Goal: Task Accomplishment & Management: Use online tool/utility

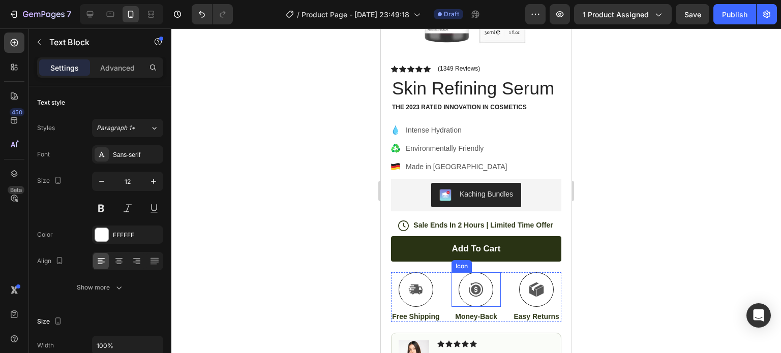
scroll to position [254, 0]
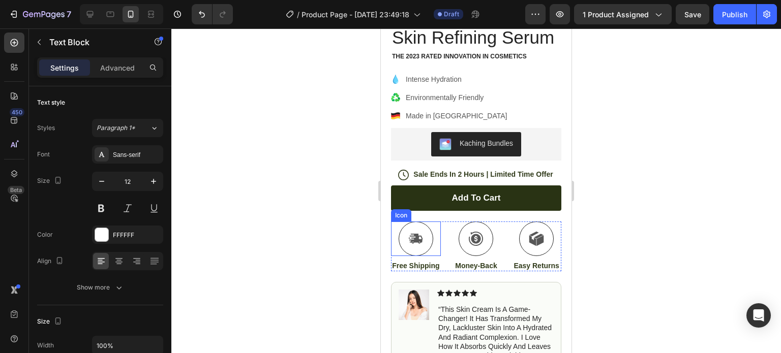
click at [393, 252] on div "Icon" at bounding box center [416, 239] width 50 height 35
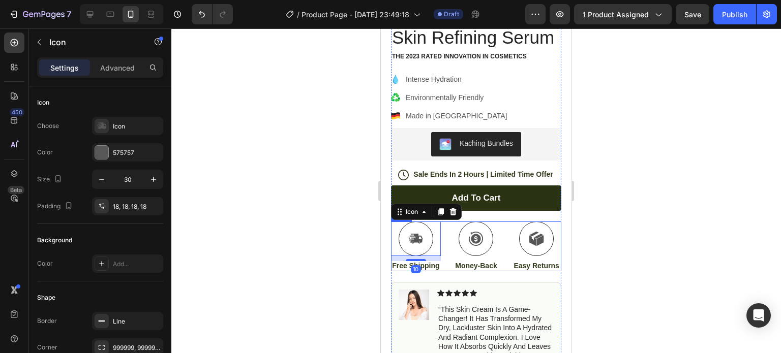
click at [452, 272] on div "Icon Money-Back Text Block" at bounding box center [477, 247] width 50 height 50
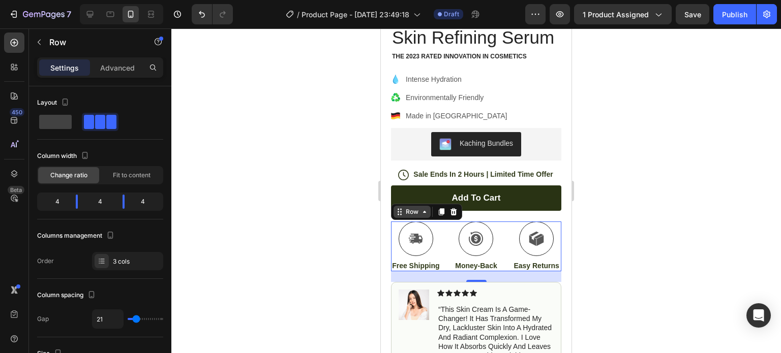
click at [423, 218] on div "Row" at bounding box center [412, 212] width 37 height 12
click at [440, 242] on div "Icon Free Shipping Text Block Icon Money-Back Text Block Icon Easy Returns Text…" at bounding box center [476, 247] width 170 height 50
click at [491, 236] on div "Icon" at bounding box center [477, 239] width 50 height 35
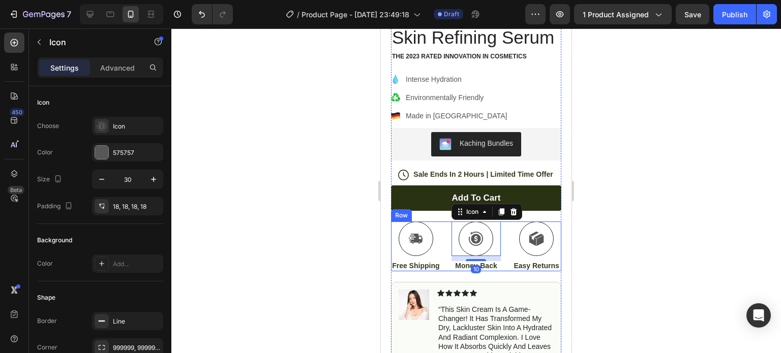
click at [505, 250] on div "Icon Free Shipping Text Block Icon 10 Money-Back Text Block Icon Easy Returns T…" at bounding box center [476, 247] width 170 height 50
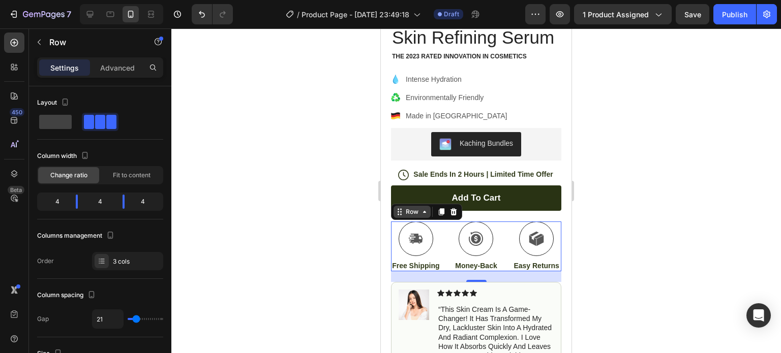
click at [412, 217] on div "Row" at bounding box center [412, 212] width 17 height 9
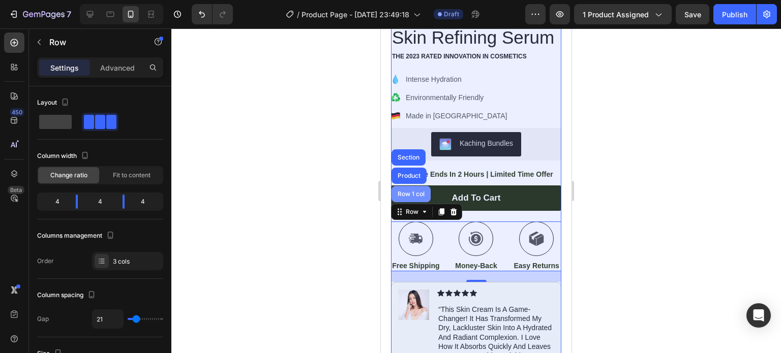
click at [417, 197] on div "Row 1 col" at bounding box center [411, 194] width 31 height 6
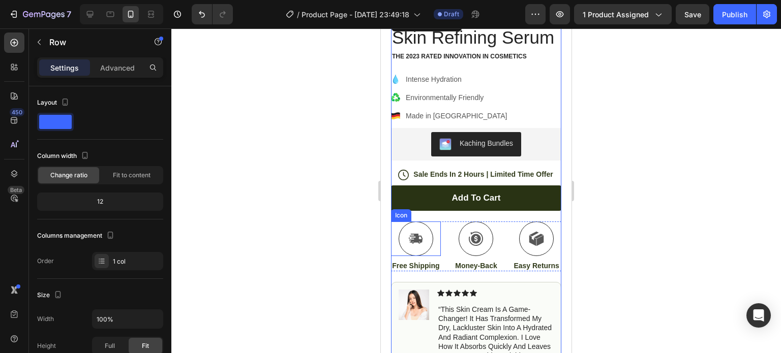
click at [439, 262] on div "Icon Free Shipping Text Block Icon Money-Back Text Block Icon Easy Returns Text…" at bounding box center [476, 247] width 170 height 50
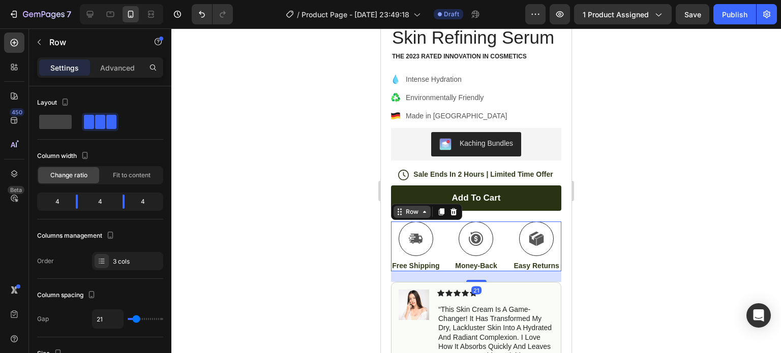
click at [422, 216] on icon at bounding box center [425, 212] width 8 height 8
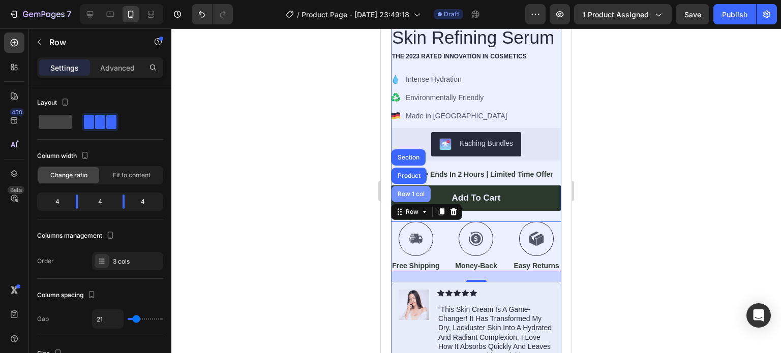
click at [417, 197] on div "Row 1 col" at bounding box center [411, 194] width 31 height 6
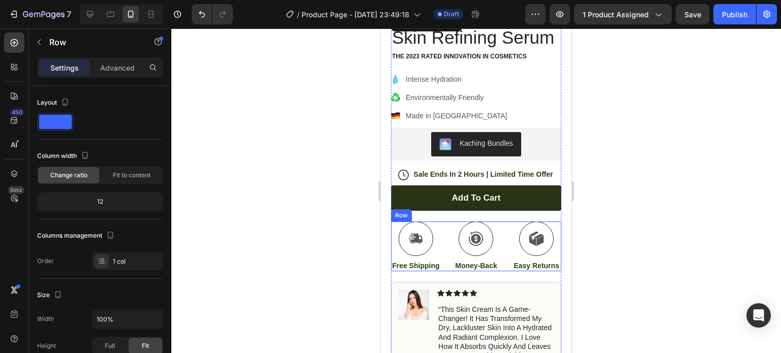
click at [440, 250] on div "Icon Free Shipping Text Block Icon Money-Back Text Block Icon Easy Returns Text…" at bounding box center [476, 247] width 170 height 50
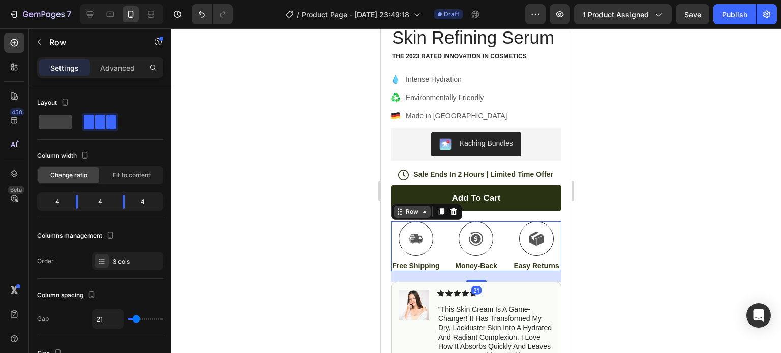
click at [401, 216] on icon at bounding box center [400, 212] width 8 height 8
click at [437, 216] on icon at bounding box center [441, 212] width 8 height 8
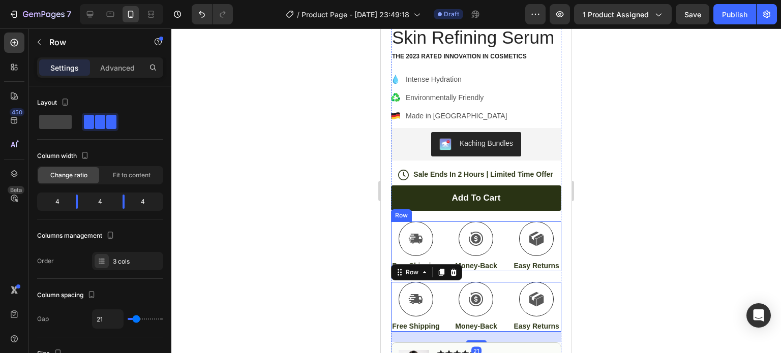
scroll to position [305, 0]
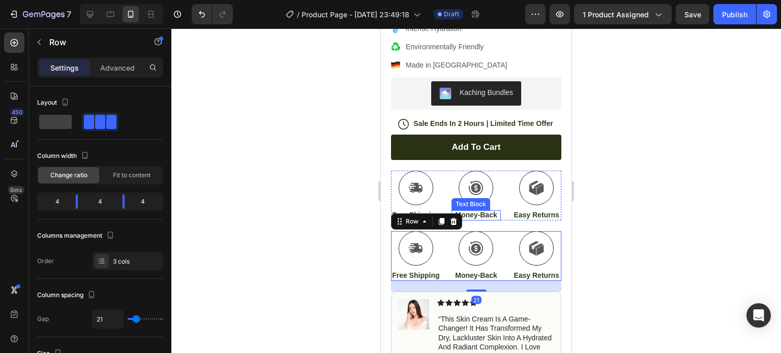
click at [479, 209] on div "Text Block" at bounding box center [471, 204] width 35 height 9
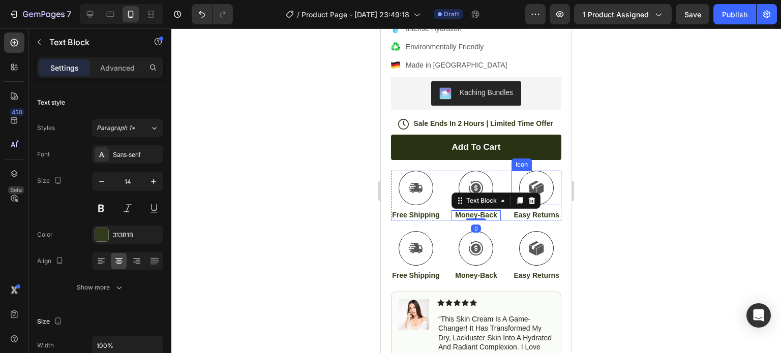
click at [529, 196] on icon at bounding box center [536, 188] width 15 height 15
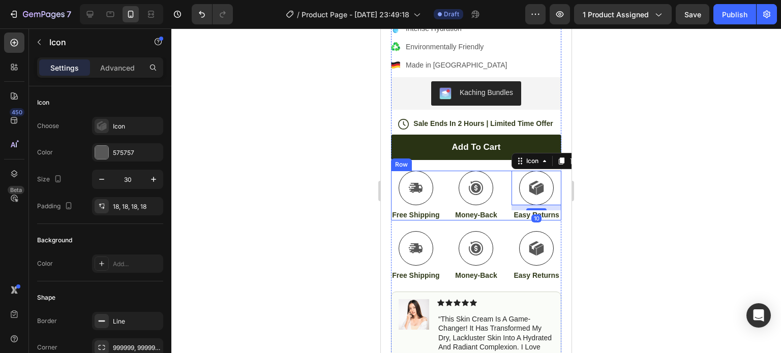
click at [489, 221] on div "Icon Money-Back Text Block" at bounding box center [477, 196] width 50 height 50
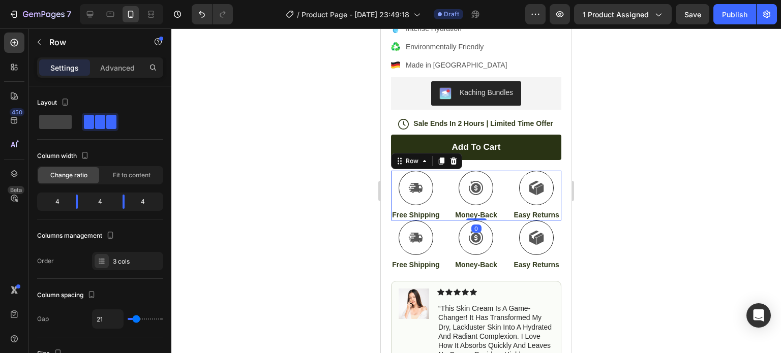
drag, startPoint x: 471, startPoint y: 252, endPoint x: 475, endPoint y: 235, distance: 17.1
click at [475, 221] on div "Icon Free Shipping Text Block Icon Money-Back Text Block Icon Easy Returns Text…" at bounding box center [476, 196] width 170 height 50
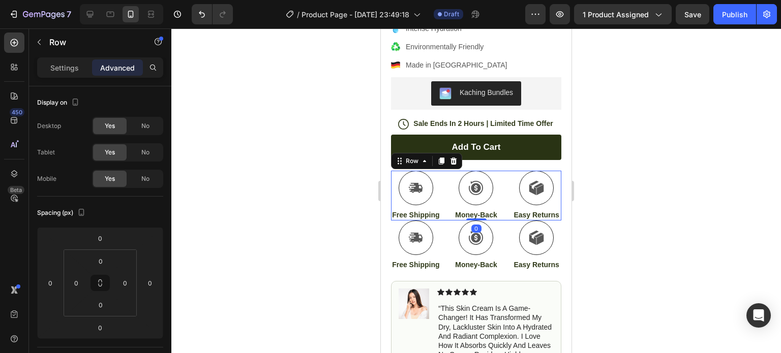
drag, startPoint x: 464, startPoint y: 242, endPoint x: 463, endPoint y: 222, distance: 19.3
click at [463, 221] on div "Icon Free Shipping Text Block Icon Money-Back Text Block Icon Easy Returns Text…" at bounding box center [476, 196] width 170 height 50
click at [499, 195] on div "Icon Free Shipping Text Block Icon Money-Back Text Block Icon Easy Returns Text…" at bounding box center [476, 196] width 170 height 50
click at [441, 219] on div "Icon Free Shipping Text Block Icon Money-Back Text Block Icon Easy Returns Text…" at bounding box center [476, 196] width 170 height 50
click at [64, 73] on div "Settings" at bounding box center [64, 68] width 51 height 16
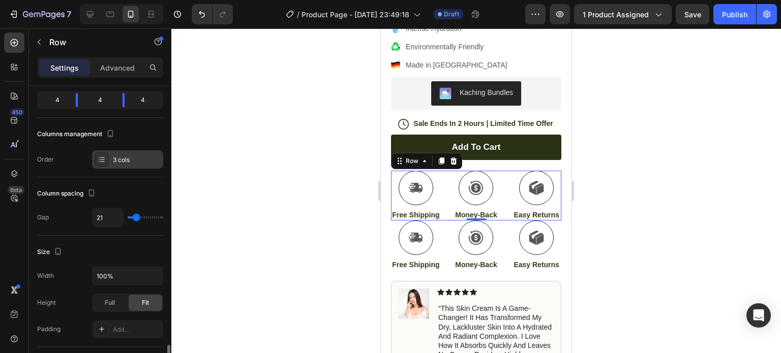
scroll to position [254, 0]
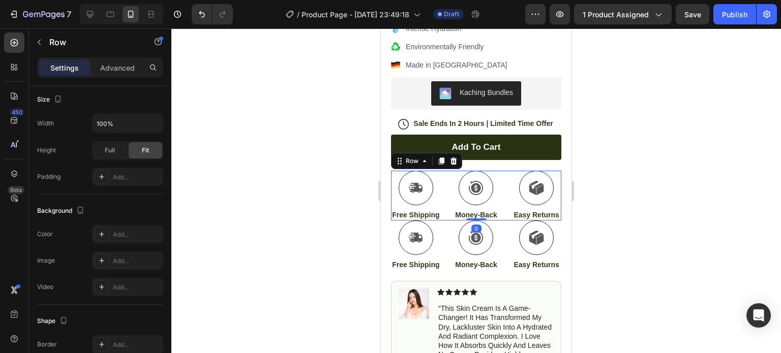
drag, startPoint x: 479, startPoint y: 243, endPoint x: 470, endPoint y: 227, distance: 17.5
click at [470, 221] on div "Icon Free Shipping Text Block Icon Money-Back Text Block Icon Easy Returns Text…" at bounding box center [476, 196] width 170 height 50
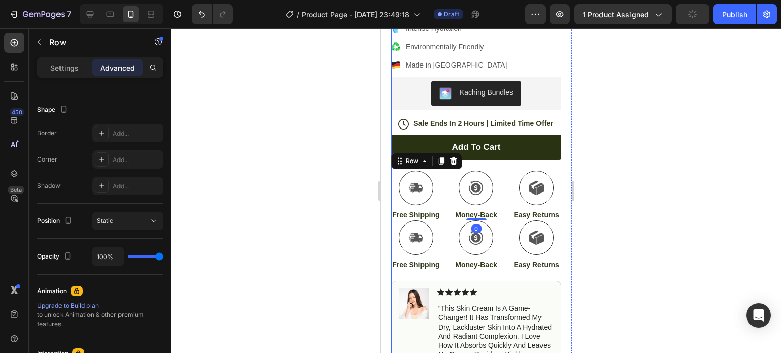
click at [493, 171] on div "Add to cart Add to Cart" at bounding box center [476, 153] width 170 height 36
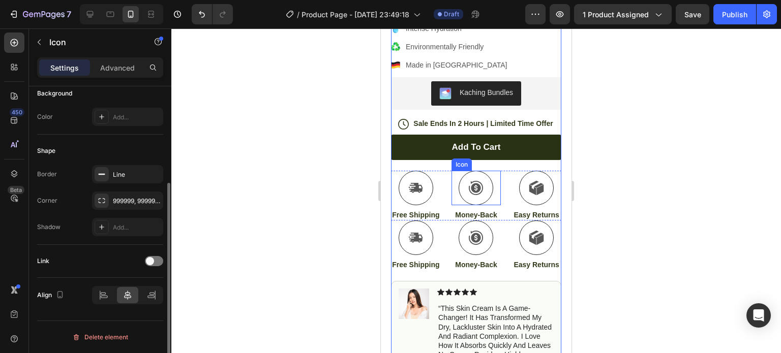
click at [483, 202] on div at bounding box center [476, 188] width 35 height 35
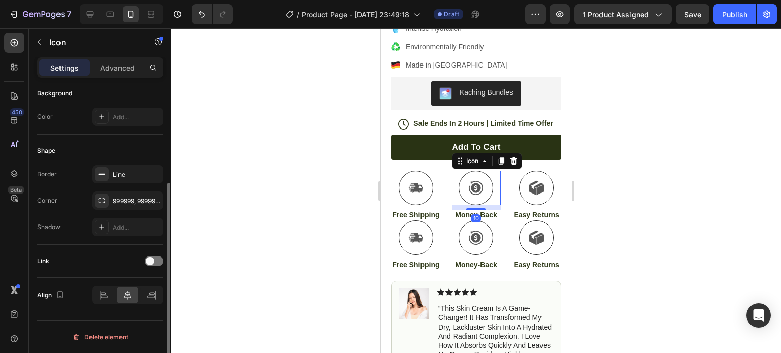
scroll to position [0, 0]
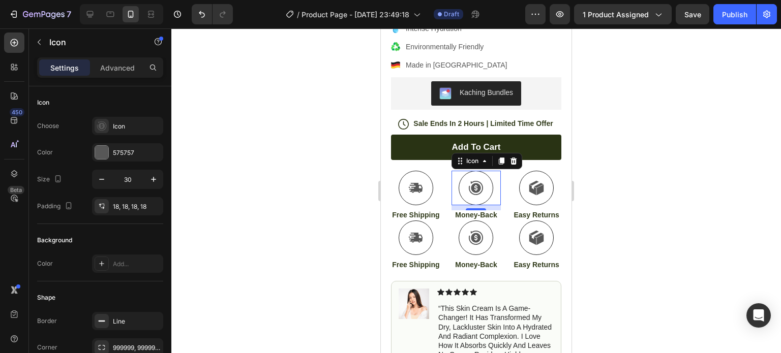
click at [482, 205] on div at bounding box center [476, 188] width 35 height 35
click at [478, 196] on icon at bounding box center [475, 188] width 15 height 15
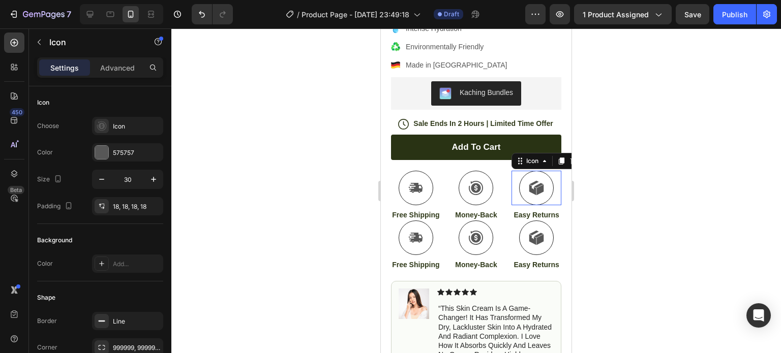
click at [529, 195] on icon at bounding box center [532, 190] width 7 height 11
click at [478, 205] on div at bounding box center [476, 188] width 35 height 35
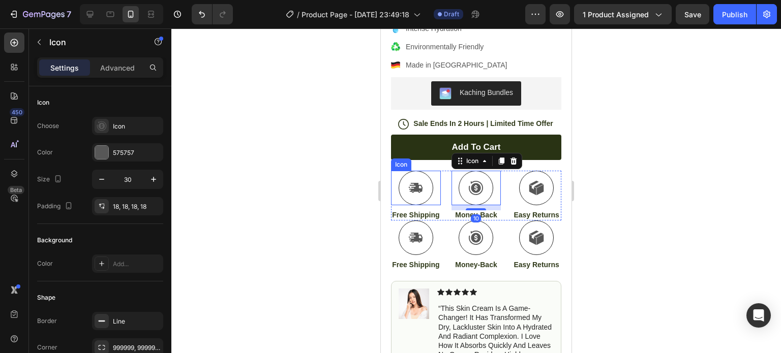
click at [417, 193] on icon at bounding box center [415, 188] width 13 height 10
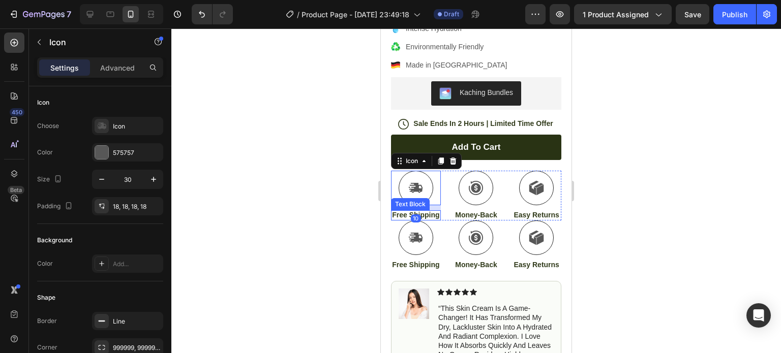
click at [394, 220] on p "Free Shipping" at bounding box center [416, 215] width 48 height 9
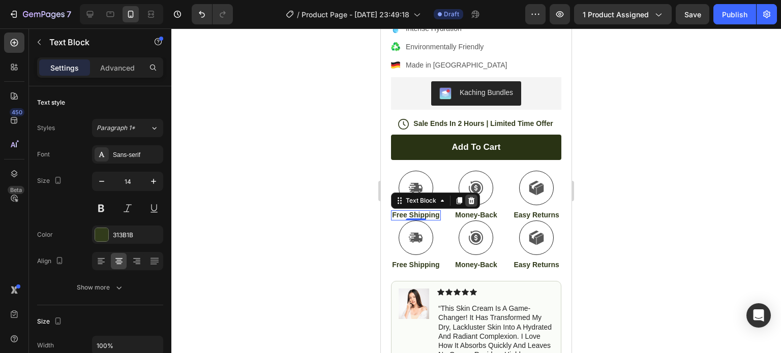
click at [470, 205] on icon at bounding box center [471, 201] width 8 height 8
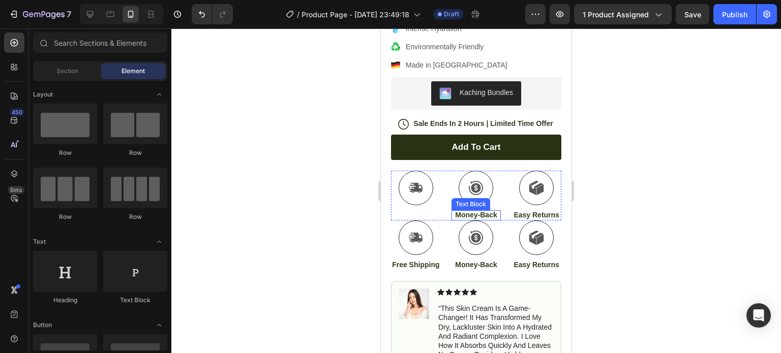
click at [476, 220] on p "Money-Back" at bounding box center [477, 215] width 48 height 9
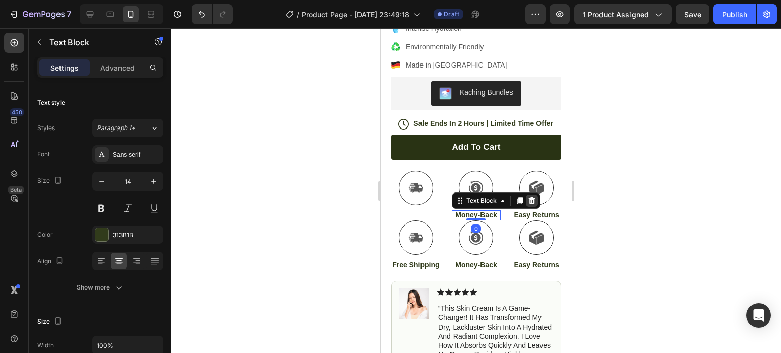
click at [528, 205] on icon at bounding box center [532, 201] width 8 height 8
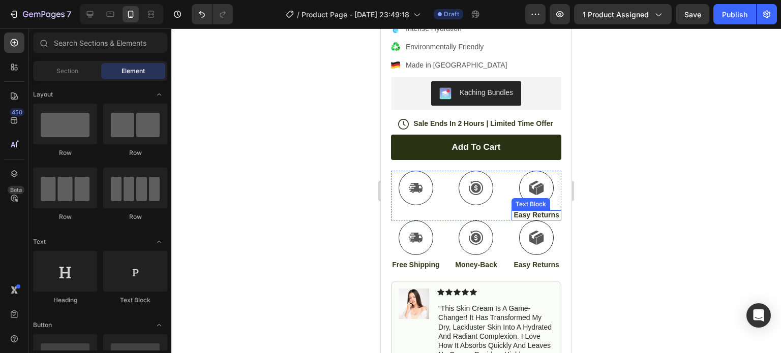
click at [540, 220] on p "Easy Returns" at bounding box center [537, 215] width 48 height 9
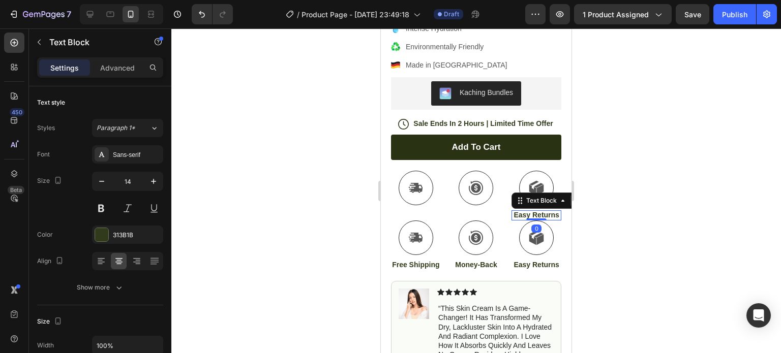
click at [525, 220] on p "Easy Returns" at bounding box center [537, 215] width 48 height 9
click at [537, 220] on p "Easy Returns" at bounding box center [537, 215] width 48 height 9
click at [543, 220] on p "Easy Returns" at bounding box center [537, 215] width 48 height 9
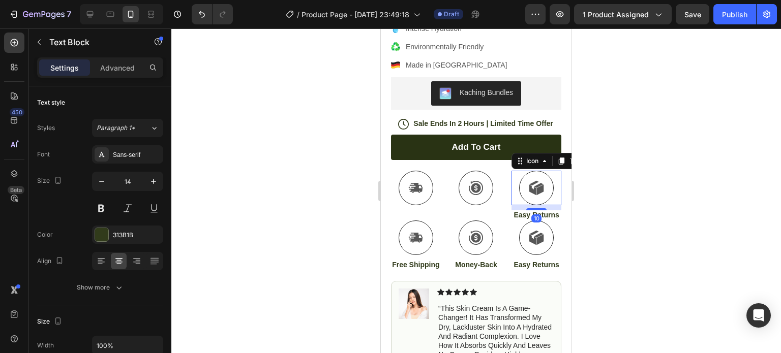
click at [548, 205] on div "Icon 10" at bounding box center [537, 188] width 50 height 35
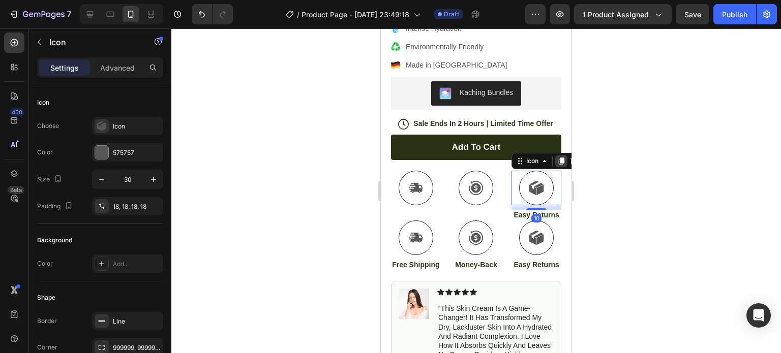
click at [557, 165] on icon at bounding box center [561, 161] width 8 height 8
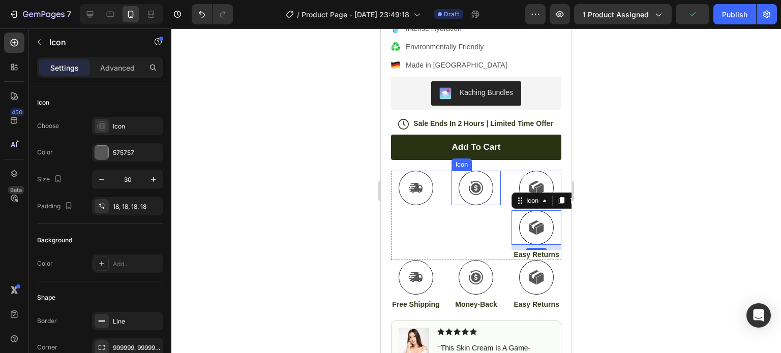
click at [482, 194] on div at bounding box center [476, 188] width 35 height 35
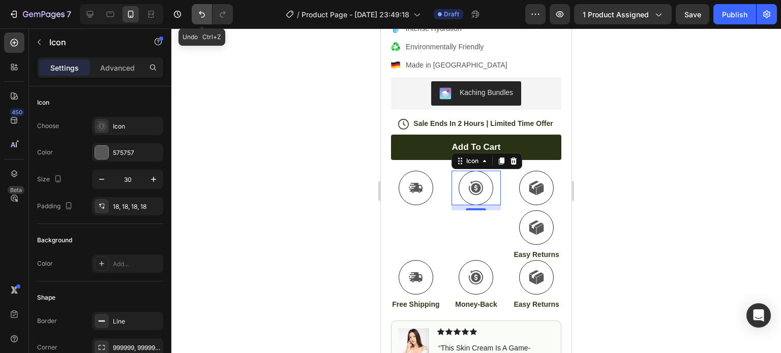
click at [199, 8] on button "Undo/Redo" at bounding box center [202, 14] width 20 height 20
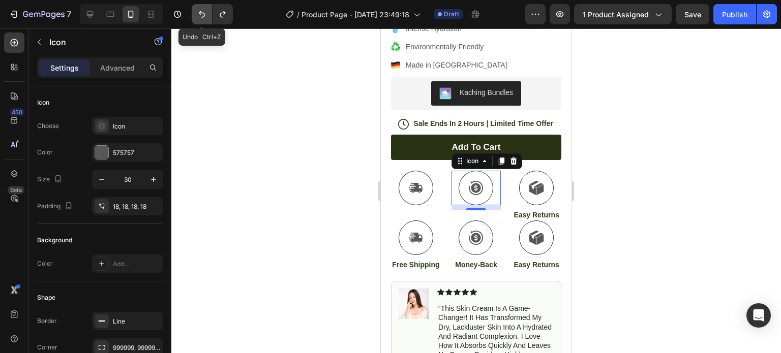
click at [199, 8] on button "Undo/Redo" at bounding box center [202, 14] width 20 height 20
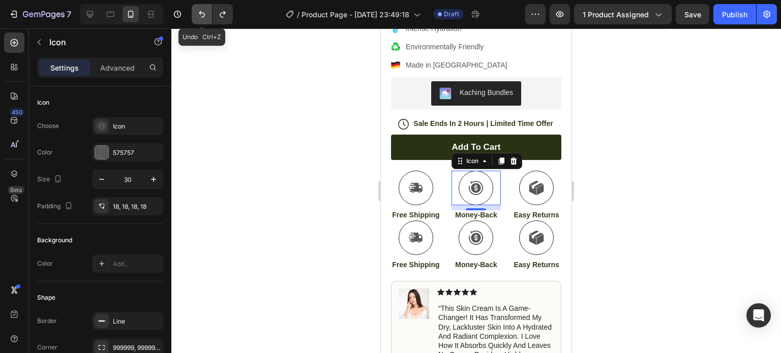
click at [198, 8] on button "Undo/Redo" at bounding box center [202, 14] width 20 height 20
click at [197, 18] on icon "Undo/Redo" at bounding box center [202, 14] width 10 height 10
click at [200, 14] on icon "Undo/Redo" at bounding box center [202, 14] width 6 height 7
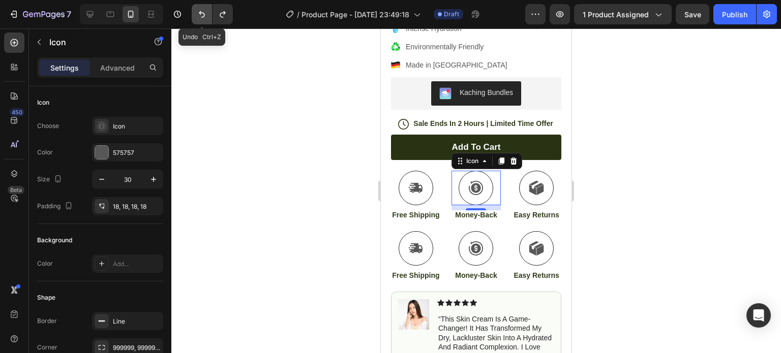
click at [200, 14] on icon "Undo/Redo" at bounding box center [202, 14] width 6 height 7
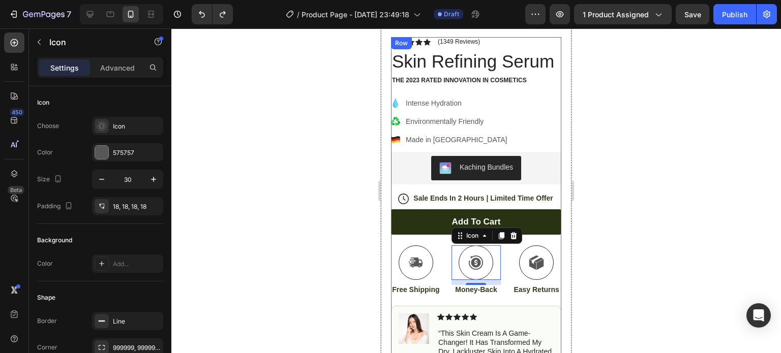
scroll to position [203, 0]
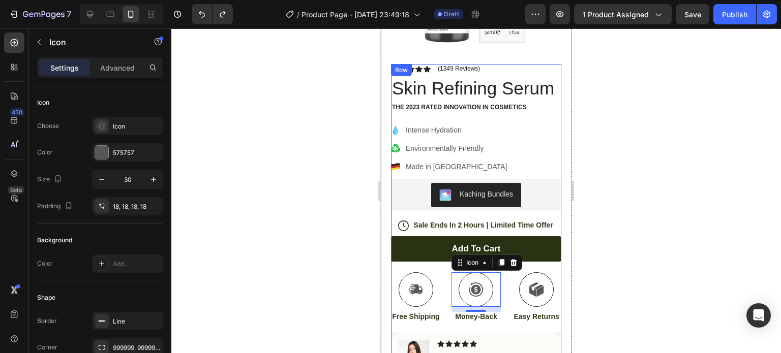
click at [425, 273] on div "Add to cart Add to Cart" at bounding box center [476, 254] width 170 height 36
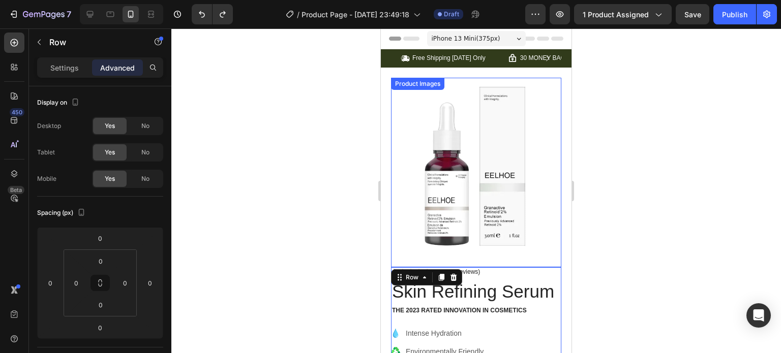
scroll to position [0, 0]
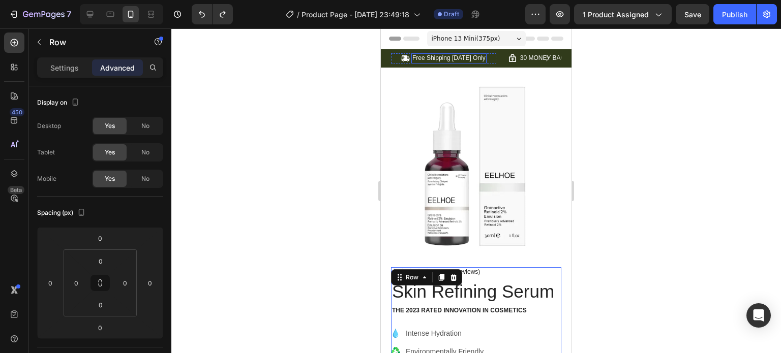
click at [479, 58] on p "Free Shipping [DATE] Only" at bounding box center [448, 58] width 73 height 8
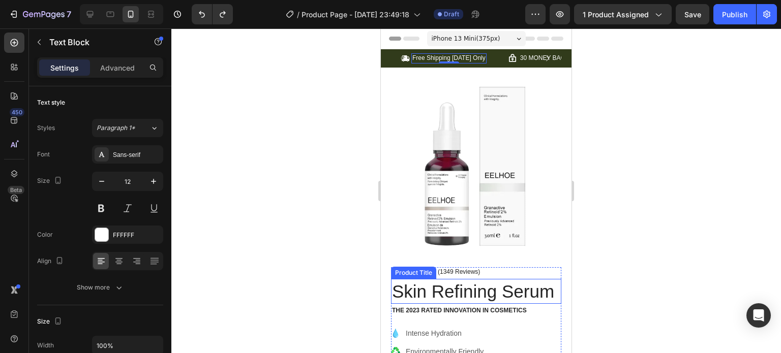
click at [453, 286] on h1 "Skin Refining Serum" at bounding box center [476, 291] width 170 height 25
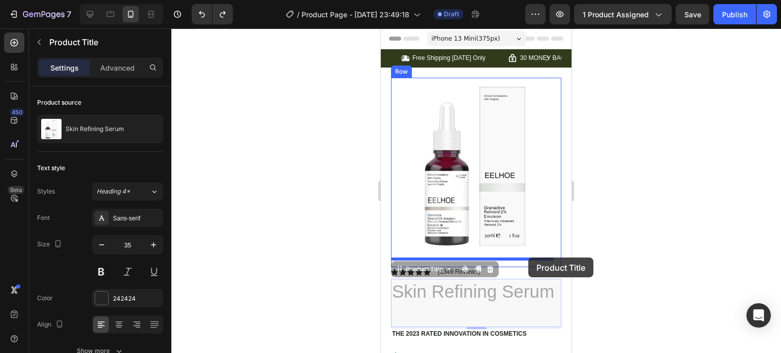
drag, startPoint x: 550, startPoint y: 297, endPoint x: 528, endPoint y: 258, distance: 44.4
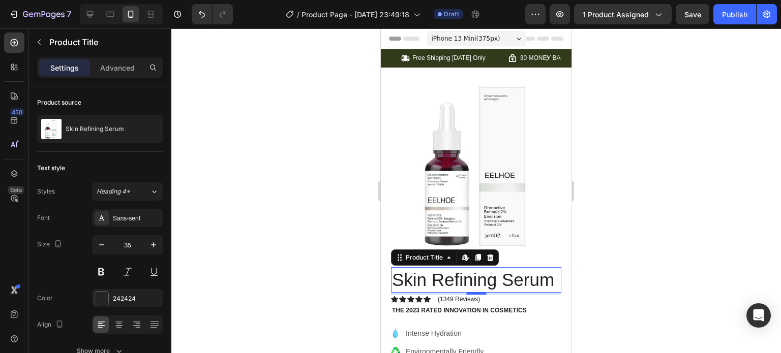
click at [635, 267] on div at bounding box center [476, 190] width 610 height 325
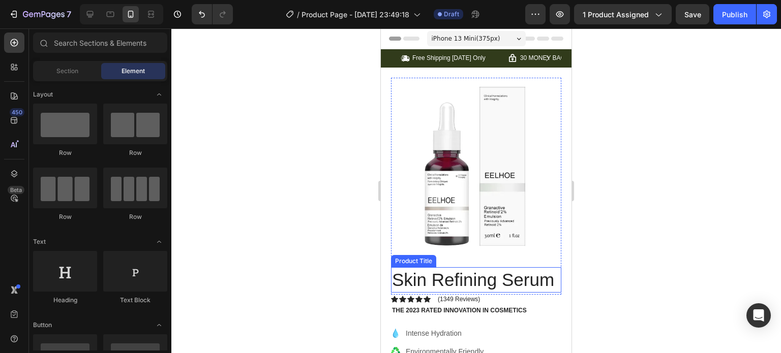
click at [451, 278] on h1 "Skin Refining Serum" at bounding box center [476, 280] width 170 height 25
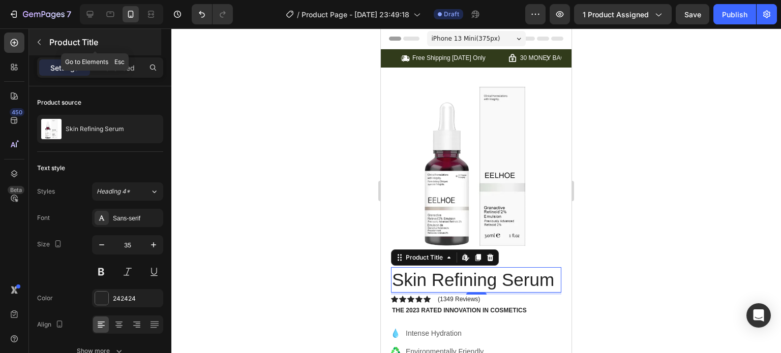
click at [39, 44] on icon "button" at bounding box center [39, 43] width 3 height 6
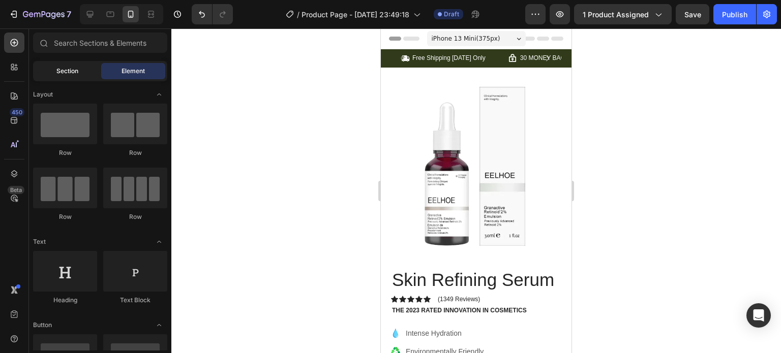
click at [70, 75] on span "Section" at bounding box center [67, 71] width 22 height 9
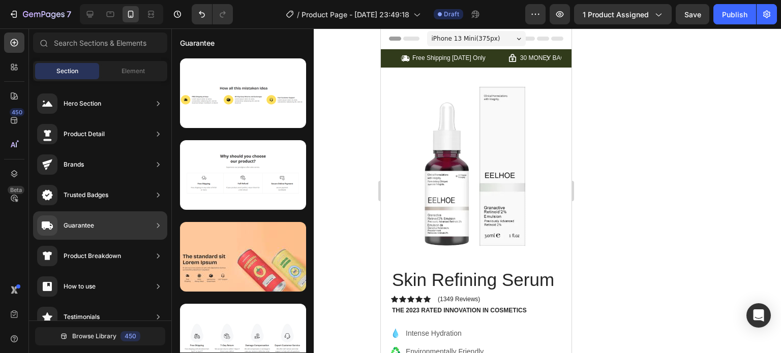
click at [127, 224] on div "Guarantee" at bounding box center [100, 226] width 134 height 28
click at [141, 227] on div "Guarantee" at bounding box center [100, 226] width 134 height 28
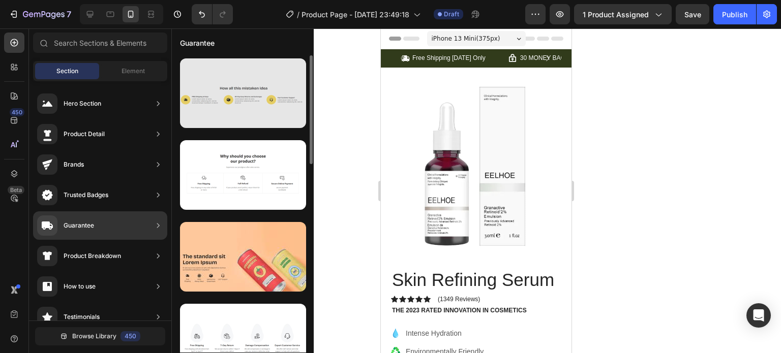
click at [244, 102] on div at bounding box center [243, 93] width 126 height 70
click at [254, 103] on div at bounding box center [243, 93] width 126 height 70
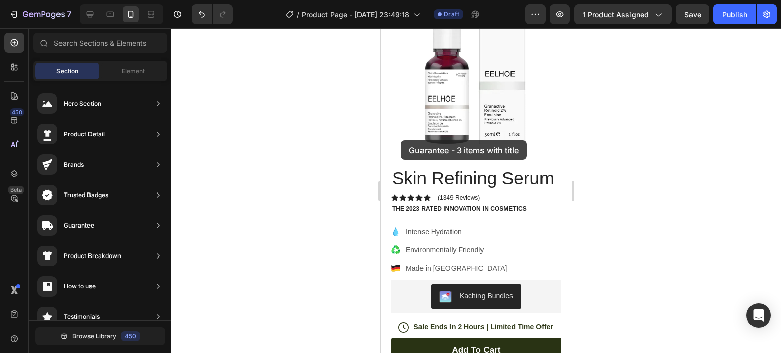
scroll to position [254, 0]
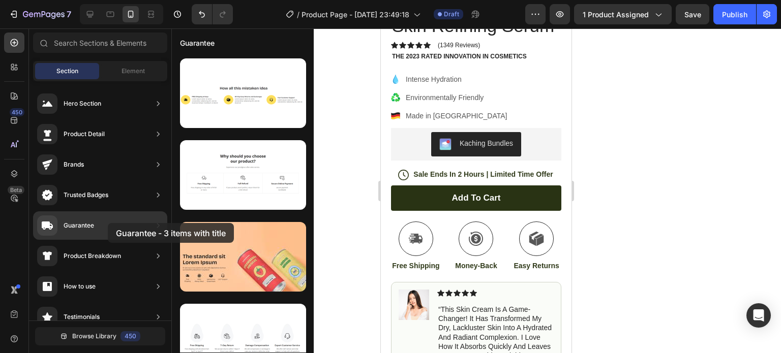
drag, startPoint x: 254, startPoint y: 104, endPoint x: 106, endPoint y: 221, distance: 188.6
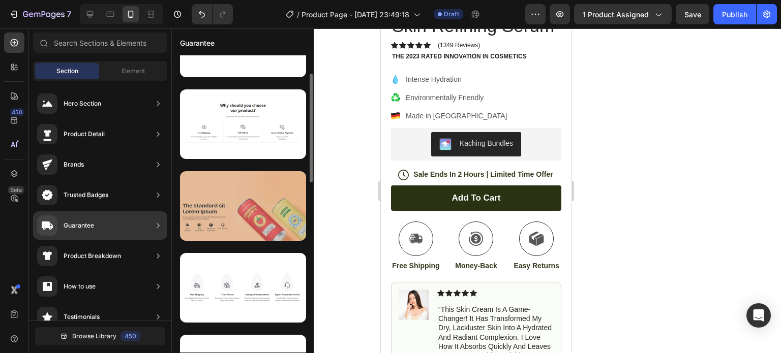
scroll to position [102, 0]
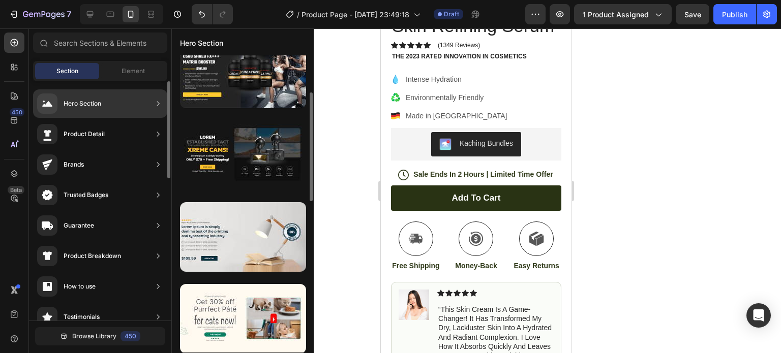
click at [106, 109] on div "Hero Section" at bounding box center [100, 104] width 134 height 28
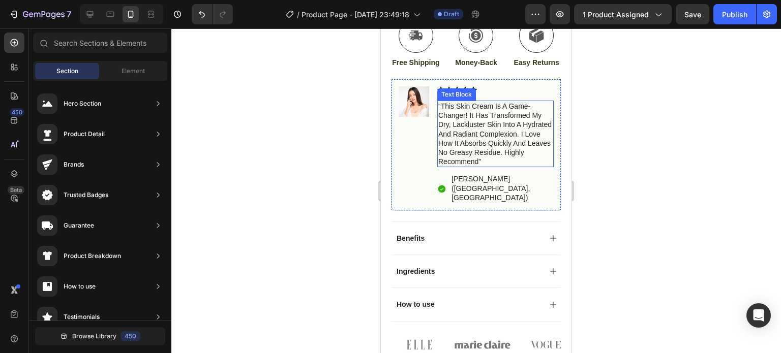
scroll to position [509, 0]
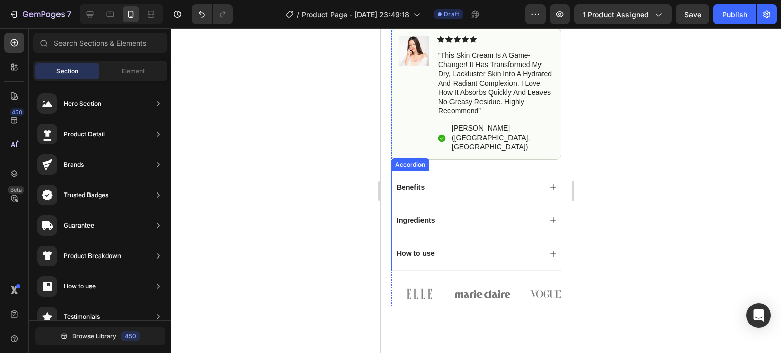
click at [502, 194] on div "Benefits" at bounding box center [468, 188] width 146 height 12
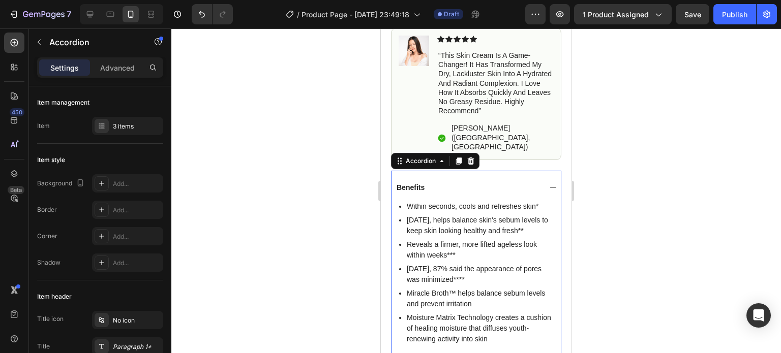
click at [502, 194] on div "Benefits" at bounding box center [468, 188] width 146 height 12
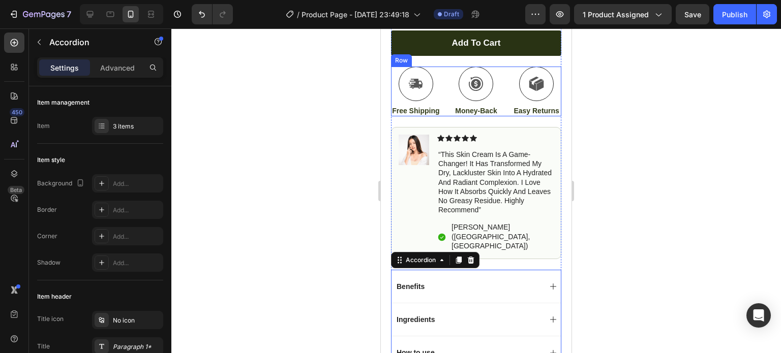
scroll to position [356, 0]
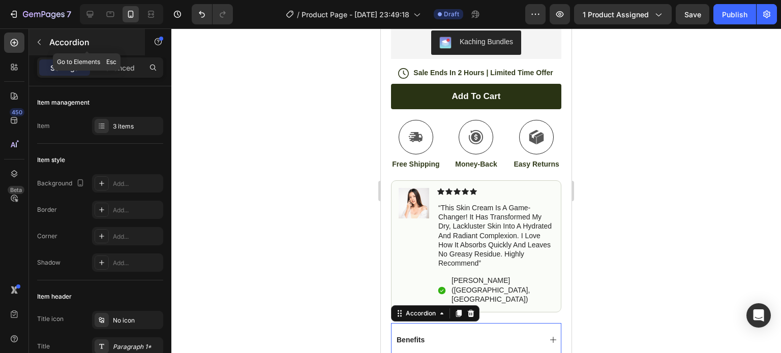
click at [40, 45] on icon "button" at bounding box center [39, 42] width 8 height 8
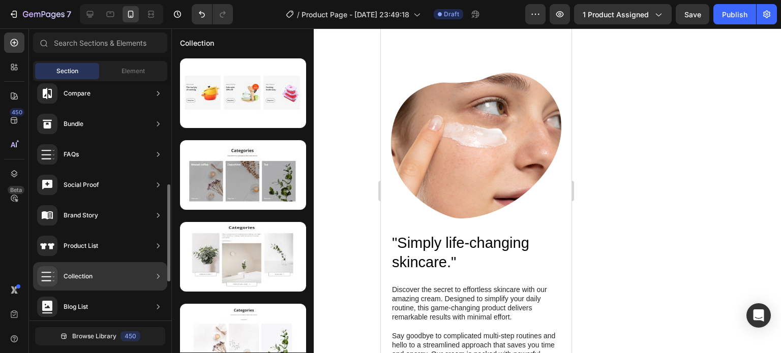
scroll to position [350, 0]
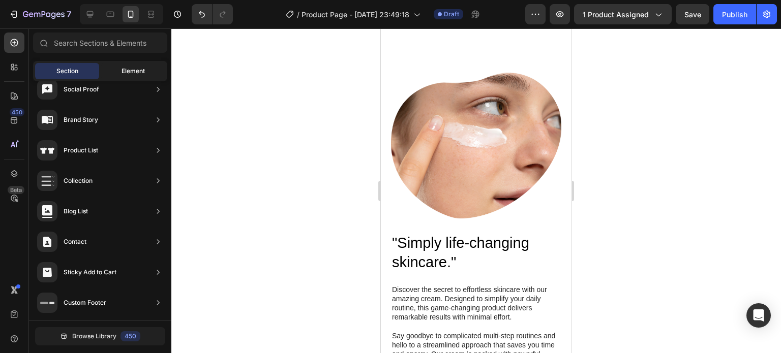
click at [121, 74] on div "Element" at bounding box center [133, 71] width 64 height 16
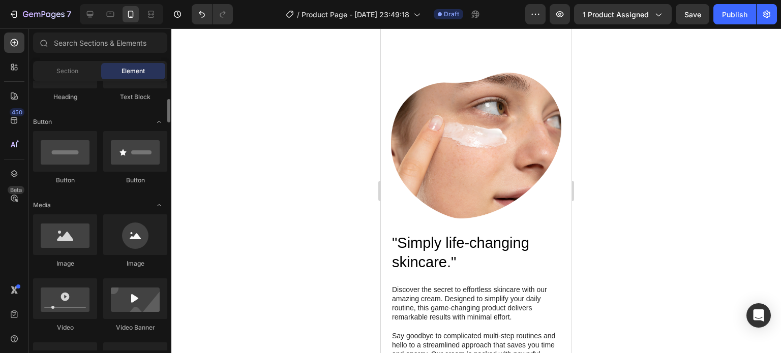
scroll to position [0, 0]
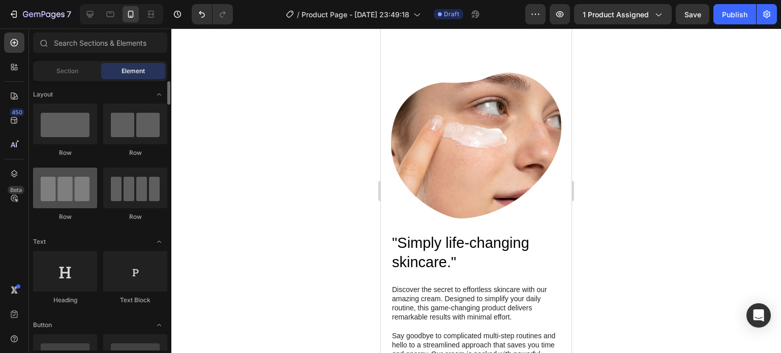
click at [84, 184] on div at bounding box center [65, 188] width 64 height 41
click at [59, 65] on div "Section" at bounding box center [67, 71] width 64 height 16
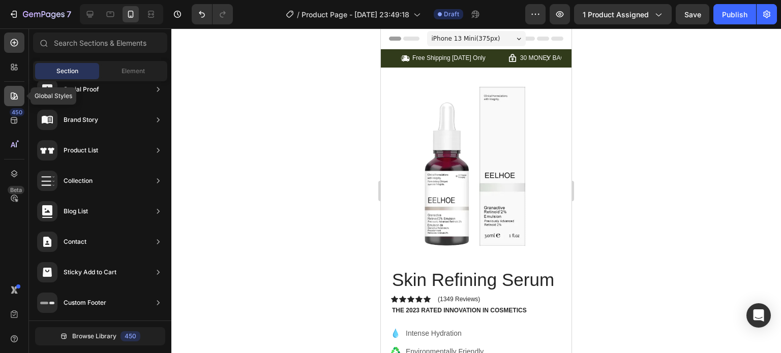
click at [15, 95] on icon at bounding box center [14, 96] width 10 height 10
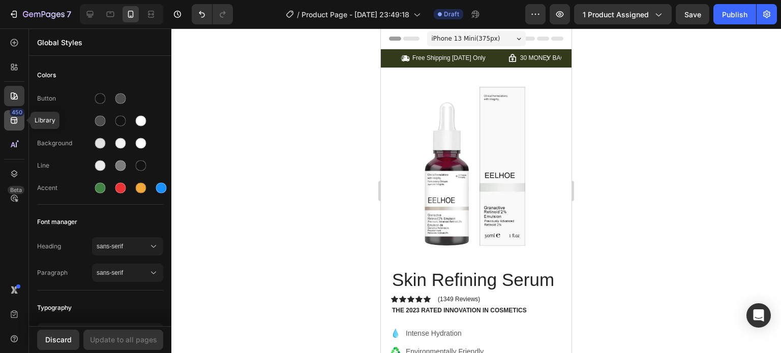
click at [15, 120] on icon at bounding box center [14, 120] width 7 height 7
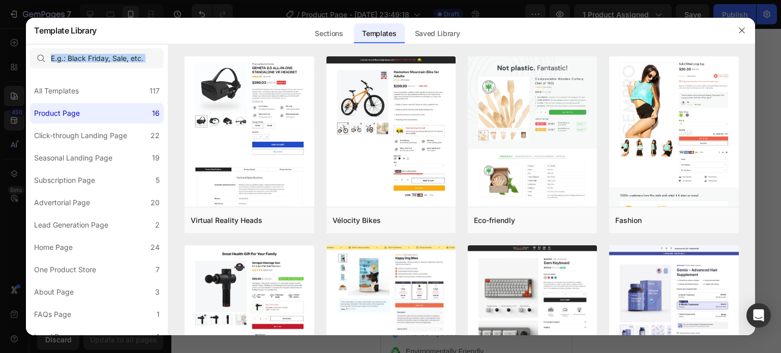
drag, startPoint x: 554, startPoint y: 36, endPoint x: 537, endPoint y: 48, distance: 21.5
click at [537, 48] on div "Template Library Sections Templates Existing pages Saved Library Templates Save…" at bounding box center [390, 177] width 729 height 318
click at [741, 32] on icon "button" at bounding box center [742, 30] width 8 height 8
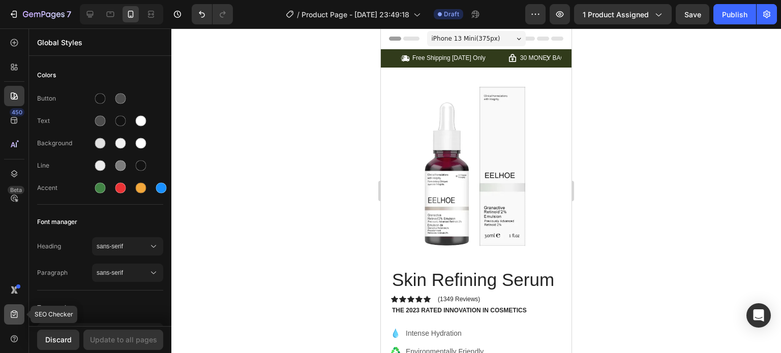
click at [13, 311] on icon at bounding box center [14, 315] width 7 height 8
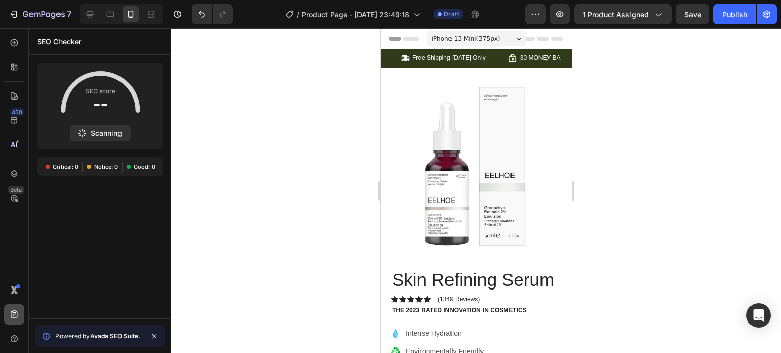
click at [10, 315] on icon at bounding box center [14, 315] width 10 height 10
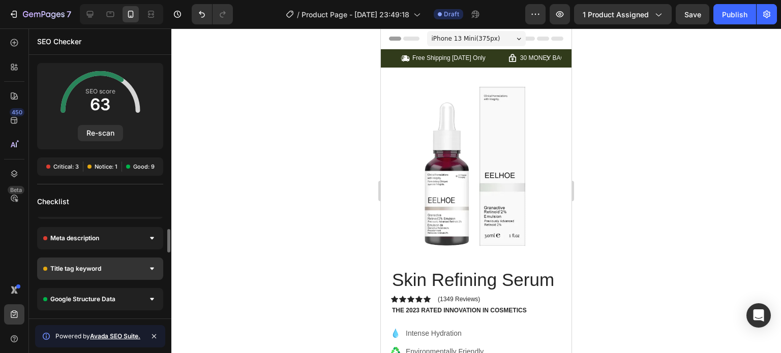
click at [134, 265] on div "Title tag keyword" at bounding box center [100, 269] width 126 height 22
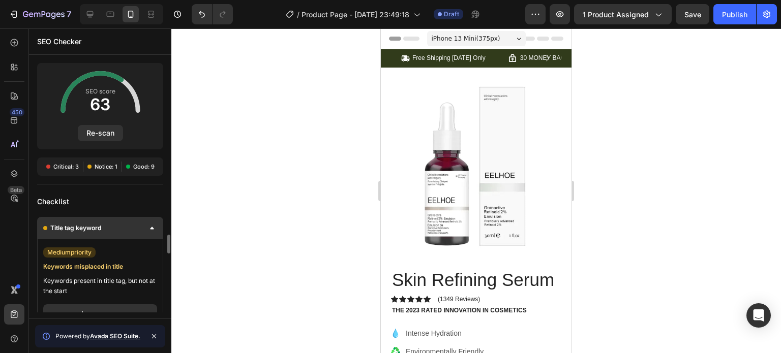
click at [144, 226] on div "Title tag keyword" at bounding box center [100, 228] width 126 height 22
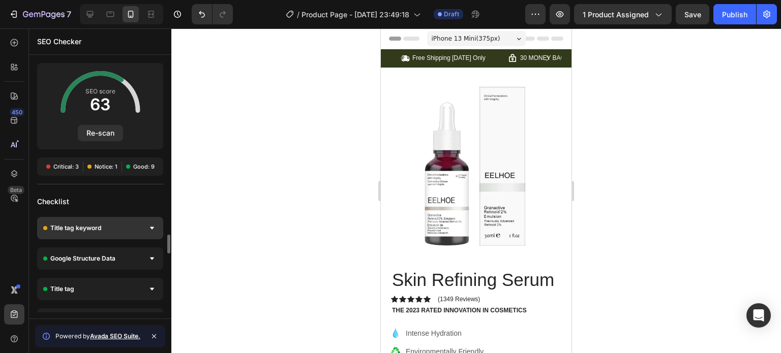
scroll to position [0, 0]
click at [139, 225] on div "Image alt" at bounding box center [100, 228] width 126 height 22
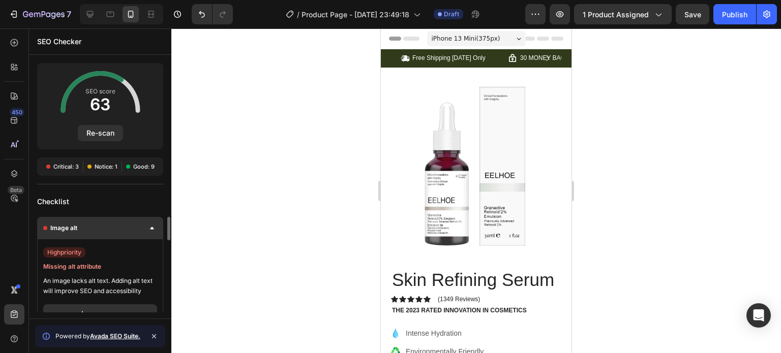
click at [139, 225] on div "Image alt" at bounding box center [100, 228] width 126 height 22
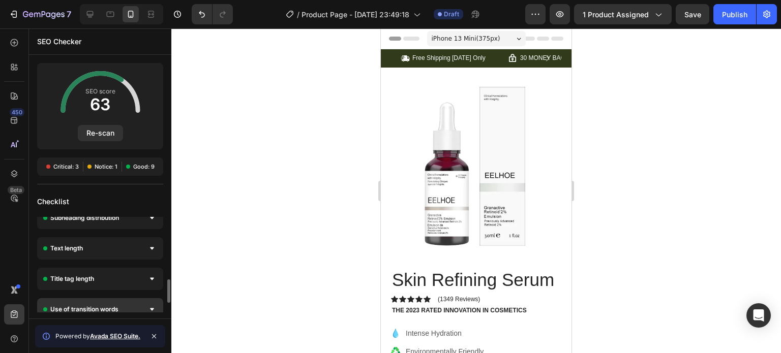
scroll to position [292, 0]
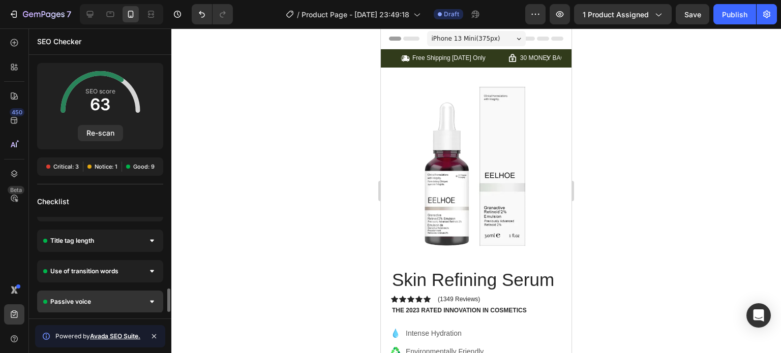
click at [116, 305] on div "Passive voice" at bounding box center [100, 302] width 126 height 22
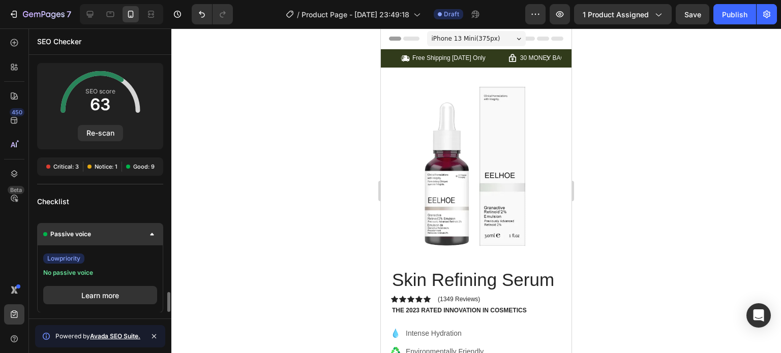
click at [140, 237] on div "Passive voice" at bounding box center [100, 234] width 126 height 22
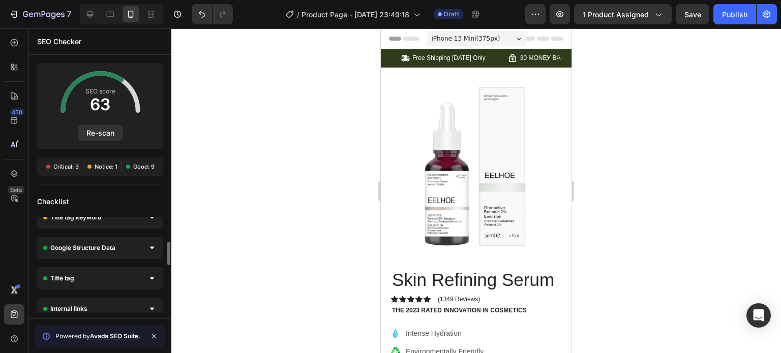
scroll to position [0, 0]
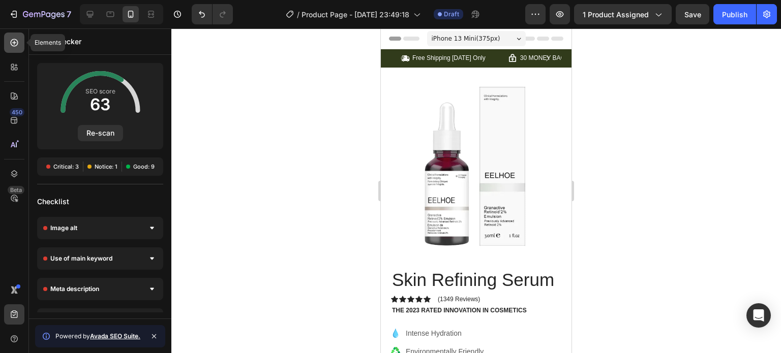
click at [16, 43] on icon at bounding box center [14, 43] width 10 height 10
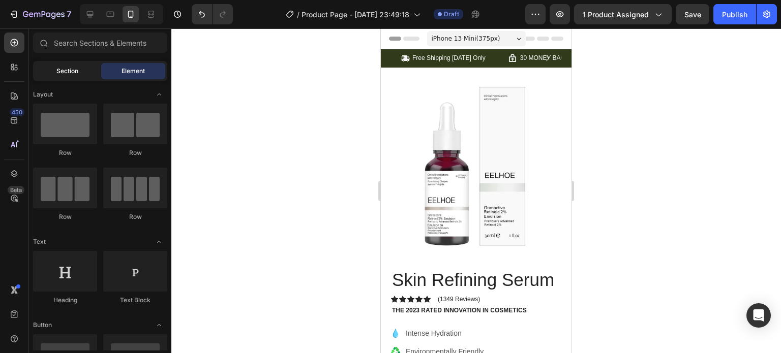
click at [83, 69] on div "Section" at bounding box center [67, 71] width 64 height 16
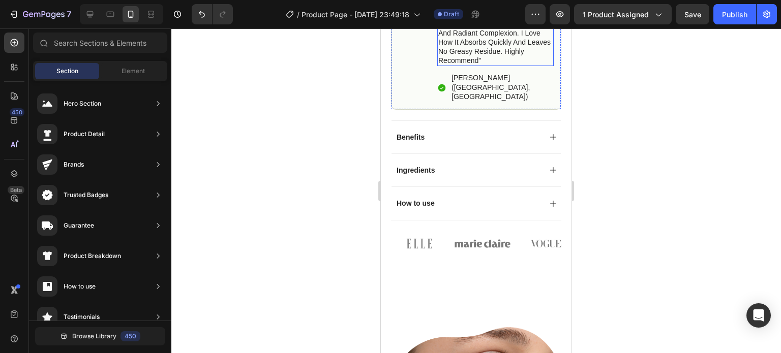
scroll to position [559, 0]
click at [533, 255] on img at bounding box center [546, 243] width 56 height 25
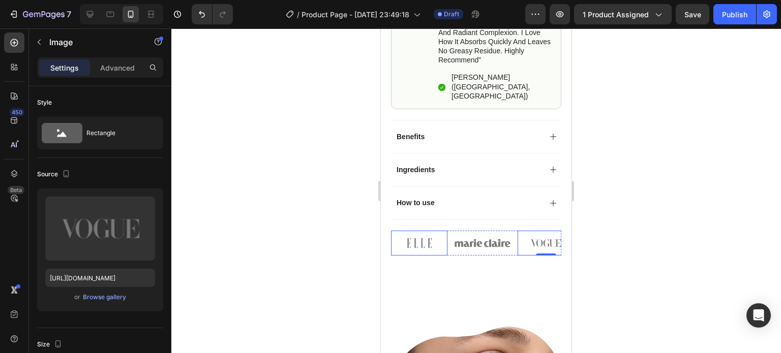
click at [393, 255] on img at bounding box center [419, 243] width 56 height 25
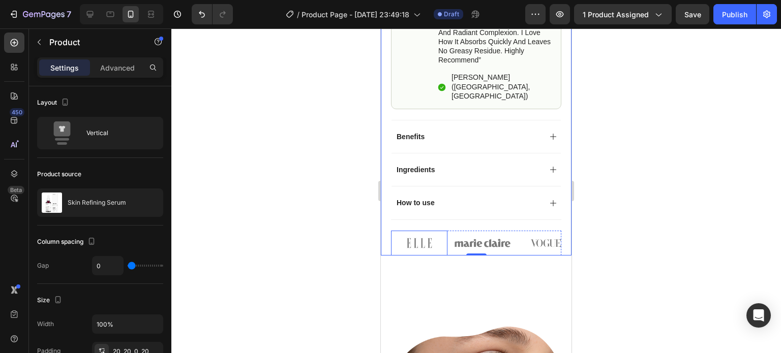
click at [403, 252] on img at bounding box center [419, 243] width 56 height 25
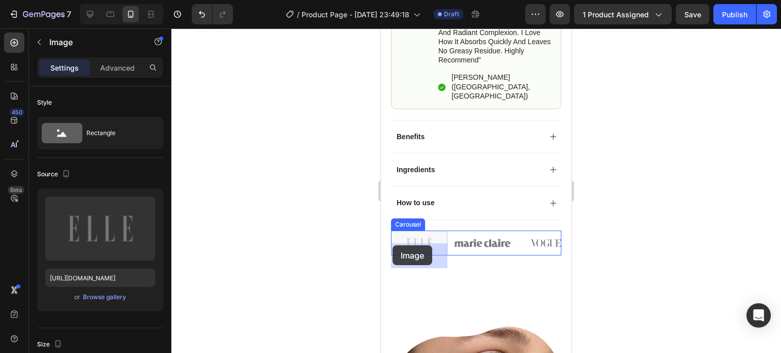
drag, startPoint x: 417, startPoint y: 252, endPoint x: 393, endPoint y: 246, distance: 24.7
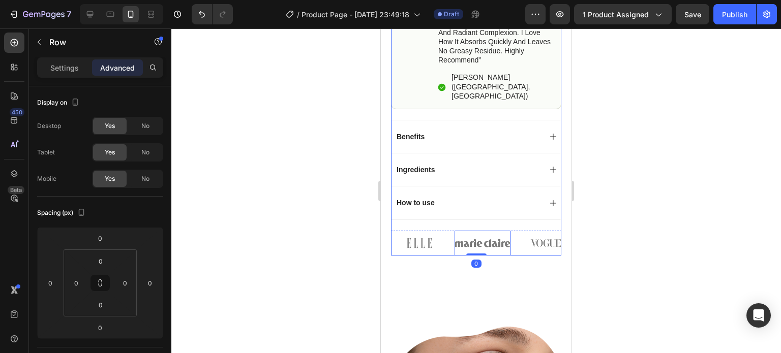
click at [496, 248] on img at bounding box center [483, 243] width 56 height 25
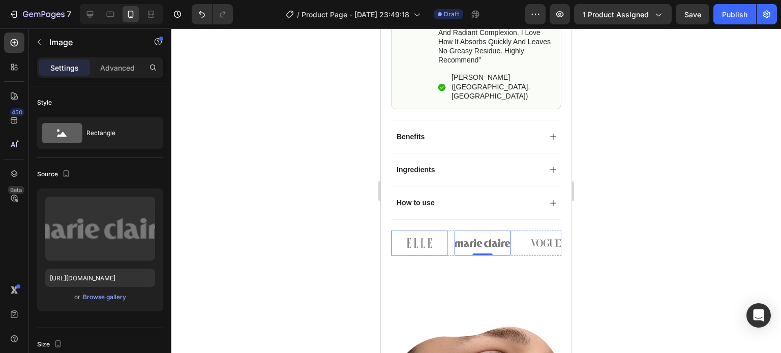
click at [425, 252] on img at bounding box center [419, 243] width 56 height 25
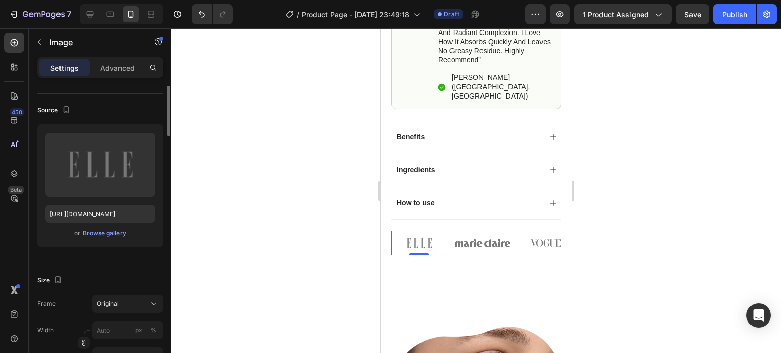
scroll to position [0, 0]
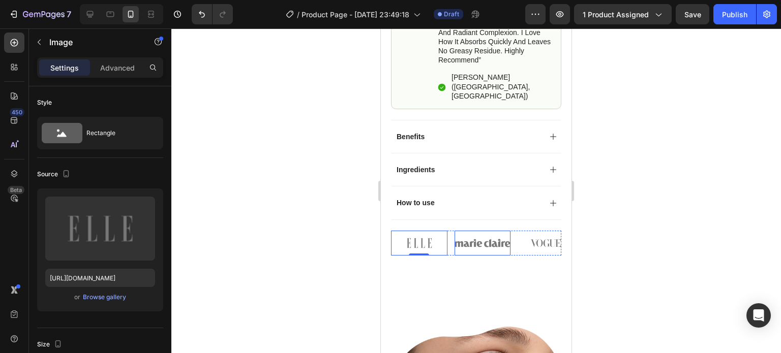
click at [472, 256] on img at bounding box center [483, 243] width 56 height 25
click at [528, 256] on img at bounding box center [546, 243] width 56 height 25
click at [496, 246] on img at bounding box center [483, 243] width 56 height 25
click at [393, 246] on img at bounding box center [419, 243] width 56 height 25
click at [451, 251] on div "Image 0 Image Image Image Image" at bounding box center [476, 243] width 170 height 25
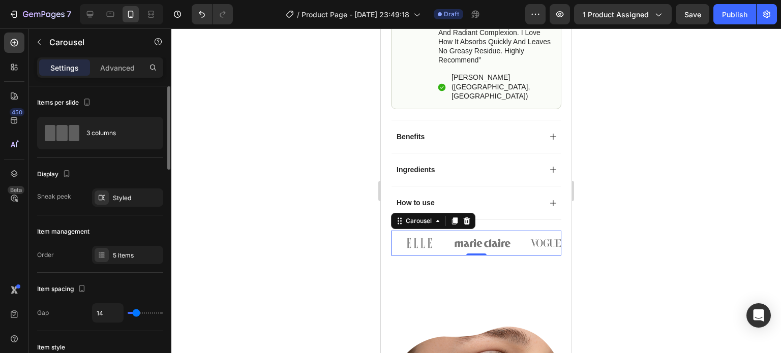
type input "7"
type input "6"
type input "5"
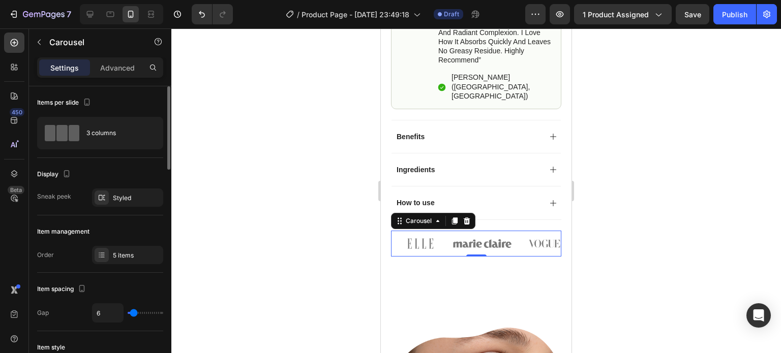
type input "5"
type input "4"
type input "0"
drag, startPoint x: 134, startPoint y: 313, endPoint x: 123, endPoint y: 311, distance: 11.9
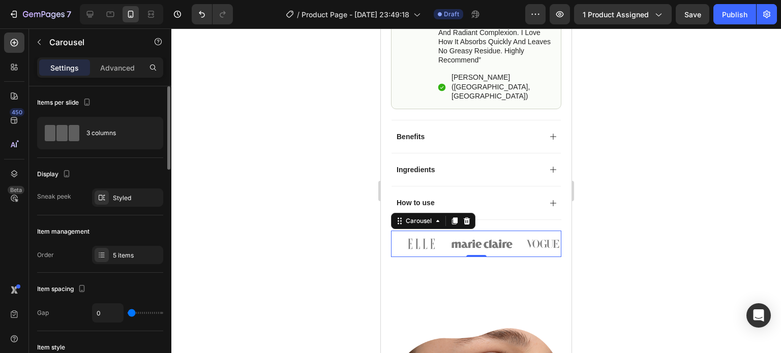
type input "0"
click at [128, 312] on input "range" at bounding box center [146, 313] width 36 height 2
click at [122, 253] on div "5 items" at bounding box center [137, 255] width 48 height 9
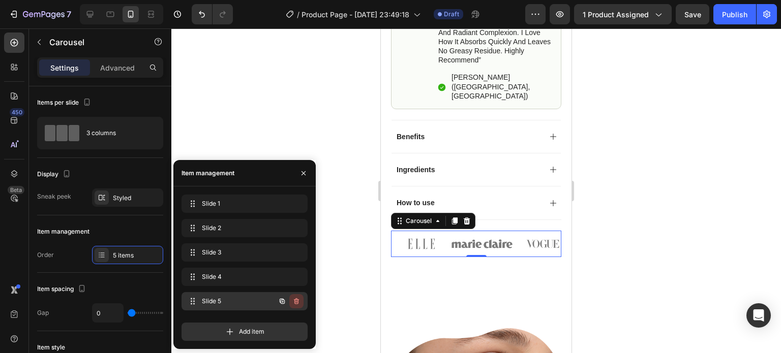
click at [296, 303] on icon "button" at bounding box center [295, 302] width 1 height 3
click at [291, 301] on div "Delete" at bounding box center [289, 301] width 19 height 9
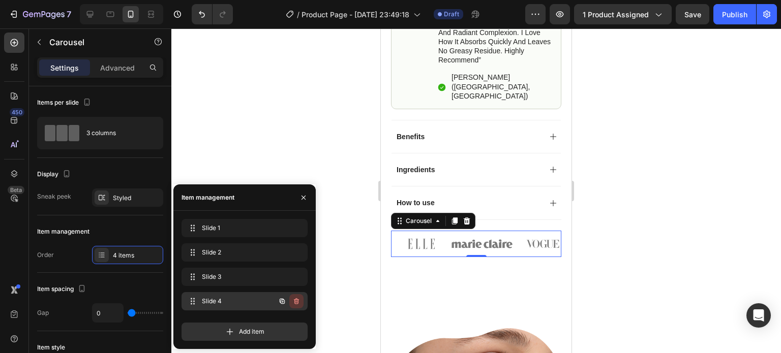
click at [296, 302] on icon "button" at bounding box center [295, 302] width 1 height 3
click at [294, 299] on div "Delete" at bounding box center [289, 301] width 19 height 9
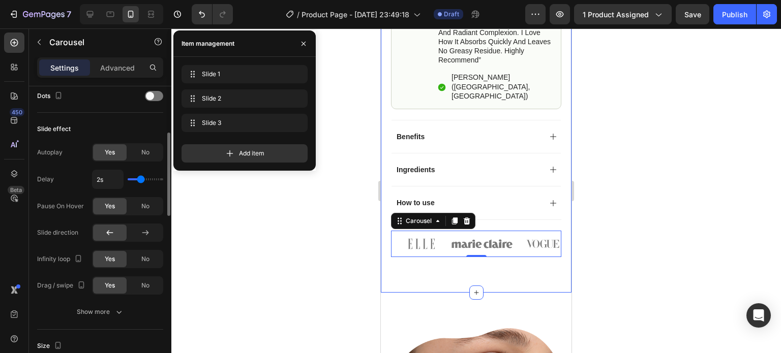
scroll to position [344, 0]
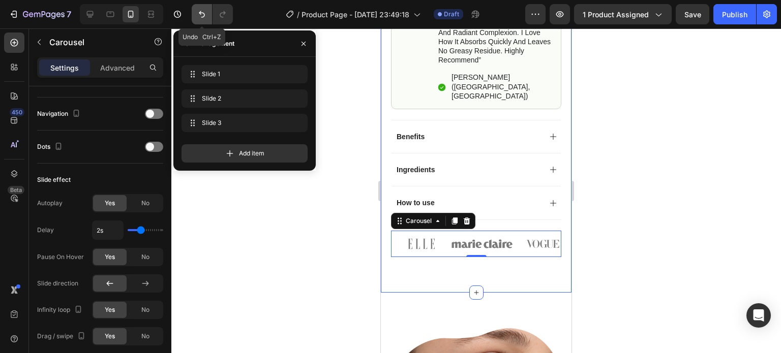
click at [193, 8] on button "Undo/Redo" at bounding box center [202, 14] width 20 height 20
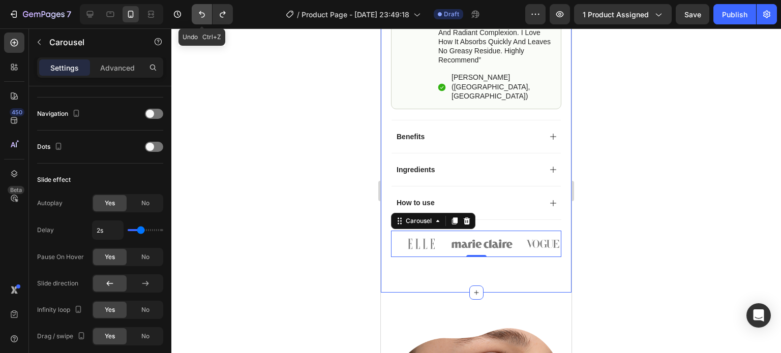
click at [196, 10] on button "Undo/Redo" at bounding box center [202, 14] width 20 height 20
type input "14"
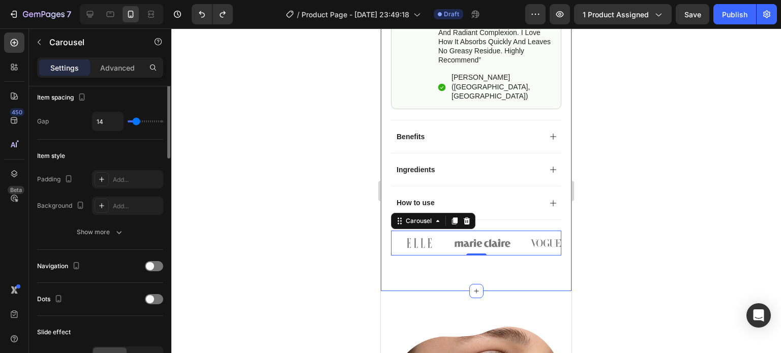
scroll to position [90, 0]
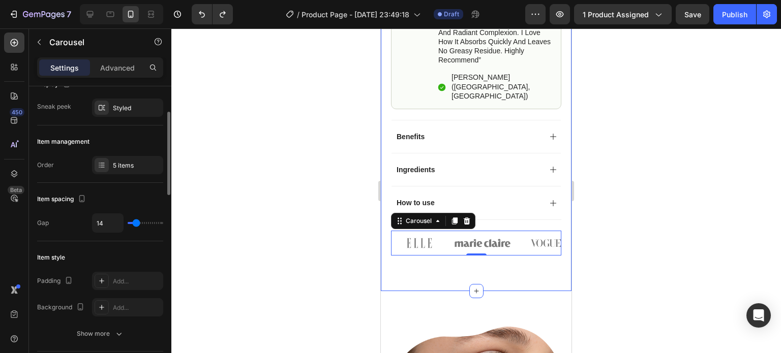
type input "0"
drag, startPoint x: 134, startPoint y: 220, endPoint x: 120, endPoint y: 221, distance: 14.8
type input "0"
click at [128, 222] on input "range" at bounding box center [146, 223] width 36 height 2
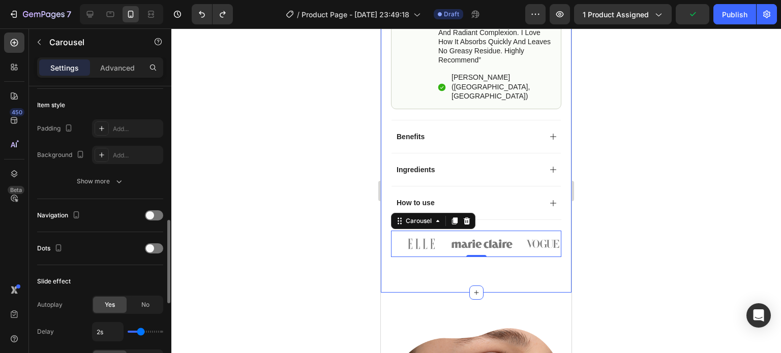
scroll to position [344, 0]
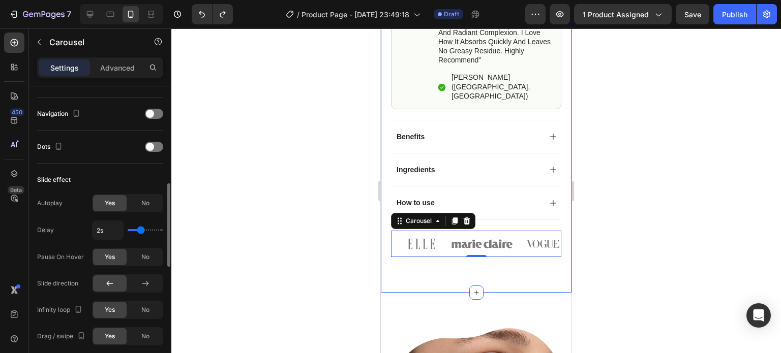
click at [119, 280] on div at bounding box center [110, 284] width 34 height 16
click at [110, 287] on div at bounding box center [110, 284] width 34 height 16
click at [112, 279] on icon at bounding box center [110, 284] width 10 height 10
click at [144, 282] on icon at bounding box center [145, 283] width 7 height 5
click at [146, 279] on icon at bounding box center [145, 284] width 10 height 10
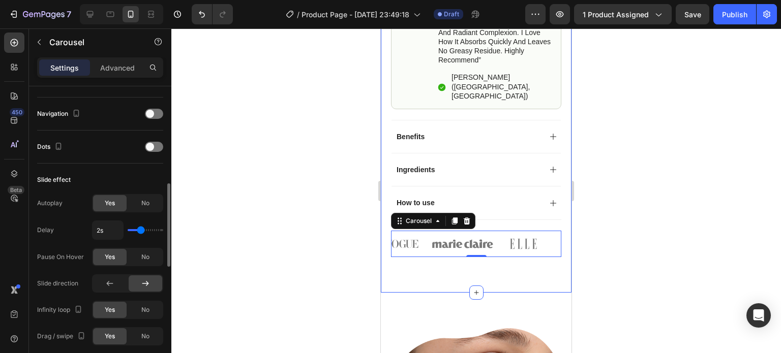
click at [145, 279] on icon at bounding box center [145, 284] width 10 height 10
click at [150, 280] on icon at bounding box center [145, 284] width 10 height 10
click at [141, 283] on icon at bounding box center [145, 284] width 10 height 10
click at [116, 284] on div at bounding box center [110, 284] width 34 height 16
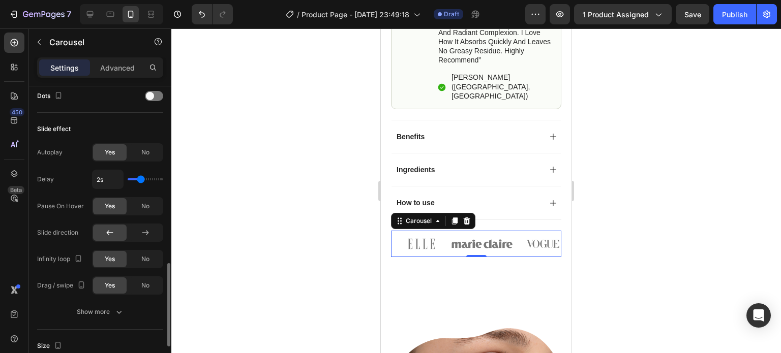
scroll to position [446, 0]
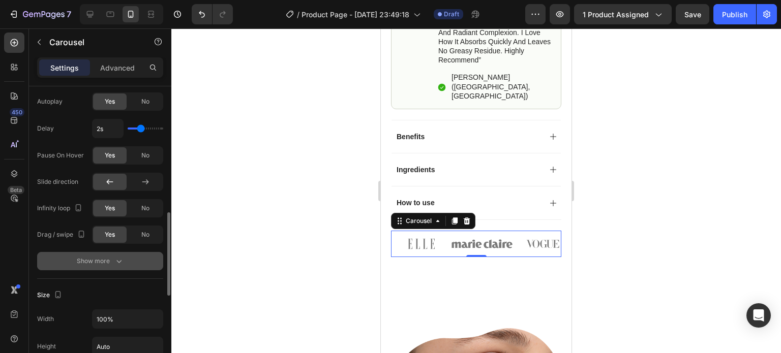
click at [116, 257] on icon "button" at bounding box center [119, 261] width 10 height 10
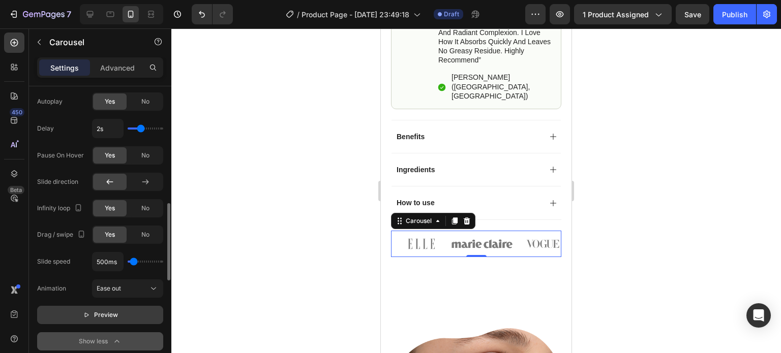
scroll to position [497, 0]
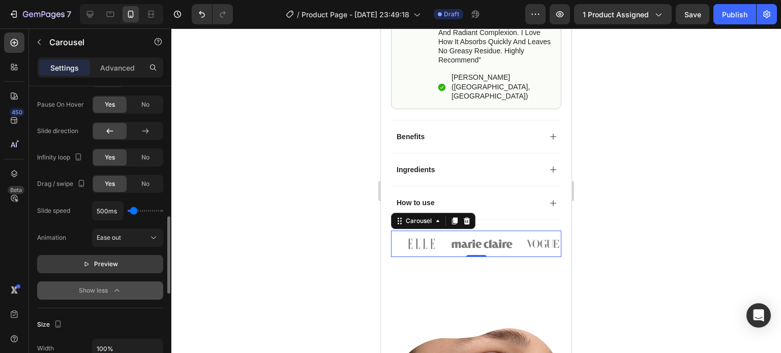
click at [117, 260] on span "Preview" at bounding box center [106, 264] width 24 height 10
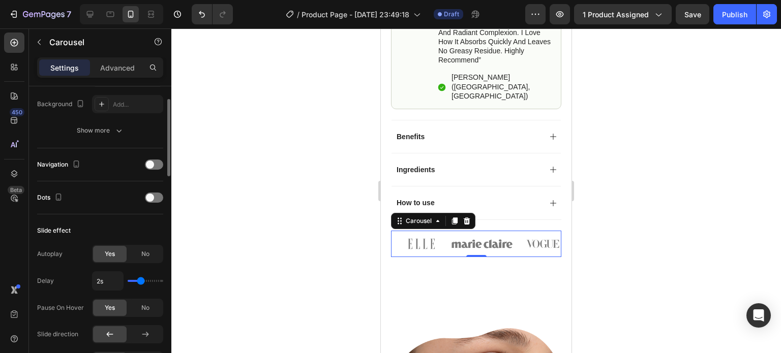
scroll to position [243, 0]
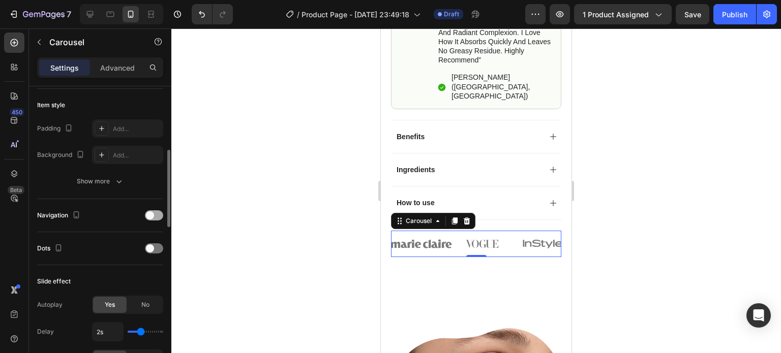
click at [149, 212] on span at bounding box center [150, 216] width 8 height 8
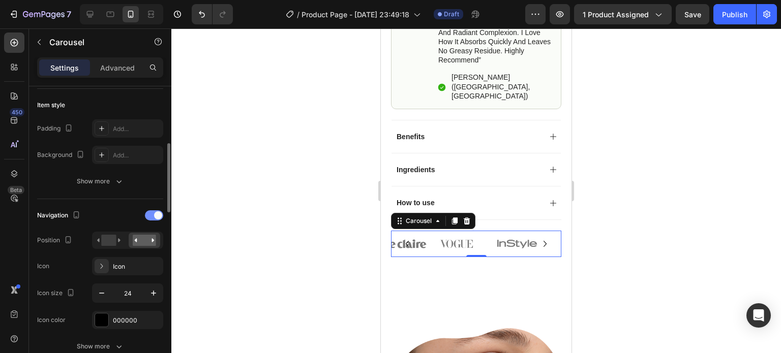
click at [156, 213] on span at bounding box center [158, 216] width 8 height 8
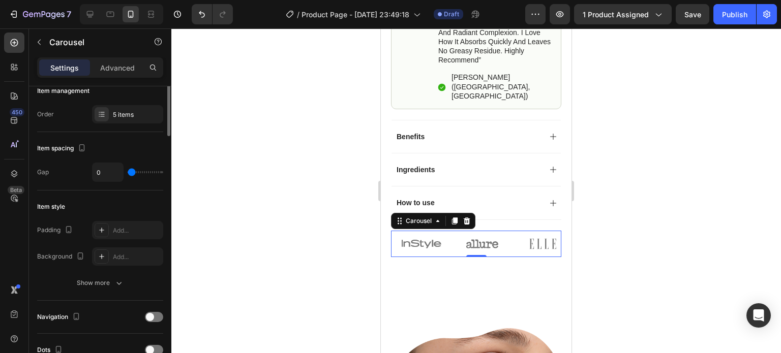
scroll to position [90, 0]
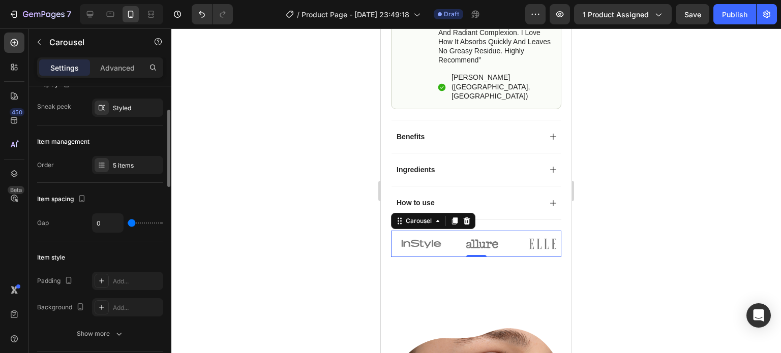
drag, startPoint x: 132, startPoint y: 225, endPoint x: 125, endPoint y: 226, distance: 7.3
click at [128, 224] on input "range" at bounding box center [146, 223] width 36 height 2
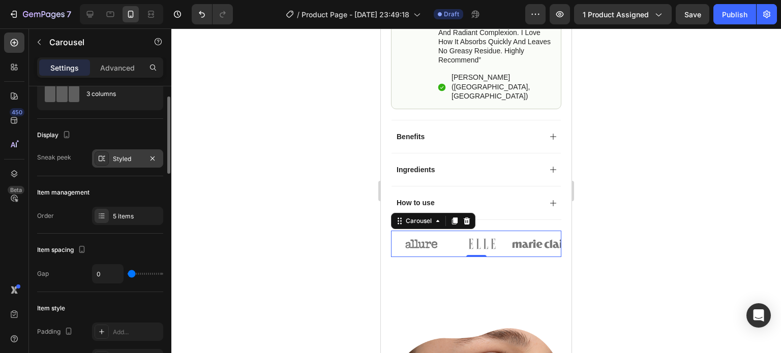
click at [127, 158] on div "Styled" at bounding box center [127, 159] width 29 height 9
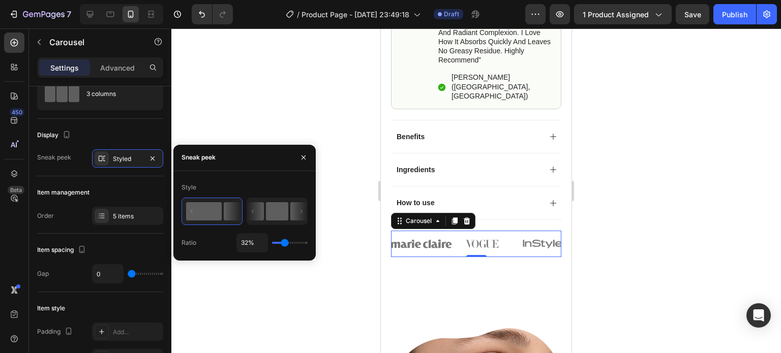
click at [267, 213] on rect at bounding box center [277, 211] width 22 height 18
type input "50%"
type input "50"
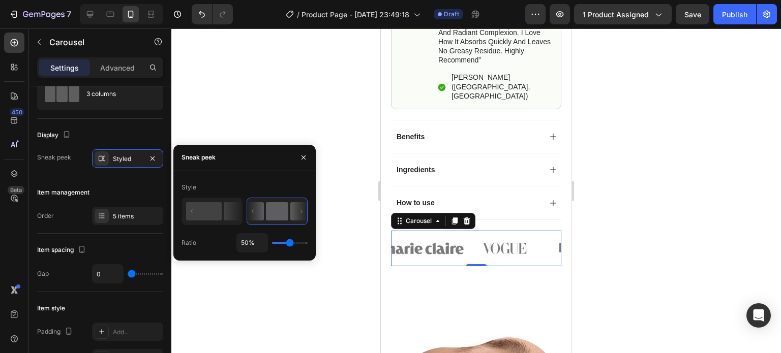
type input "23%"
type input "23"
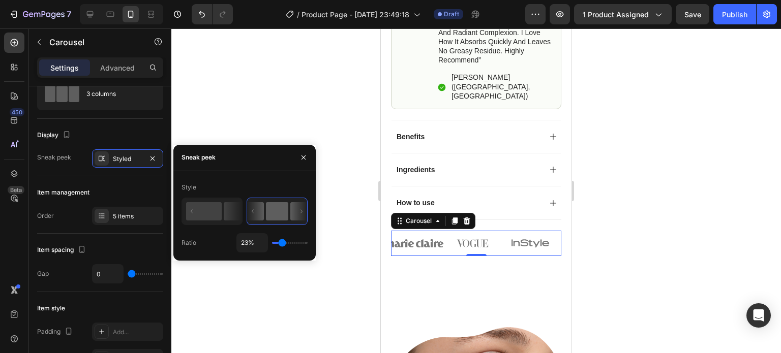
type input "10%"
type input "10"
type input "9%"
type input "9"
type input "7%"
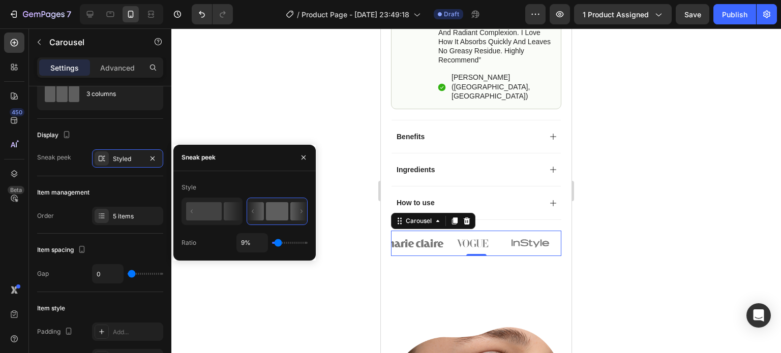
type input "7"
type input "4%"
type input "4"
type input "3%"
type input "3"
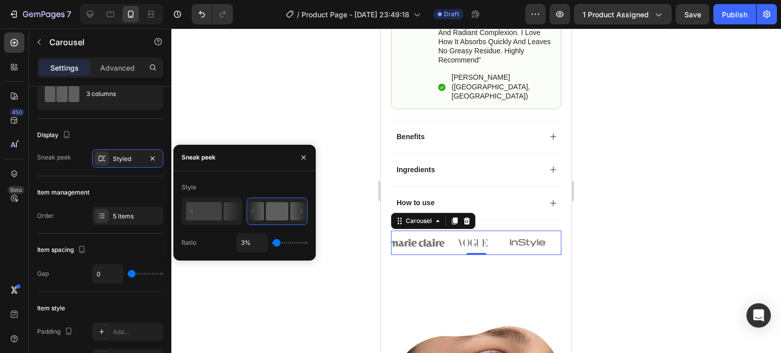
type input "1%"
type input "1"
type input "19%"
type input "19"
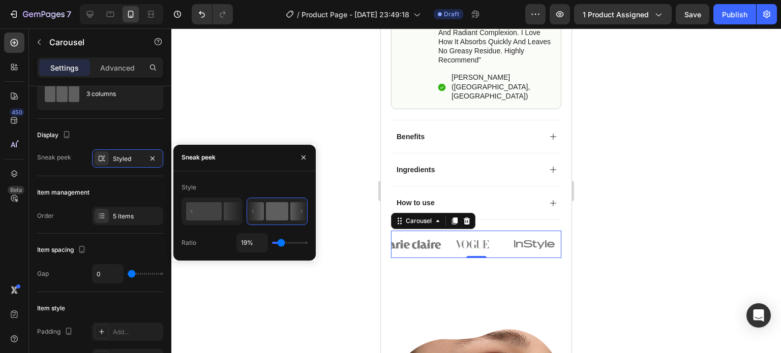
type input "1%"
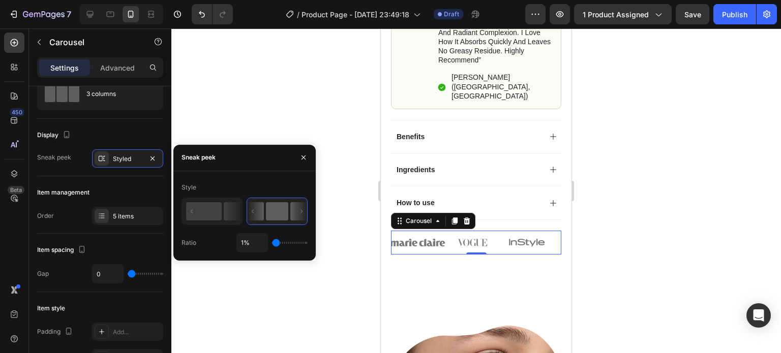
drag, startPoint x: 287, startPoint y: 242, endPoint x: 273, endPoint y: 242, distance: 14.2
type input "1"
click at [273, 242] on input "range" at bounding box center [290, 243] width 36 height 2
click at [218, 216] on rect at bounding box center [204, 211] width 36 height 18
type input "32%"
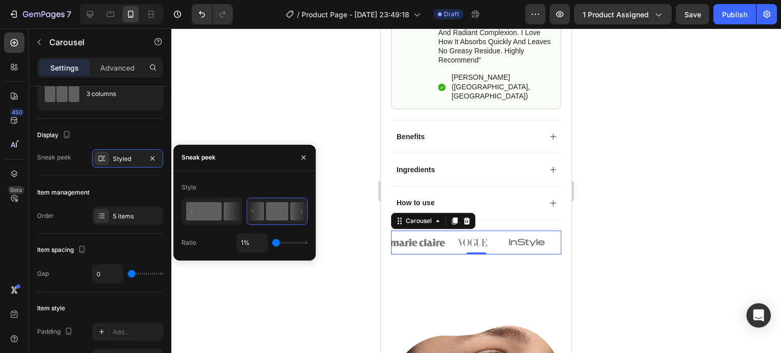
type input "32"
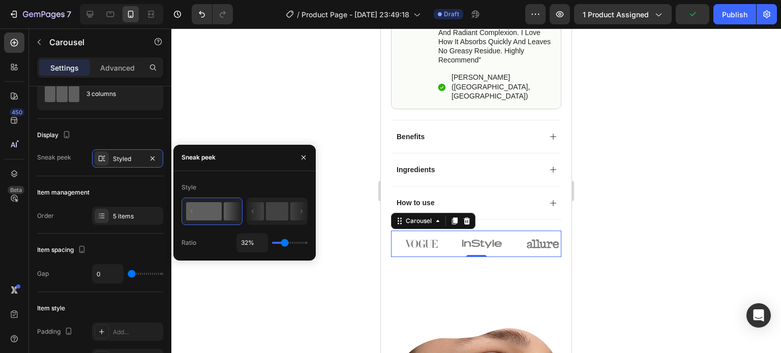
type input "12%"
type input "12"
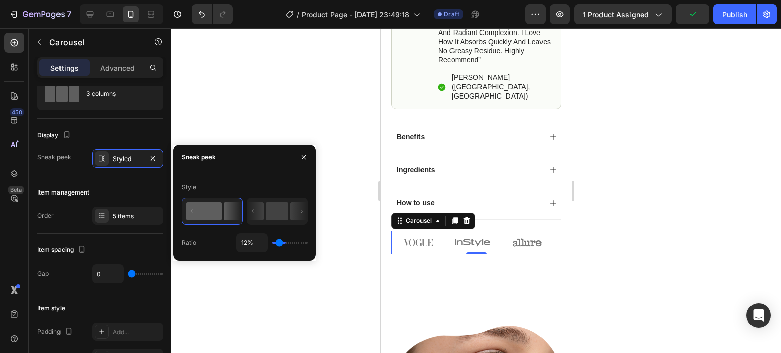
type input "1%"
drag, startPoint x: 285, startPoint y: 242, endPoint x: 271, endPoint y: 242, distance: 14.7
type input "1"
click at [272, 242] on input "range" at bounding box center [290, 243] width 36 height 2
type input "17%"
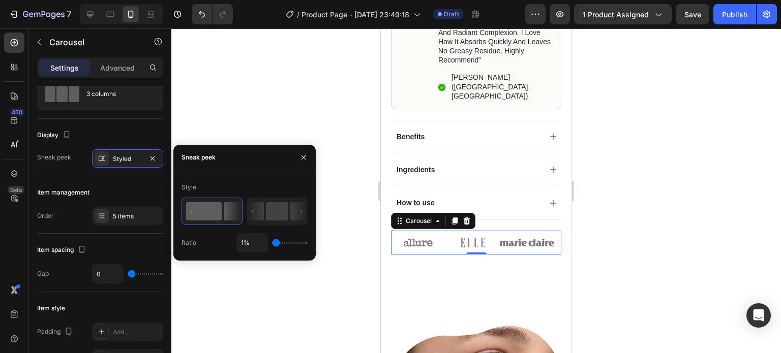
type input "17"
type input "23%"
type input "23"
type input "41%"
type input "41"
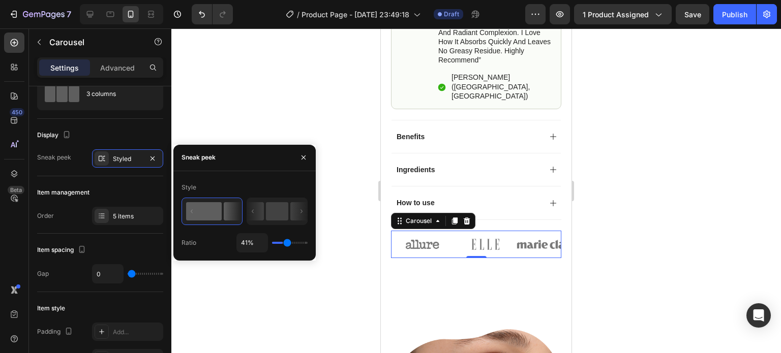
type input "42%"
type input "42"
type input "47%"
type input "47"
type input "32%"
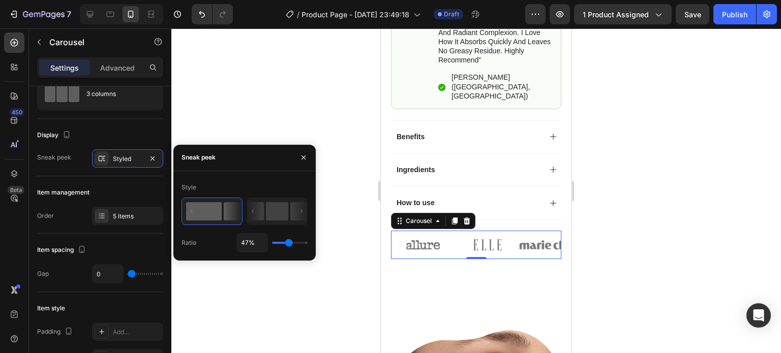
type input "32"
type input "28%"
type input "28"
type input "23%"
type input "23"
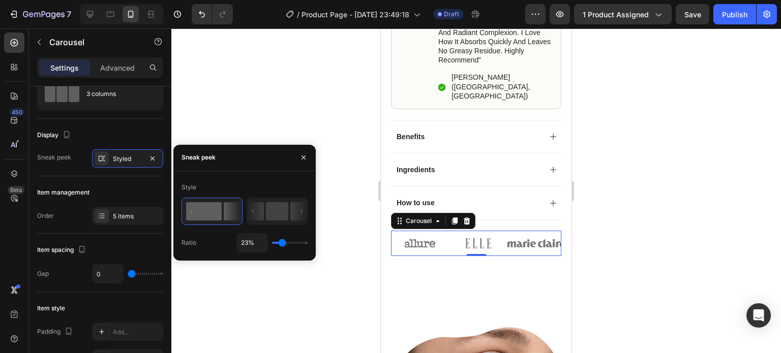
type input "20%"
type input "20"
type input "16%"
type input "16"
type input "1%"
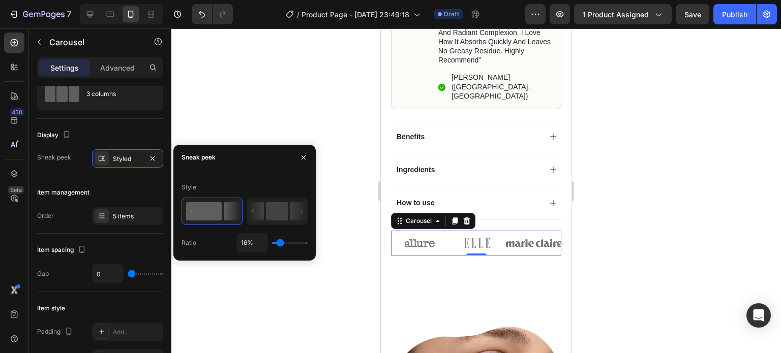
type input "1"
type input "19%"
type input "19"
type input "25%"
type input "25"
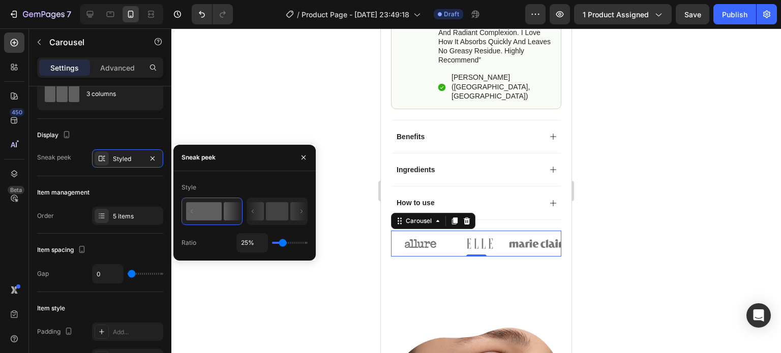
type input "38%"
type input "38"
type input "37%"
drag, startPoint x: 279, startPoint y: 243, endPoint x: 286, endPoint y: 243, distance: 6.6
type input "37"
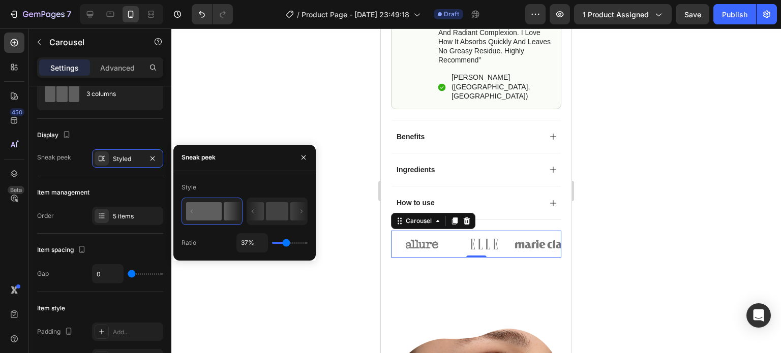
click at [286, 243] on input "range" at bounding box center [290, 243] width 36 height 2
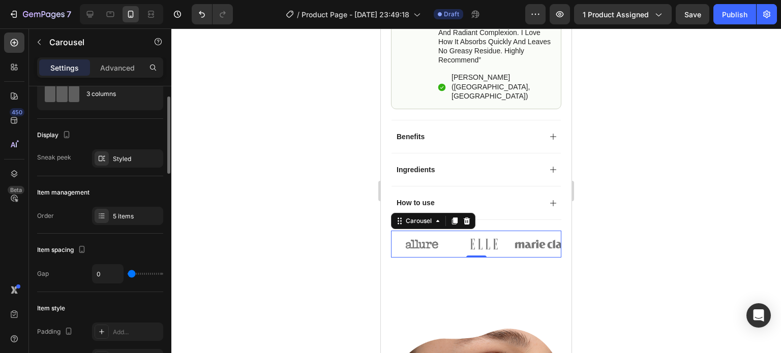
click at [134, 185] on div "Item management" at bounding box center [100, 193] width 126 height 16
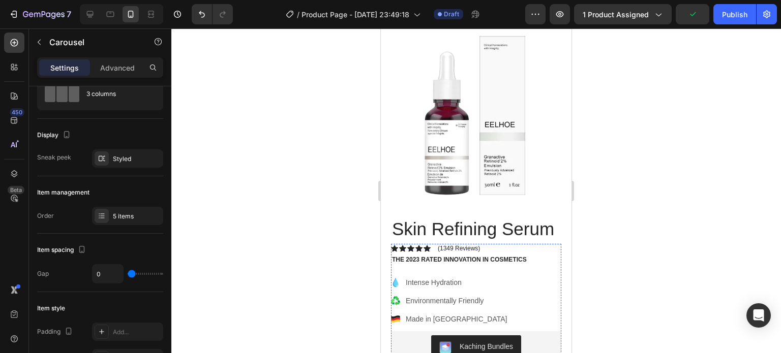
scroll to position [0, 0]
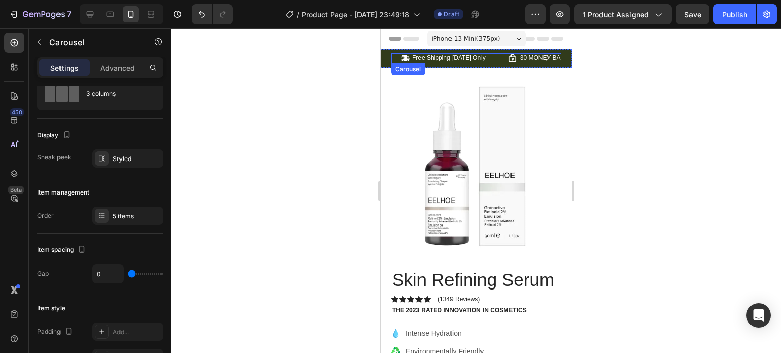
click at [498, 56] on div "Icon Free Shipping [DATE] Only Text Block Row Icon 30 MONEY BACK GUARANTEE Text…" at bounding box center [476, 58] width 170 height 10
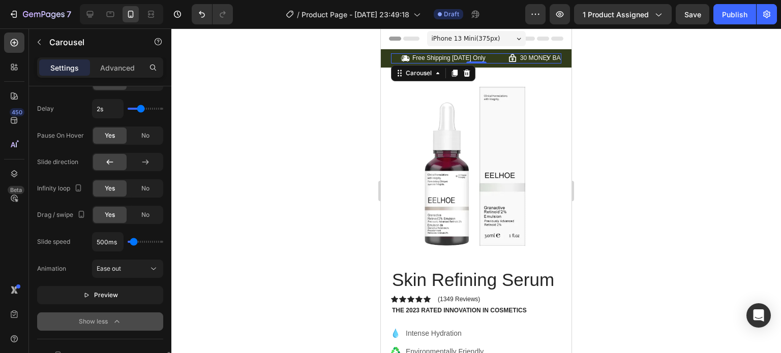
scroll to position [700, 0]
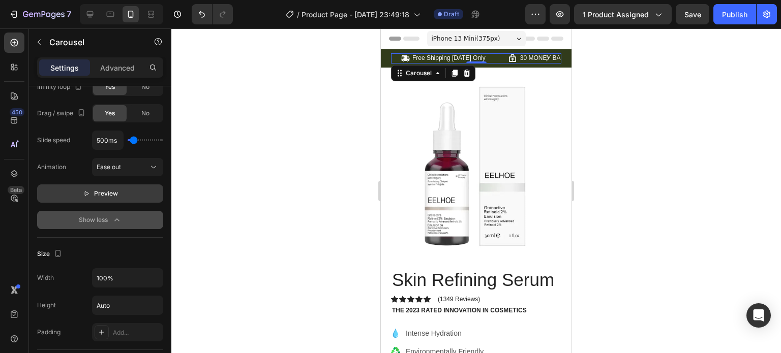
click at [105, 193] on span "Preview" at bounding box center [106, 194] width 24 height 10
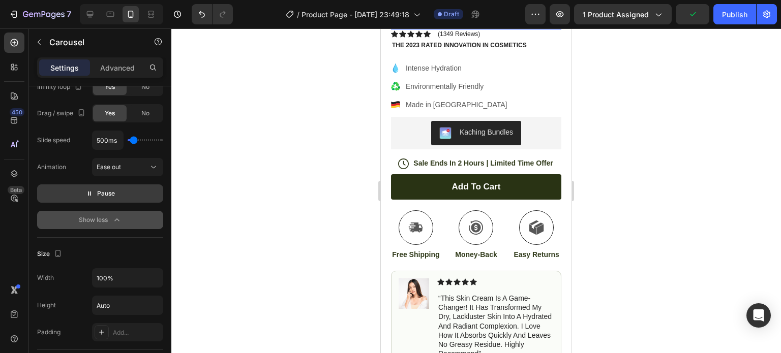
scroll to position [305, 0]
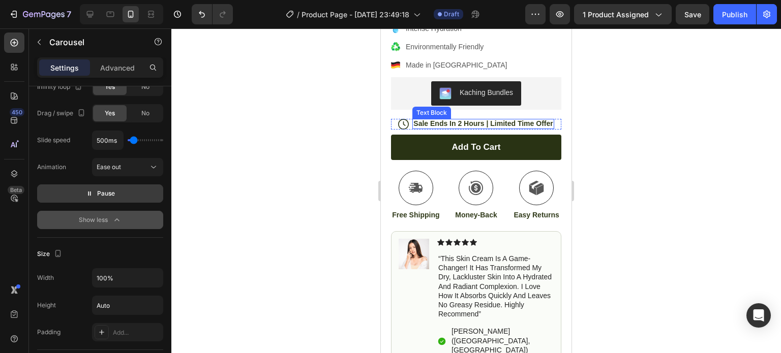
click at [450, 128] on p "Sale Ends In 2 Hours | Limited Time Offer" at bounding box center [482, 123] width 139 height 9
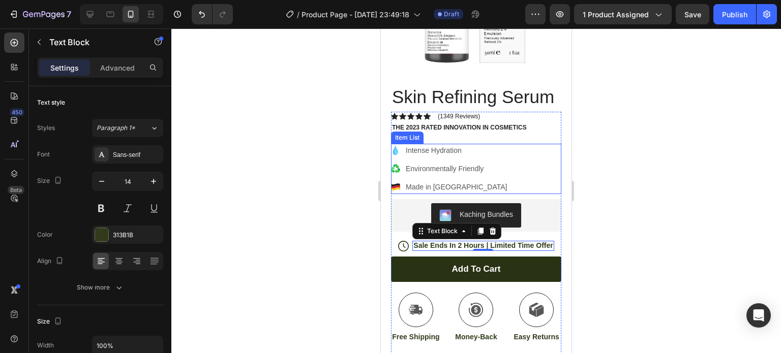
scroll to position [102, 0]
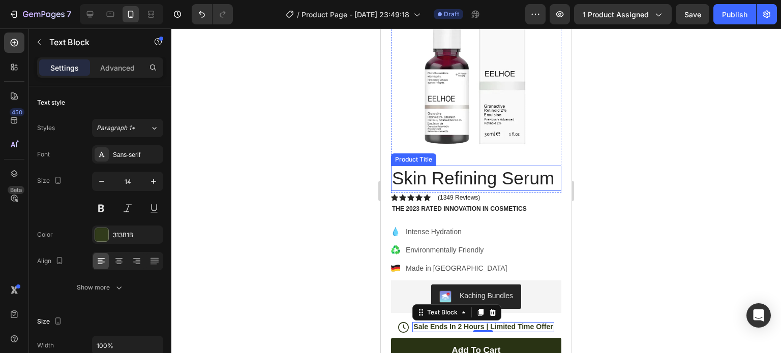
click at [433, 177] on h1 "Skin Refining Serum" at bounding box center [476, 178] width 170 height 25
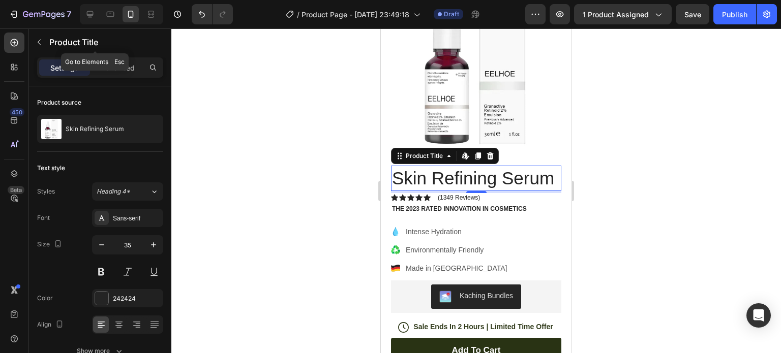
click at [37, 39] on icon "button" at bounding box center [39, 42] width 8 height 8
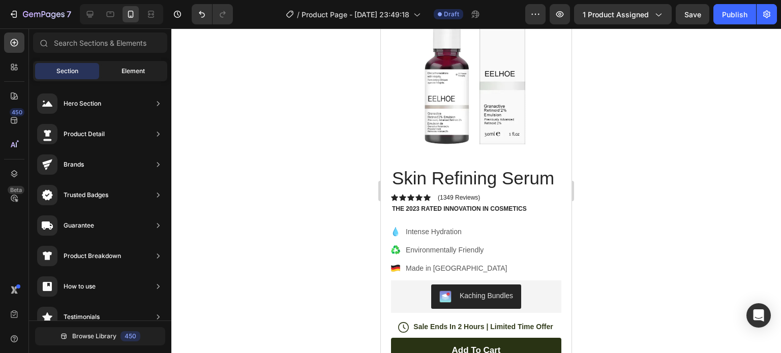
click at [132, 64] on div "Element" at bounding box center [133, 71] width 64 height 16
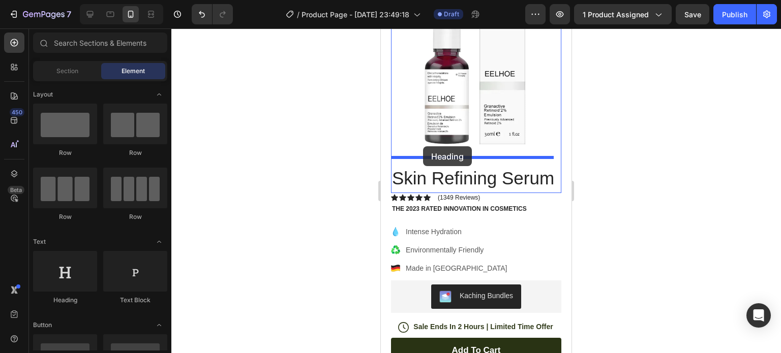
drag, startPoint x: 461, startPoint y: 303, endPoint x: 423, endPoint y: 146, distance: 160.6
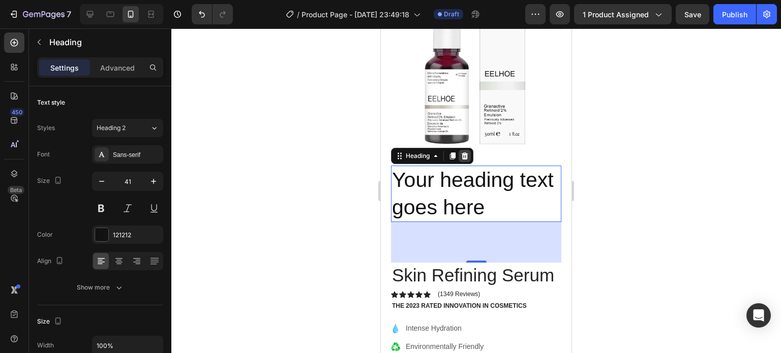
click at [468, 152] on icon at bounding box center [465, 156] width 8 height 8
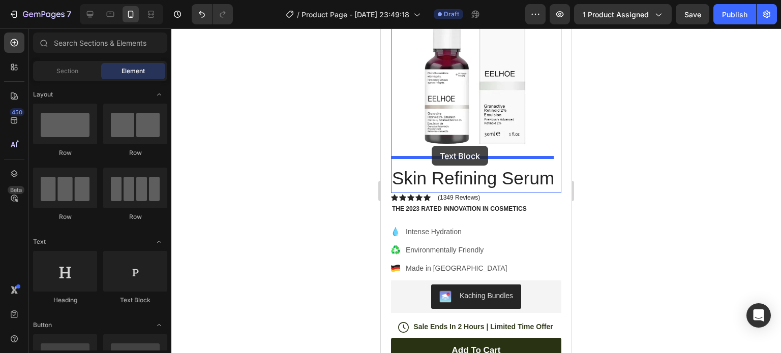
drag, startPoint x: 515, startPoint y: 309, endPoint x: 432, endPoint y: 146, distance: 183.3
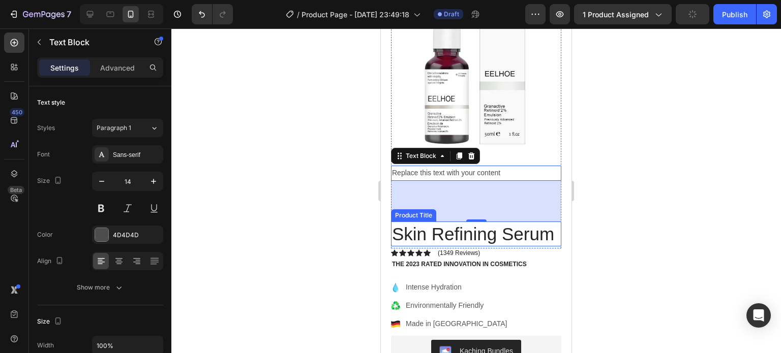
click at [459, 231] on h1 "Skin Refining Serum" at bounding box center [476, 234] width 170 height 25
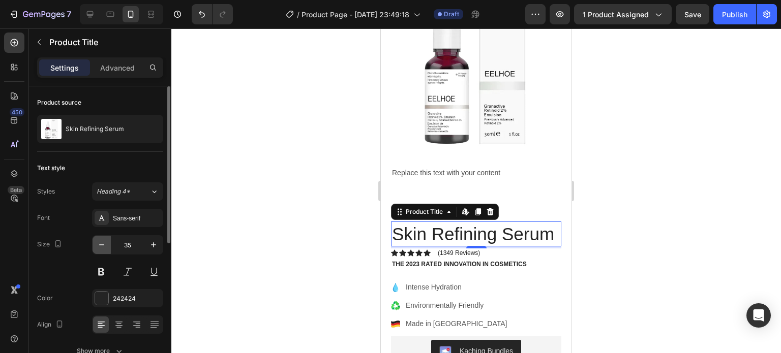
click at [104, 246] on icon "button" at bounding box center [102, 245] width 10 height 10
type input "33"
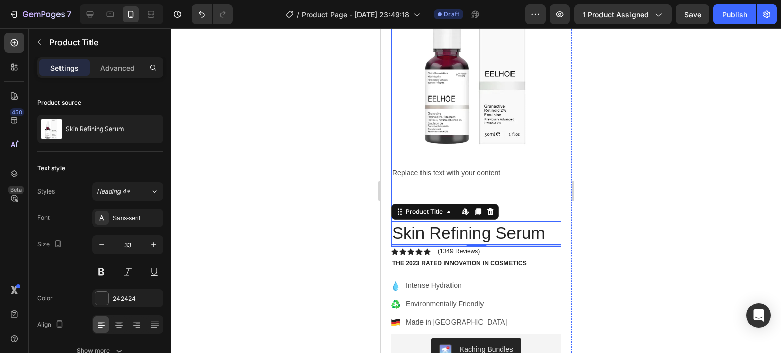
click at [475, 182] on div "Product Images Replace this text with your content Text Block Skin Refining Ser…" at bounding box center [476, 112] width 170 height 272
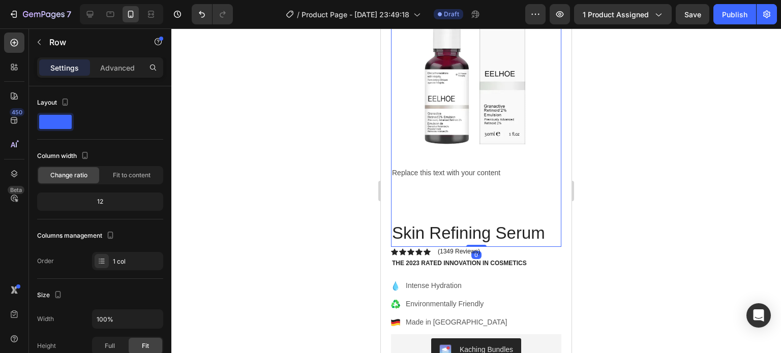
click at [451, 197] on div "Product Images Replace this text with your content Text Block Skin Refining Ser…" at bounding box center [476, 112] width 170 height 272
click at [432, 166] on div "Replace this text with your content" at bounding box center [476, 173] width 170 height 15
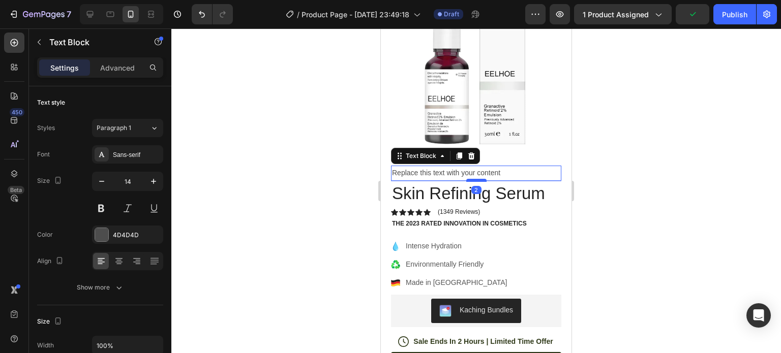
drag, startPoint x: 473, startPoint y: 212, endPoint x: 474, endPoint y: 172, distance: 39.7
click at [474, 179] on div at bounding box center [476, 180] width 20 height 3
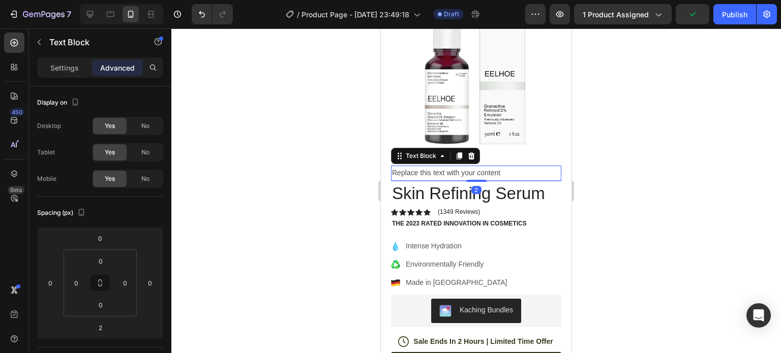
click at [448, 167] on div "Replace this text with your content" at bounding box center [476, 173] width 170 height 15
click at [502, 167] on p "Replace this text with your content" at bounding box center [476, 173] width 168 height 13
click at [499, 167] on p "Replace this text with your content" at bounding box center [476, 173] width 168 height 13
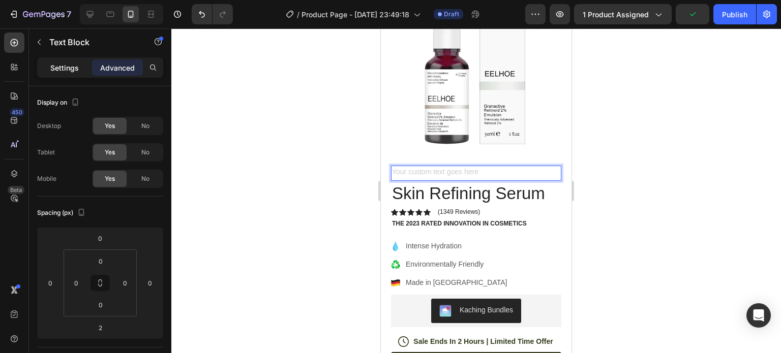
click at [63, 65] on p "Settings" at bounding box center [64, 68] width 28 height 11
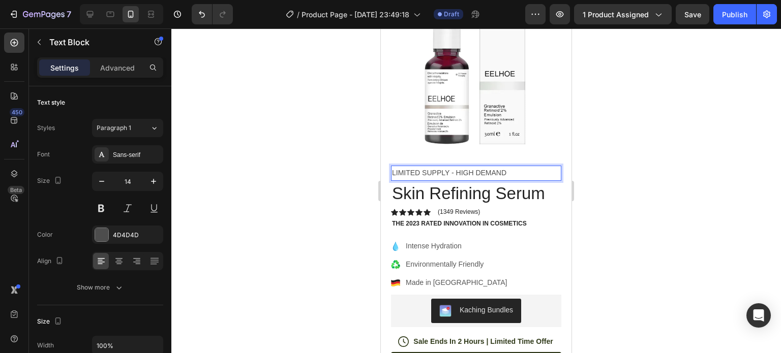
click at [456, 167] on p "LIMITED SUPPLY - HIGH DEMAND" at bounding box center [476, 173] width 168 height 13
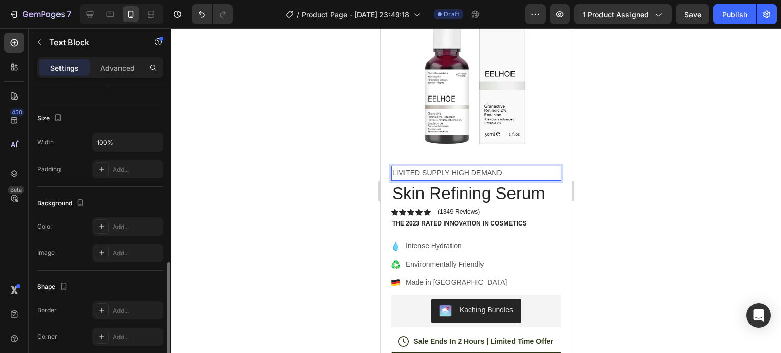
scroll to position [305, 0]
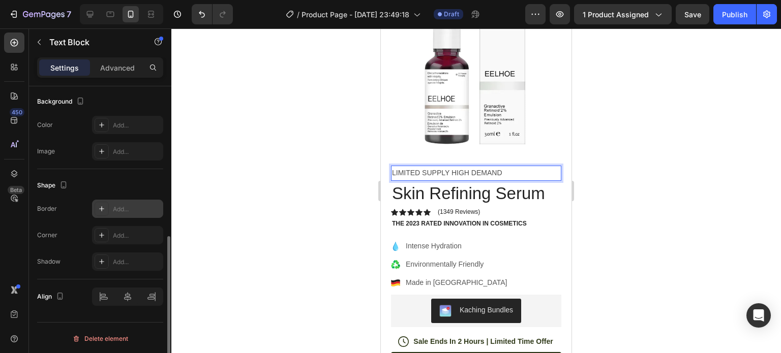
click at [104, 209] on icon at bounding box center [102, 209] width 8 height 8
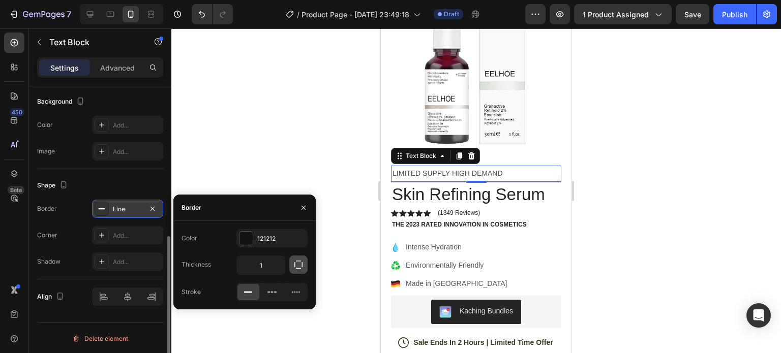
click at [295, 267] on icon "button" at bounding box center [298, 265] width 8 height 8
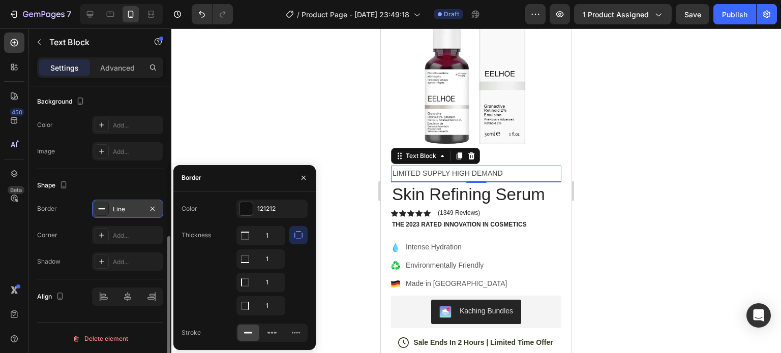
click at [299, 241] on button "button" at bounding box center [298, 235] width 18 height 18
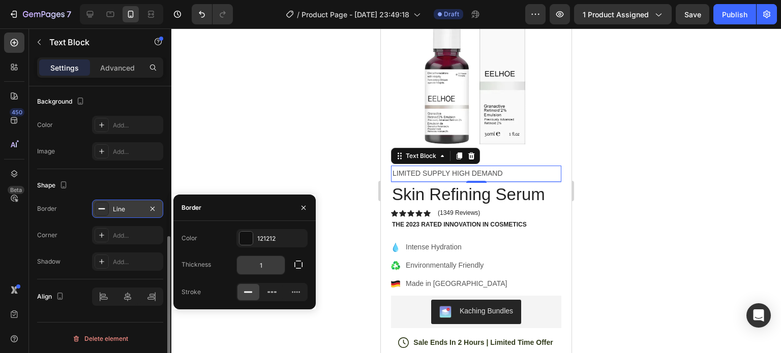
click at [269, 267] on input "1" at bounding box center [261, 265] width 48 height 18
click at [269, 266] on input "1" at bounding box center [261, 265] width 48 height 18
type input "5"
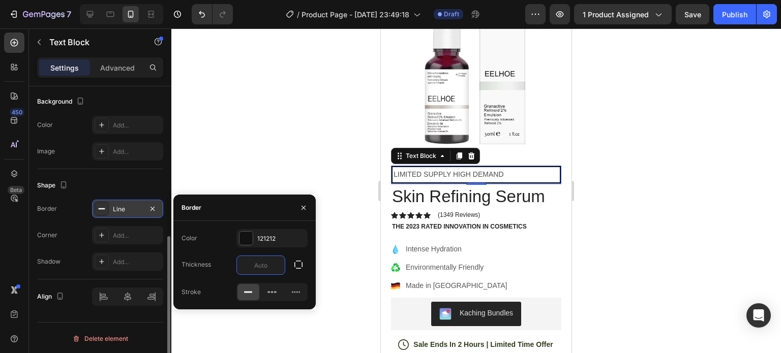
type input "3"
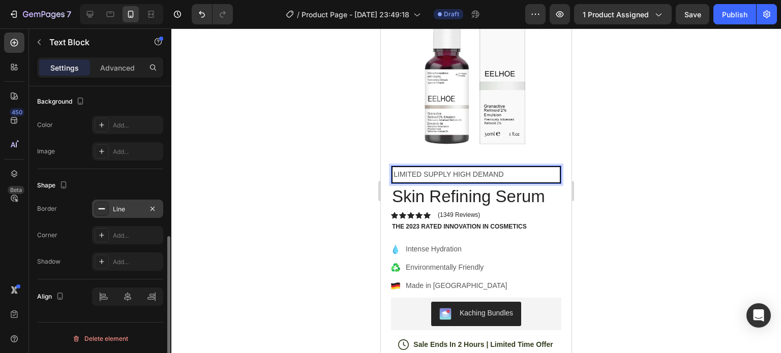
click at [454, 168] on p "LIMITED SUPPLY HIGH DEMAND" at bounding box center [476, 174] width 165 height 13
click at [397, 168] on p "LIMITED SUPPLY | HIGH DEMAND" at bounding box center [476, 174] width 165 height 13
click at [394, 168] on p "LIMITED SUPPLY | HIGH DEMAND" at bounding box center [476, 174] width 165 height 13
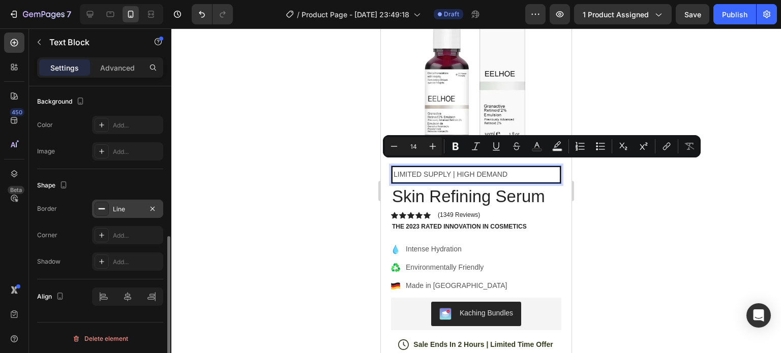
click at [435, 168] on p "LIMITED SUPPLY | HIGH DEMAND" at bounding box center [476, 174] width 165 height 13
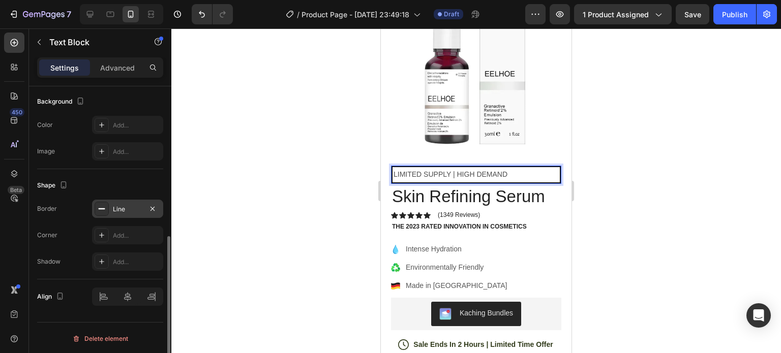
click at [505, 168] on p "LIMITED SUPPLY | HIGH DEMAND" at bounding box center [476, 174] width 165 height 13
click at [500, 168] on p "LIMITED SUPPLY | HIGH DEMAND" at bounding box center [476, 174] width 165 height 13
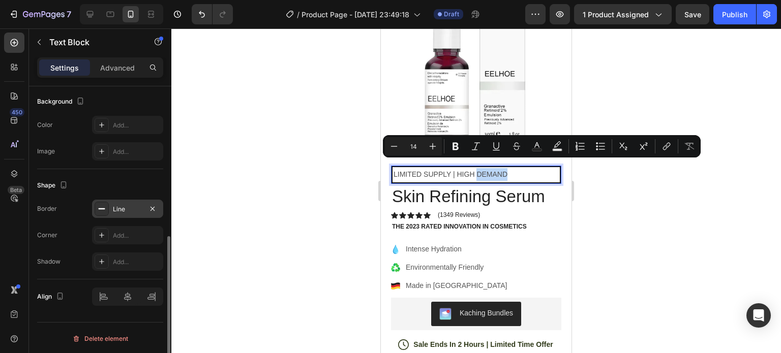
click at [509, 168] on p "LIMITED SUPPLY | HIGH DEMAND" at bounding box center [476, 174] width 165 height 13
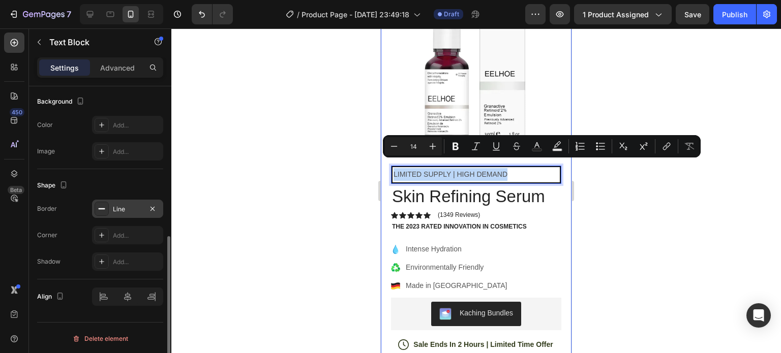
drag, startPoint x: 507, startPoint y: 168, endPoint x: 391, endPoint y: 164, distance: 116.0
click at [391, 164] on div "Product Images LIMITED SUPPLY | HIGH DEMAND Text Block 2 Skin Refining Serum Pr…" at bounding box center [476, 349] width 191 height 767
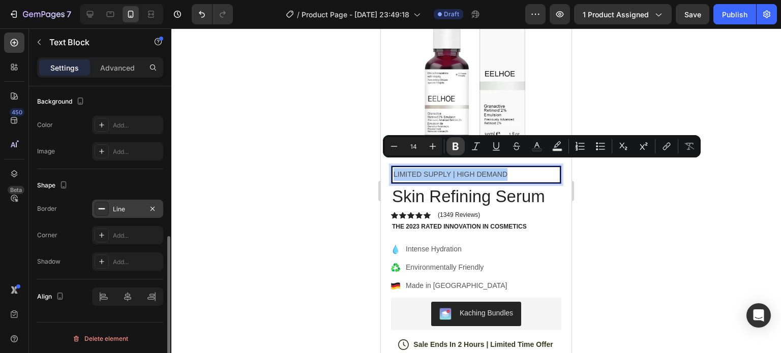
click at [453, 150] on icon "Editor contextual toolbar" at bounding box center [456, 146] width 10 height 10
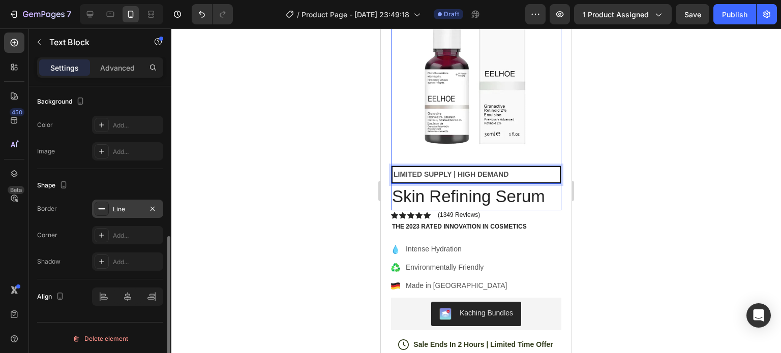
click at [538, 143] on img at bounding box center [476, 66] width 170 height 180
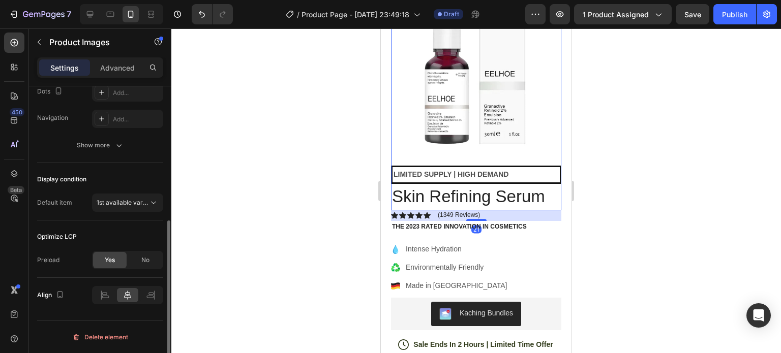
scroll to position [0, 0]
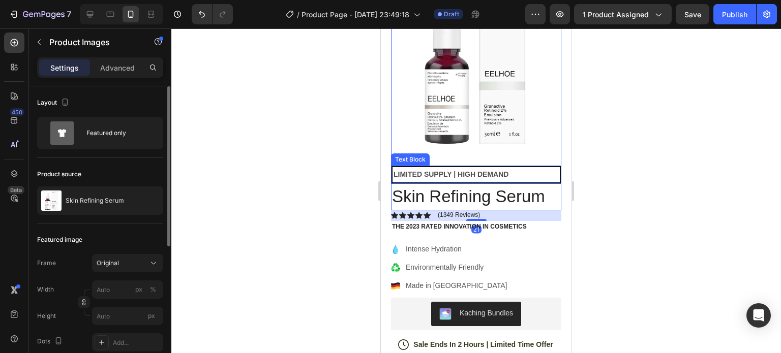
click at [530, 168] on p "LIMITED SUPPLY | HIGH DEMAND" at bounding box center [476, 174] width 165 height 13
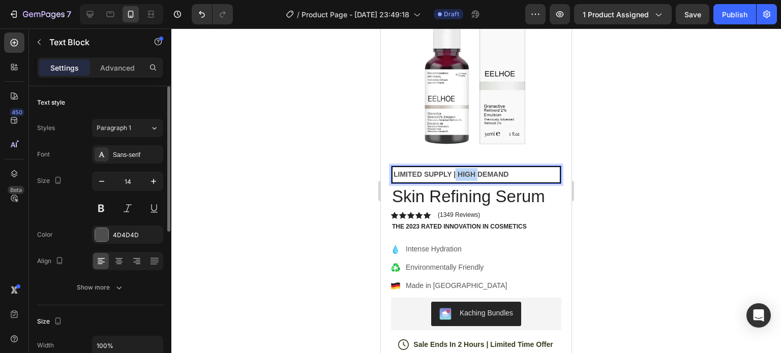
drag, startPoint x: 456, startPoint y: 164, endPoint x: 477, endPoint y: 162, distance: 21.0
click at [477, 170] on strong "LIMITED SUPPLY | HIGH DEMAND" at bounding box center [451, 174] width 115 height 8
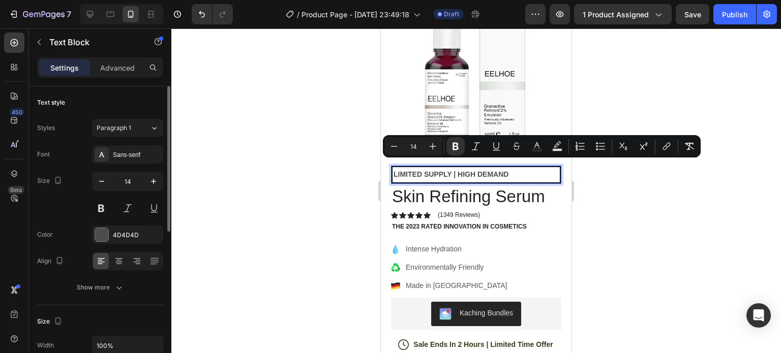
click at [517, 168] on p "LIMITED SUPPLY | HIGH DEMAND" at bounding box center [476, 174] width 165 height 13
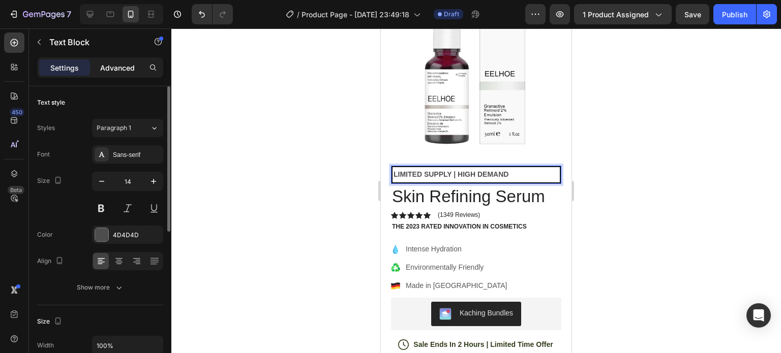
click at [130, 69] on p "Advanced" at bounding box center [117, 68] width 35 height 11
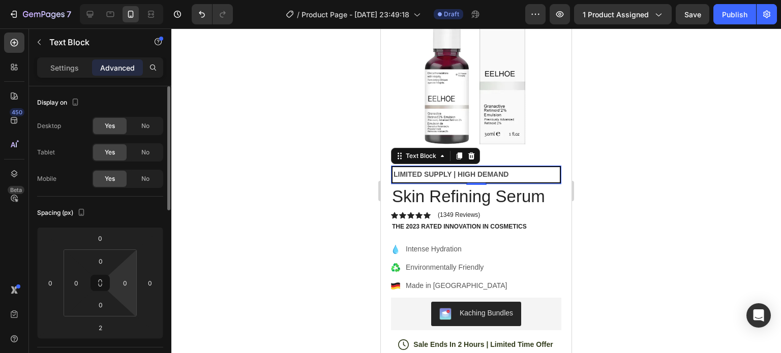
drag, startPoint x: 97, startPoint y: 280, endPoint x: 112, endPoint y: 279, distance: 15.8
click at [112, 279] on div "0 0 0 0" at bounding box center [100, 283] width 73 height 67
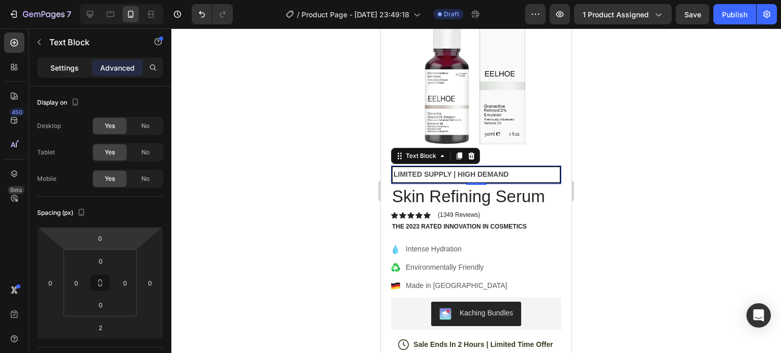
click at [71, 65] on p "Settings" at bounding box center [64, 68] width 28 height 11
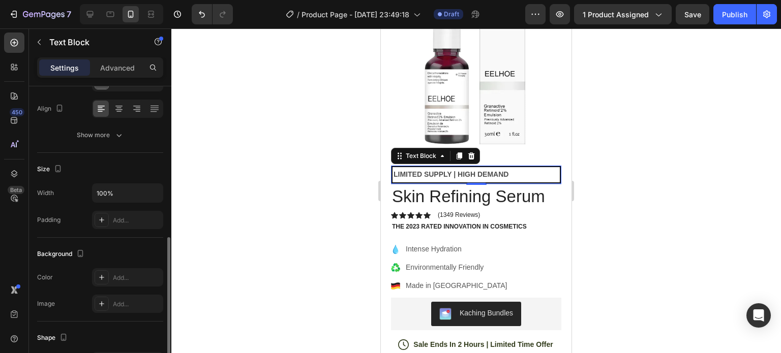
scroll to position [203, 0]
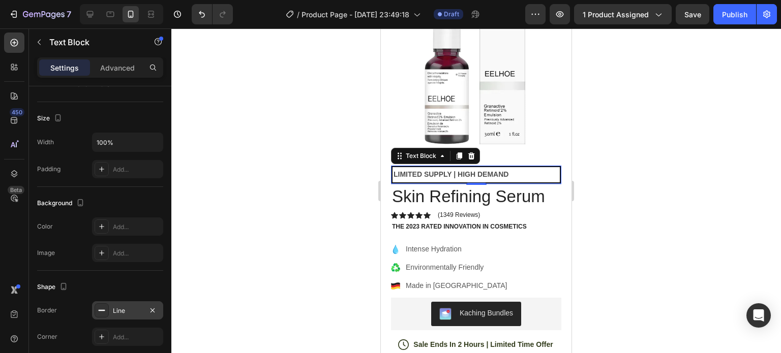
click at [126, 304] on div "Line" at bounding box center [127, 311] width 71 height 18
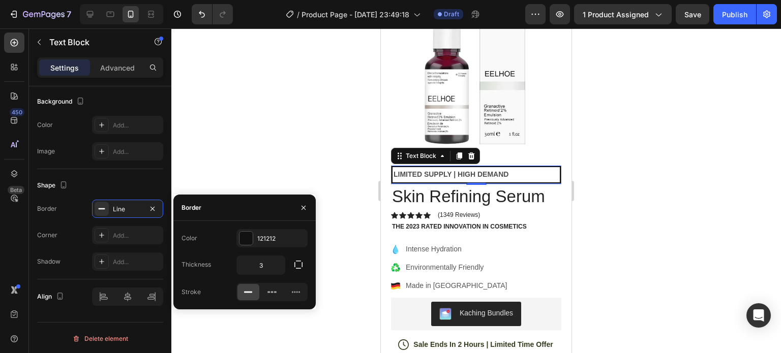
scroll to position [305, 0]
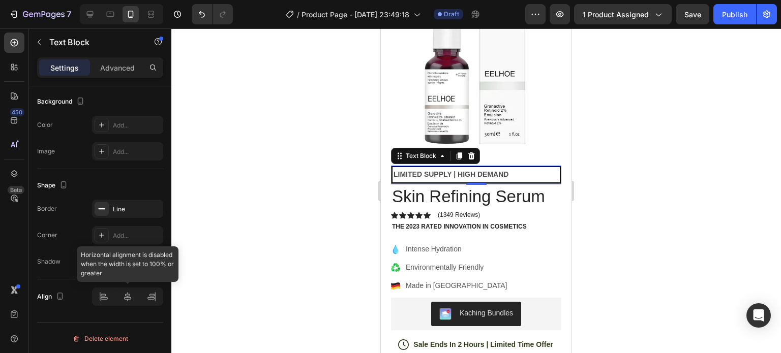
click at [128, 298] on div at bounding box center [127, 297] width 71 height 18
click at [130, 300] on div at bounding box center [127, 297] width 71 height 18
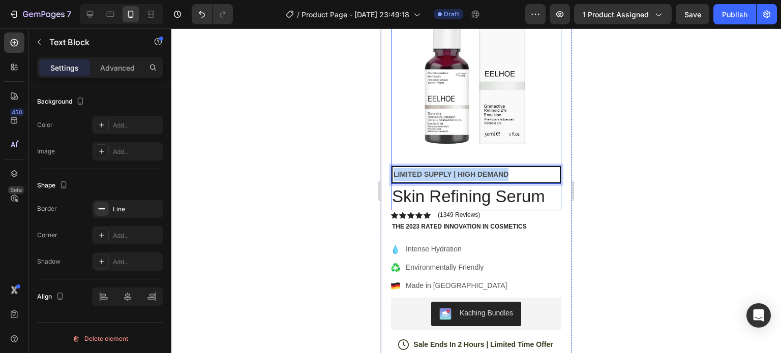
drag, startPoint x: 394, startPoint y: 162, endPoint x: 513, endPoint y: 155, distance: 119.3
click at [513, 155] on div "Product Images LIMITED SUPPLY | HIGH DEMAND Text Block 2 Skin Refining Serum Pr…" at bounding box center [476, 93] width 170 height 235
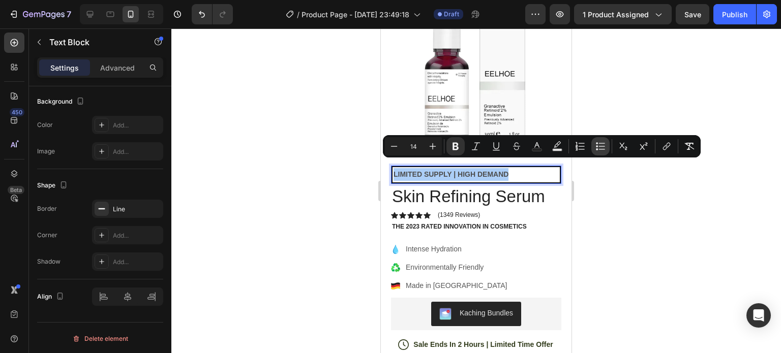
click at [599, 148] on icon "Editor contextual toolbar" at bounding box center [601, 146] width 10 height 10
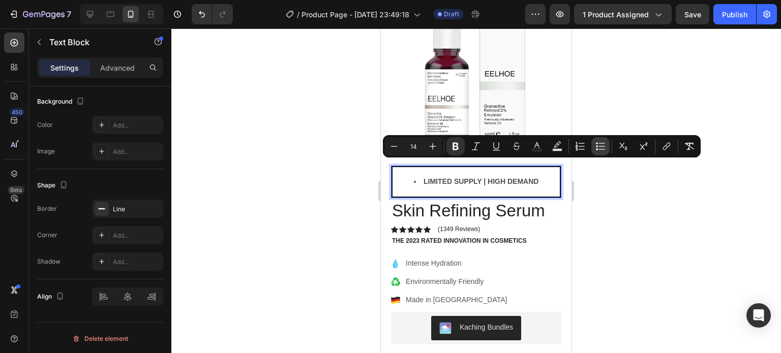
click at [599, 148] on icon "Editor contextual toolbar" at bounding box center [601, 146] width 10 height 10
type input "14"
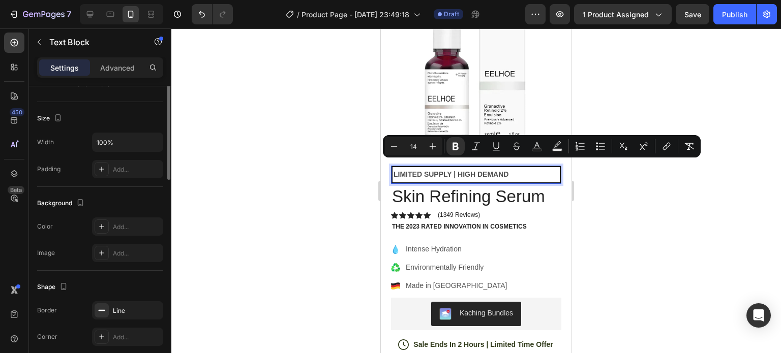
scroll to position [102, 0]
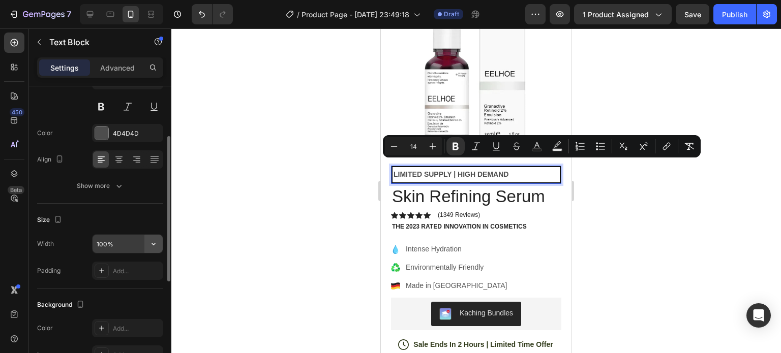
click at [152, 243] on icon "button" at bounding box center [154, 244] width 10 height 10
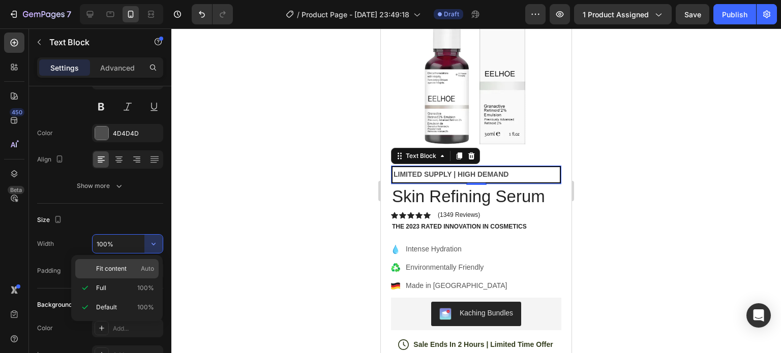
click at [130, 267] on p "Fit content Auto" at bounding box center [125, 268] width 58 height 9
type input "Auto"
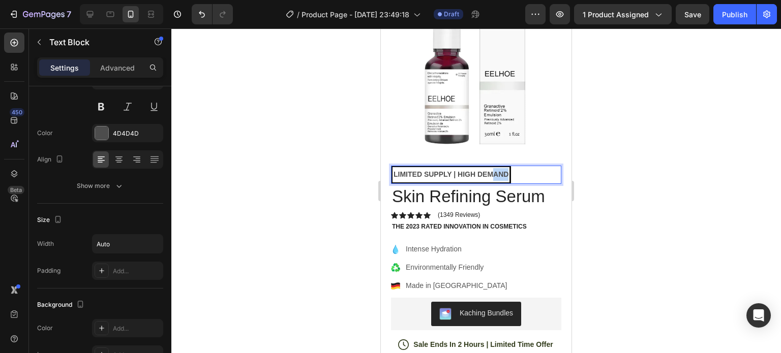
drag, startPoint x: 490, startPoint y: 167, endPoint x: 512, endPoint y: 162, distance: 22.0
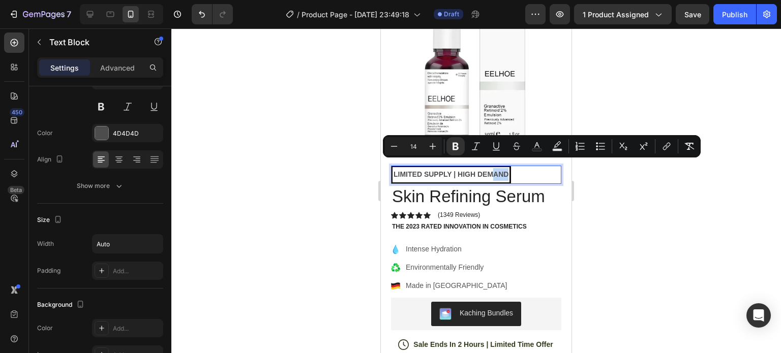
click at [517, 167] on div "LIMITED SUPPLY | HIGH DEMAND" at bounding box center [476, 175] width 170 height 18
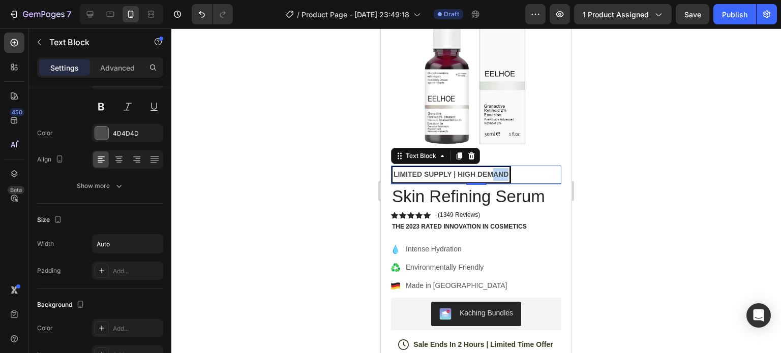
click at [463, 170] on strong "LIMITED SUPPLY | HIGH DEMAND" at bounding box center [451, 174] width 115 height 8
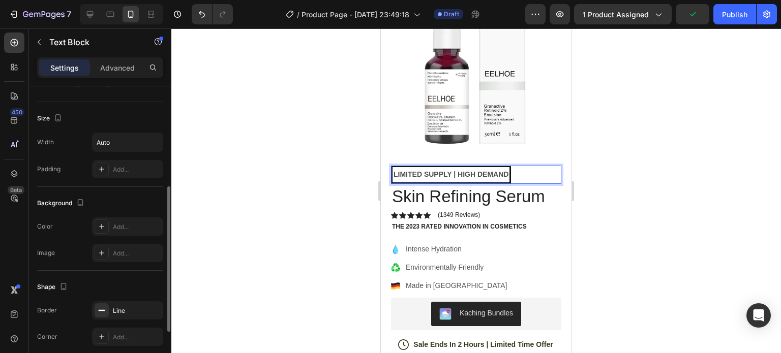
scroll to position [305, 0]
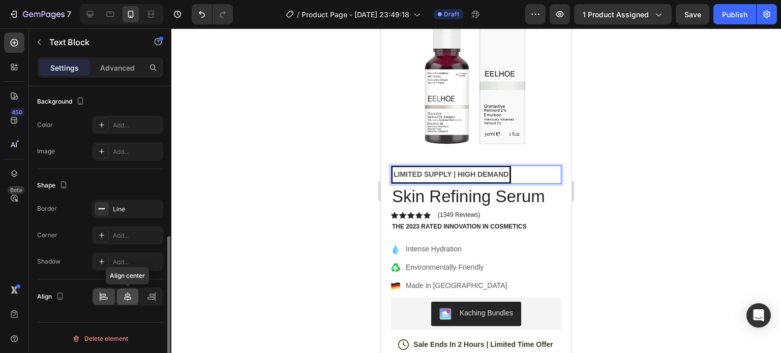
click at [124, 292] on icon at bounding box center [128, 297] width 10 height 10
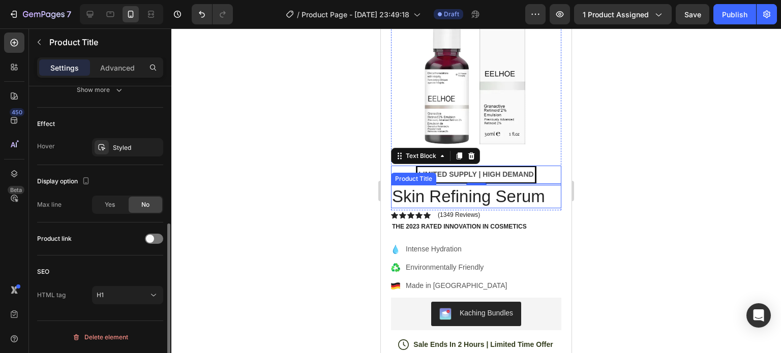
click at [466, 185] on h1 "Skin Refining Serum" at bounding box center [476, 197] width 170 height 24
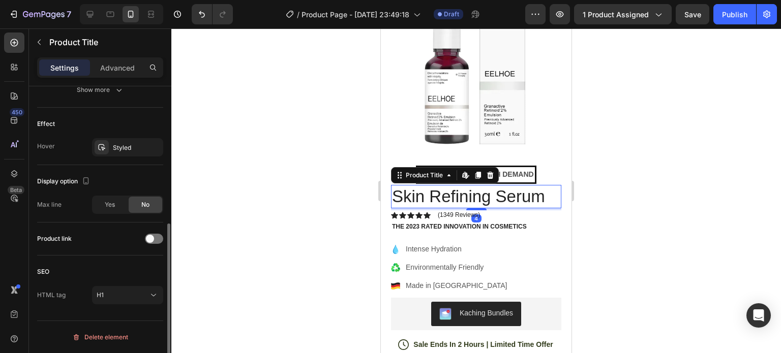
scroll to position [0, 0]
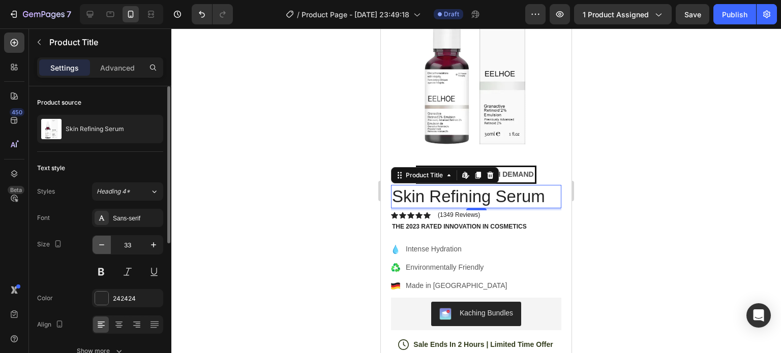
click at [104, 246] on icon "button" at bounding box center [102, 245] width 10 height 10
type input "32"
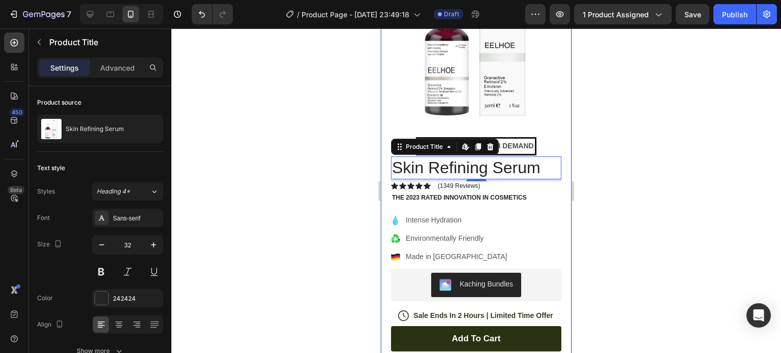
scroll to position [153, 0]
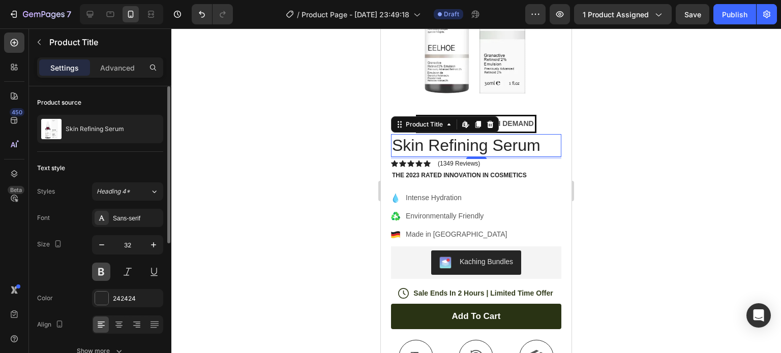
click at [104, 278] on button at bounding box center [101, 272] width 18 height 18
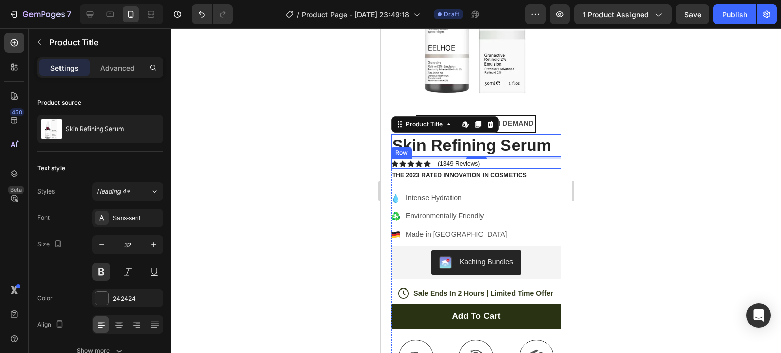
click at [517, 159] on div "Icon Icon Icon Icon Icon Icon List (1349 Reviews) Text Block Row" at bounding box center [476, 163] width 170 height 9
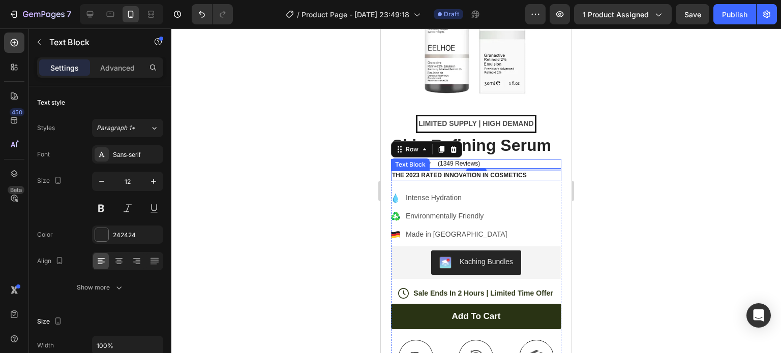
click at [522, 172] on p "The 2023 Rated Innovation in Cosmetics" at bounding box center [476, 176] width 168 height 8
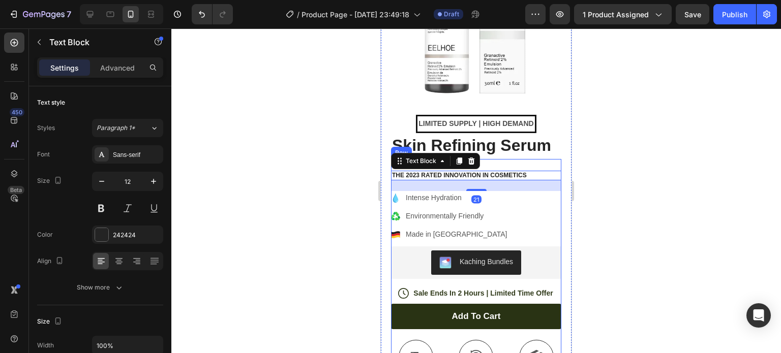
click at [520, 160] on div "Icon Icon Icon Icon Icon Icon List (1349 Reviews) Text Block Row" at bounding box center [476, 163] width 170 height 9
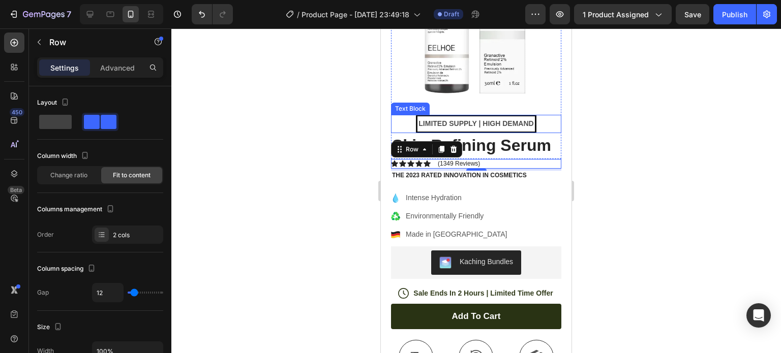
click at [490, 120] on strong "LIMITED SUPPLY | HIGH DEMAND" at bounding box center [476, 124] width 115 height 8
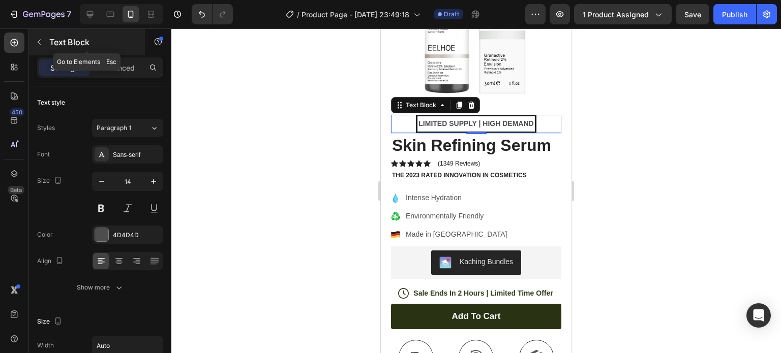
click at [40, 39] on icon "button" at bounding box center [39, 42] width 8 height 8
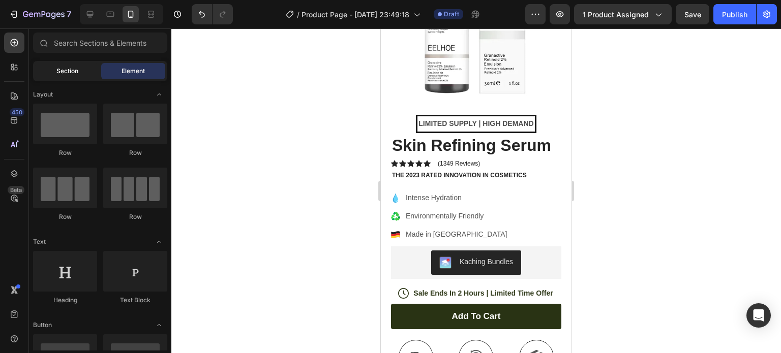
click at [71, 73] on span "Section" at bounding box center [67, 71] width 22 height 9
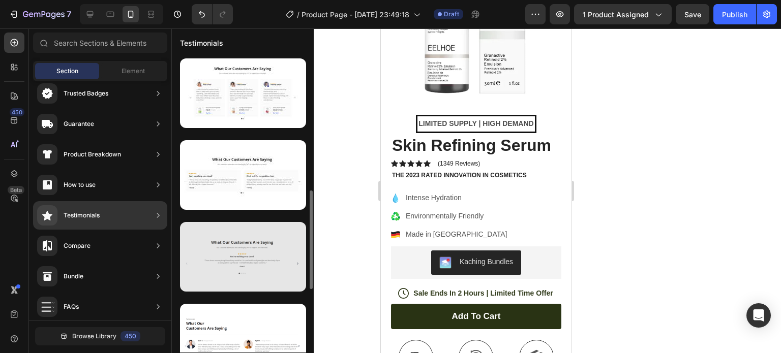
scroll to position [102, 0]
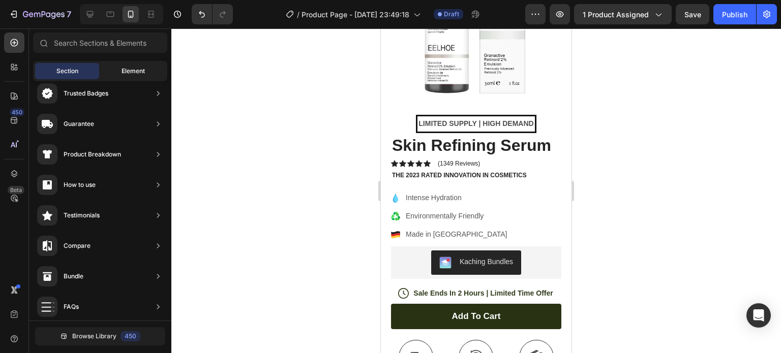
click at [133, 70] on span "Element" at bounding box center [133, 71] width 23 height 9
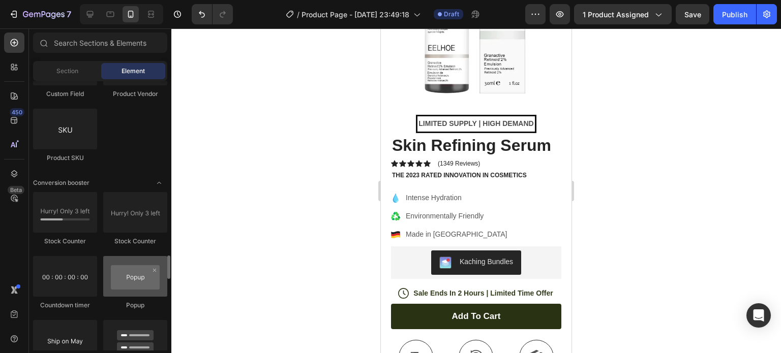
scroll to position [2049, 0]
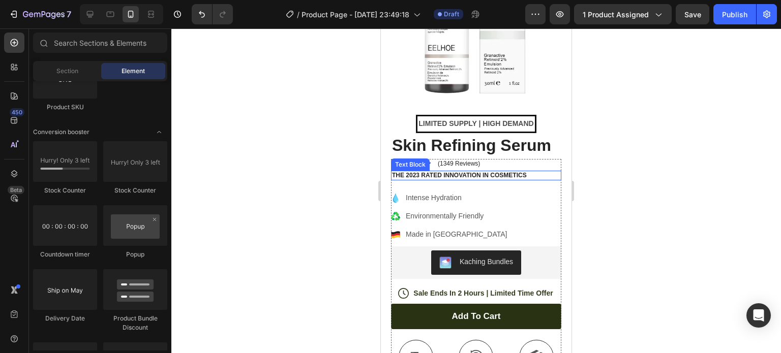
click at [468, 172] on p "The 2023 Rated Innovation in Cosmetics" at bounding box center [476, 176] width 168 height 8
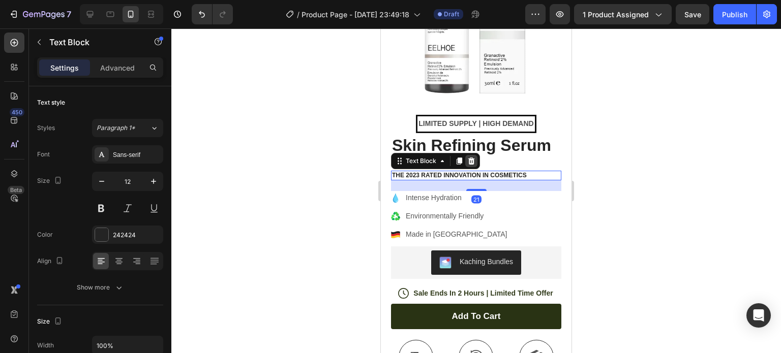
click at [473, 157] on icon at bounding box center [471, 161] width 8 height 8
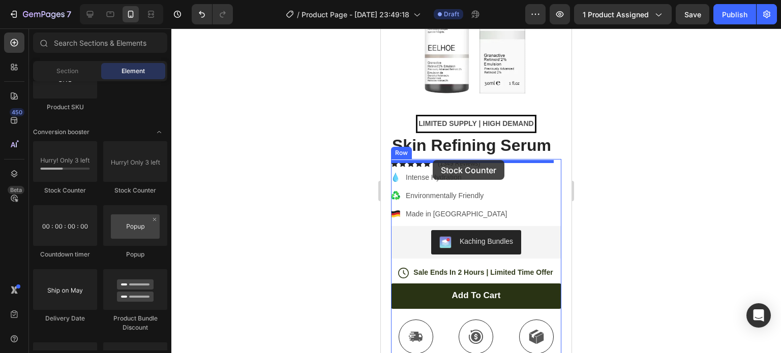
drag, startPoint x: 452, startPoint y: 193, endPoint x: 433, endPoint y: 160, distance: 38.3
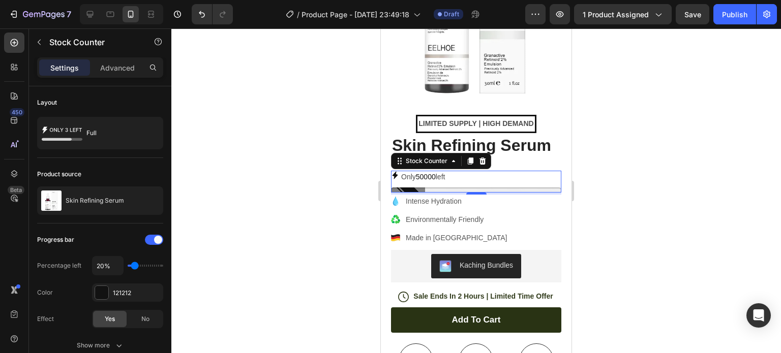
click at [434, 173] on span "50000" at bounding box center [426, 177] width 20 height 8
click at [442, 171] on p "Only 50000 left" at bounding box center [423, 177] width 44 height 13
click at [441, 193] on div "4" at bounding box center [476, 194] width 170 height 2
click at [412, 171] on p "Only 50000 left" at bounding box center [423, 177] width 44 height 13
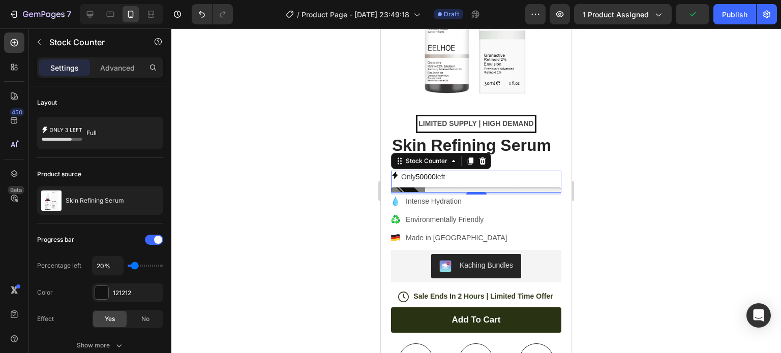
click at [399, 171] on icon at bounding box center [395, 175] width 8 height 8
click at [415, 171] on p "Only 50000 left" at bounding box center [423, 177] width 44 height 13
click at [443, 157] on div "Stock Counter" at bounding box center [427, 161] width 46 height 9
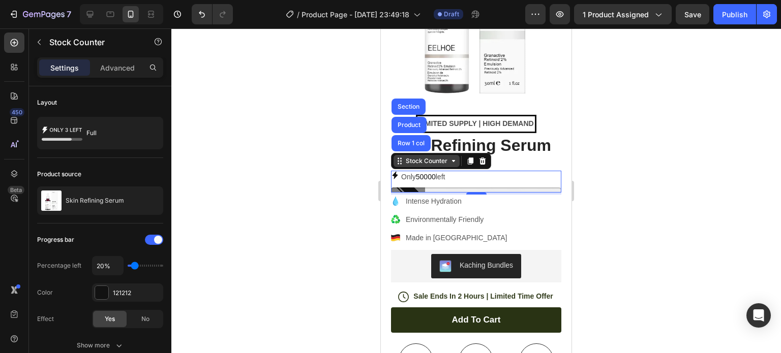
click at [443, 157] on div "Stock Counter" at bounding box center [427, 161] width 46 height 9
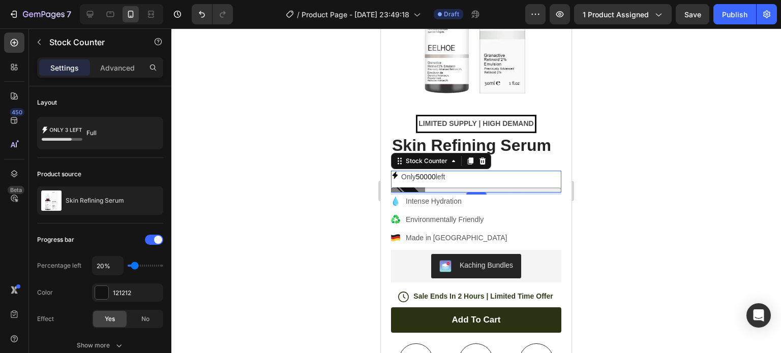
click at [453, 172] on div "Only 50000 left" at bounding box center [476, 177] width 170 height 13
click at [445, 171] on p "Only 50000 left" at bounding box center [423, 177] width 44 height 13
click at [429, 173] on span "50000" at bounding box center [426, 177] width 20 height 8
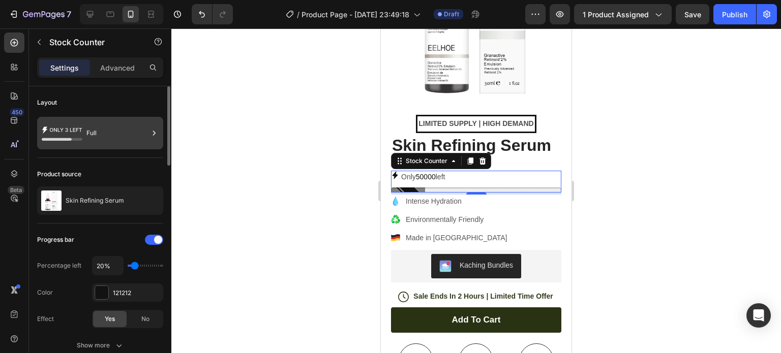
click at [128, 133] on div "Full" at bounding box center [117, 133] width 62 height 23
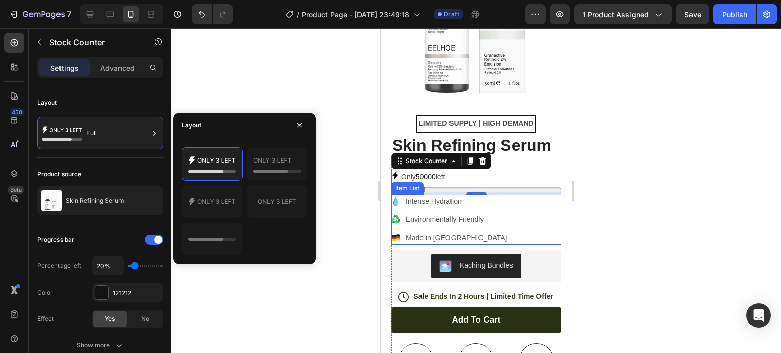
click at [486, 199] on div "Intense Hydration Environmentally Friendly Made in [GEOGRAPHIC_DATA]" at bounding box center [476, 220] width 170 height 50
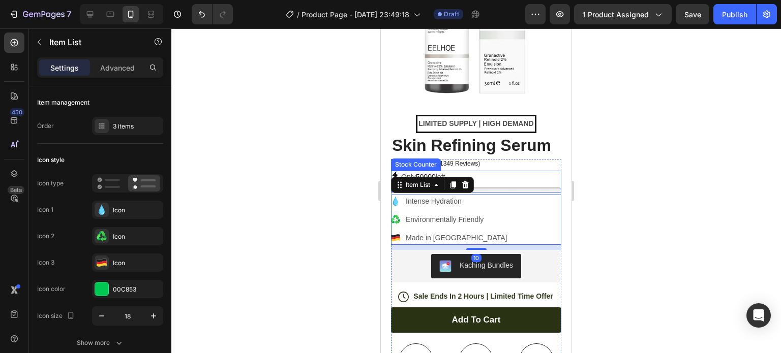
click at [485, 171] on div "Only 50000 left" at bounding box center [476, 177] width 170 height 13
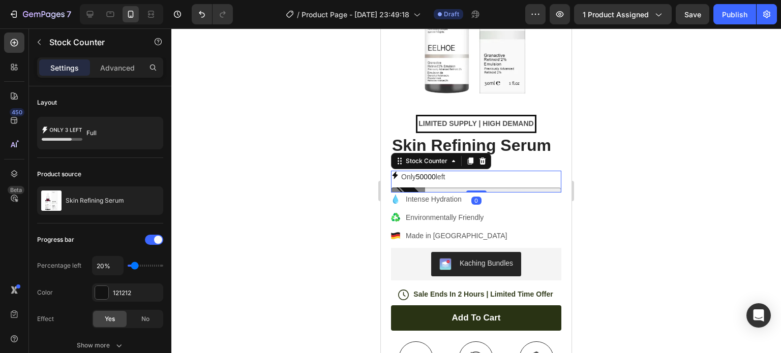
drag, startPoint x: 471, startPoint y: 185, endPoint x: 471, endPoint y: 177, distance: 8.1
click at [471, 177] on div "Only 50000 left Stock Counter 0" at bounding box center [476, 182] width 170 height 22
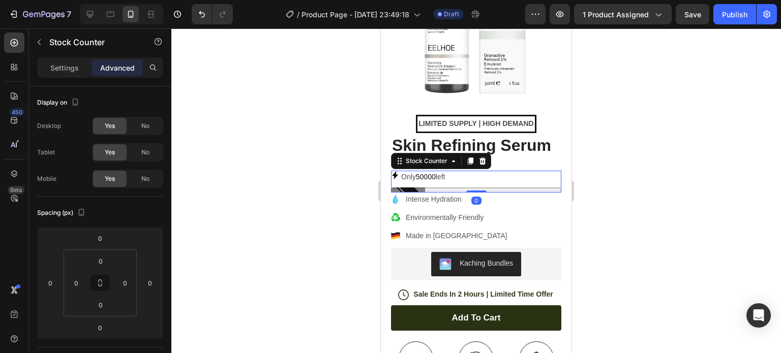
click at [430, 173] on span "50000" at bounding box center [426, 177] width 20 height 8
click at [62, 67] on p "Settings" at bounding box center [64, 68] width 28 height 11
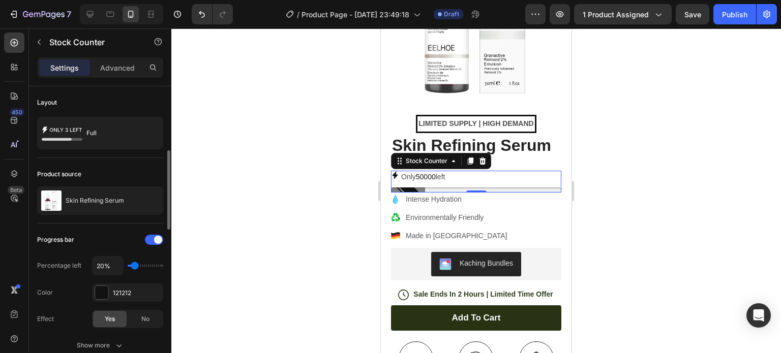
scroll to position [51, 0]
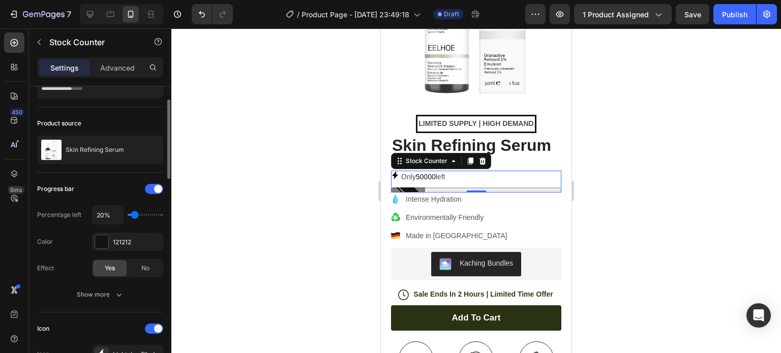
type input "10%"
type input "10"
type input "20%"
type input "20"
type input "30%"
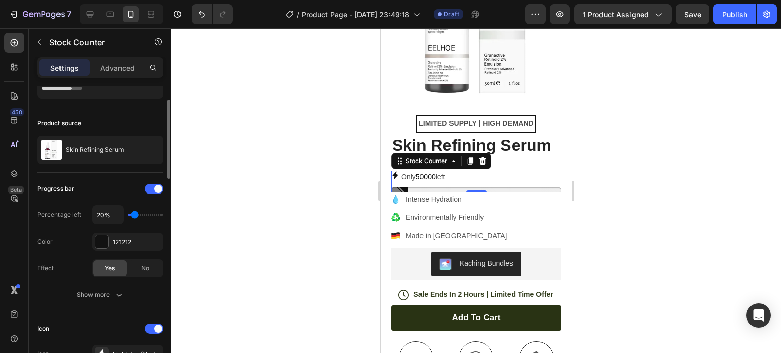
type input "30"
type input "40%"
type input "40"
type input "70%"
type input "70"
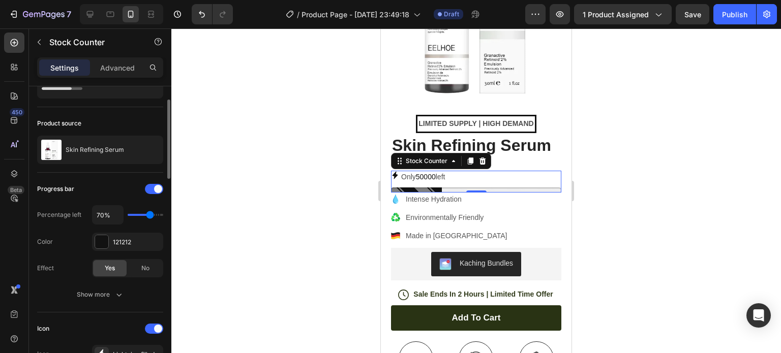
type input "80%"
type input "80"
type input "100%"
type input "100"
type input "90%"
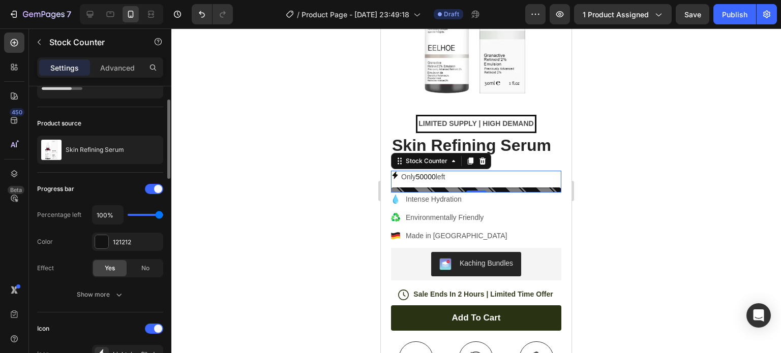
type input "90"
type input "80%"
type input "80"
type input "70%"
type input "70"
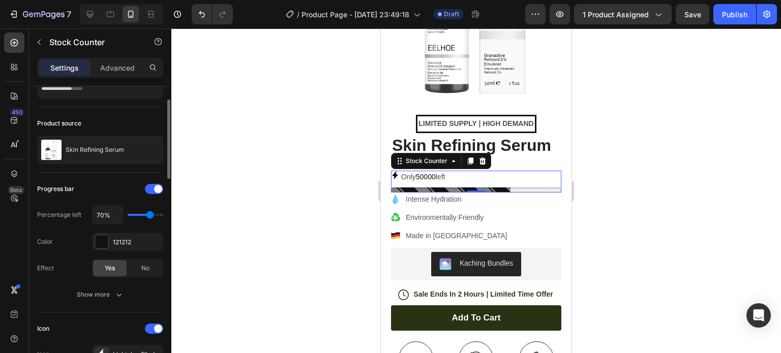
type input "80%"
drag, startPoint x: 133, startPoint y: 216, endPoint x: 154, endPoint y: 222, distance: 22.2
type input "80"
click at [154, 216] on input "range" at bounding box center [146, 215] width 36 height 2
type input "70%"
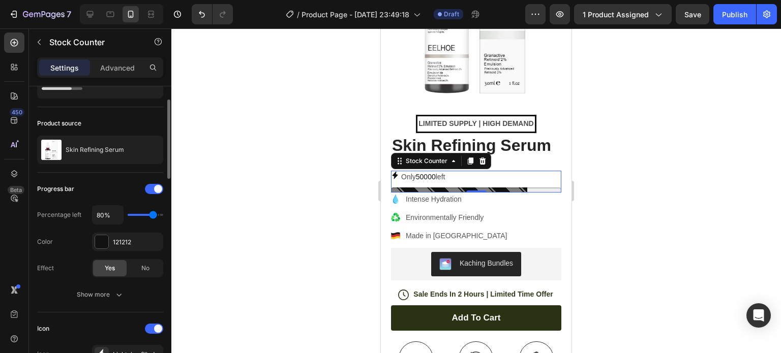
type input "70"
type input "60%"
type input "60"
type input "50%"
drag, startPoint x: 155, startPoint y: 216, endPoint x: 144, endPoint y: 216, distance: 10.2
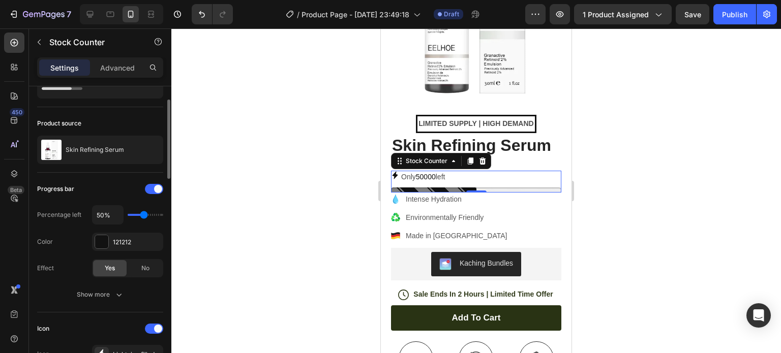
type input "50"
click at [144, 216] on input "range" at bounding box center [146, 215] width 36 height 2
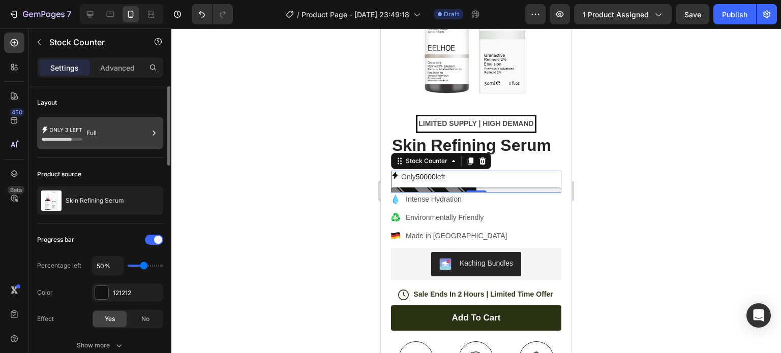
click at [119, 137] on div "Full" at bounding box center [117, 133] width 62 height 23
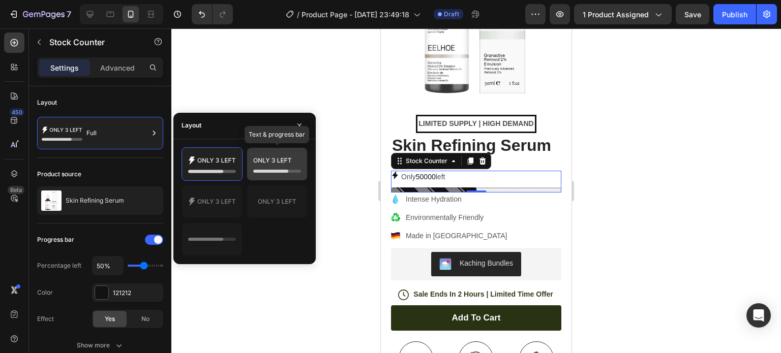
click at [259, 164] on icon at bounding box center [277, 164] width 48 height 20
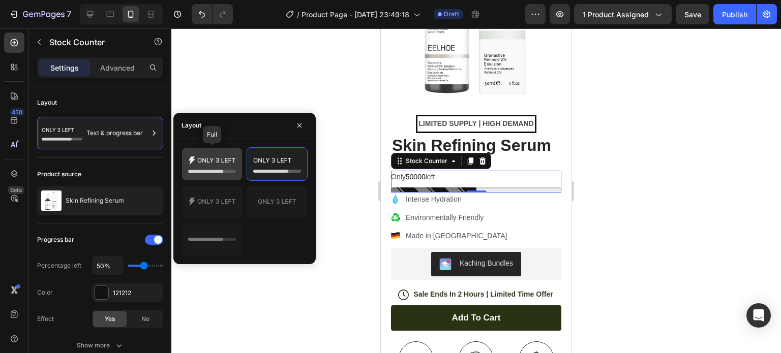
click at [212, 165] on icon at bounding box center [212, 164] width 48 height 20
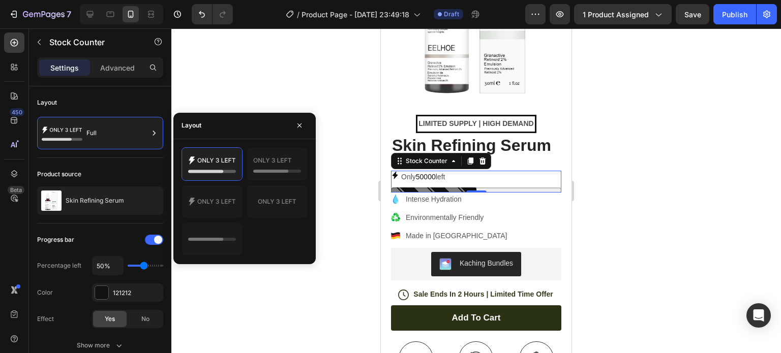
click at [442, 171] on p "Only 50000 left" at bounding box center [423, 177] width 44 height 13
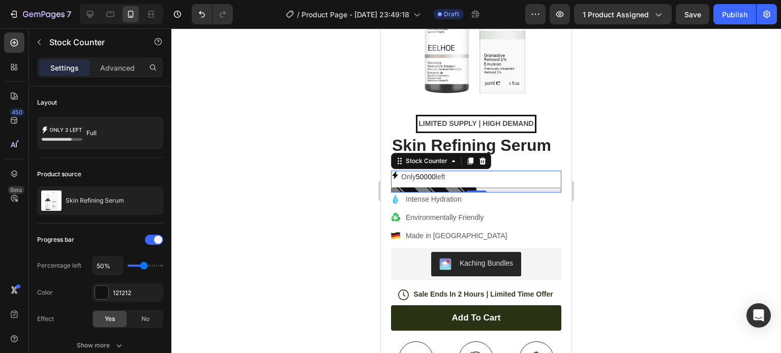
click at [442, 171] on p "Only 50000 left" at bounding box center [423, 177] width 44 height 13
click at [427, 173] on span "50000" at bounding box center [426, 177] width 20 height 8
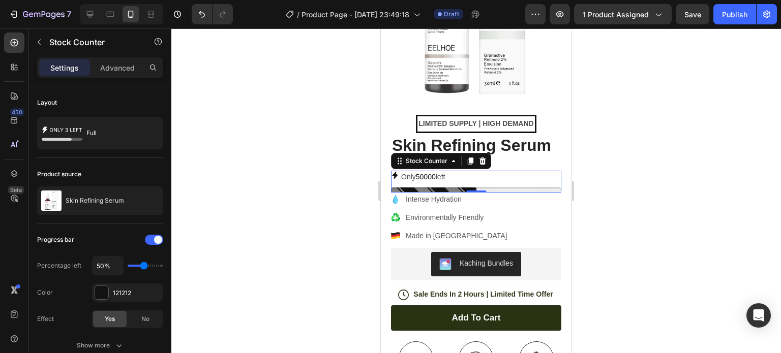
click at [427, 173] on span "50000" at bounding box center [426, 177] width 20 height 8
click at [455, 157] on icon at bounding box center [454, 161] width 8 height 8
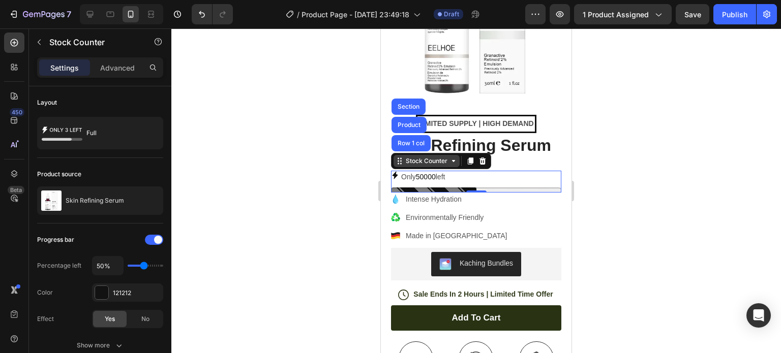
click at [455, 157] on icon at bounding box center [454, 161] width 8 height 8
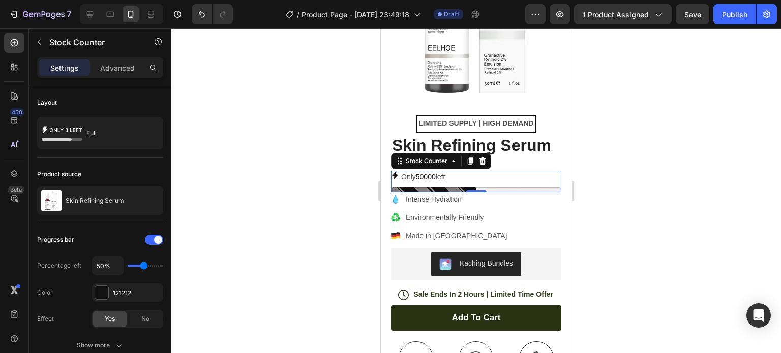
click at [433, 173] on span "50000" at bounding box center [426, 177] width 20 height 8
click at [445, 172] on p "Only 50000 left" at bounding box center [423, 177] width 44 height 13
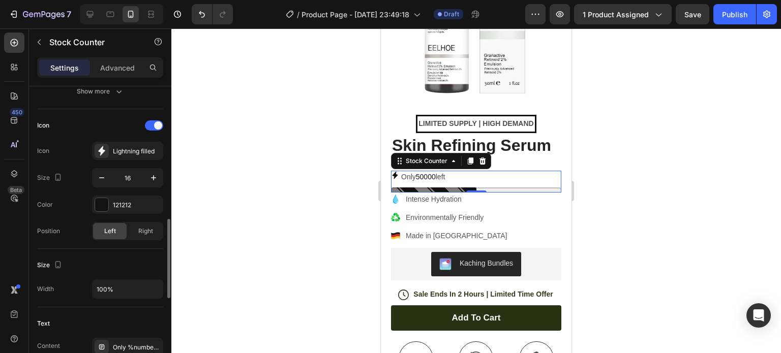
scroll to position [356, 0]
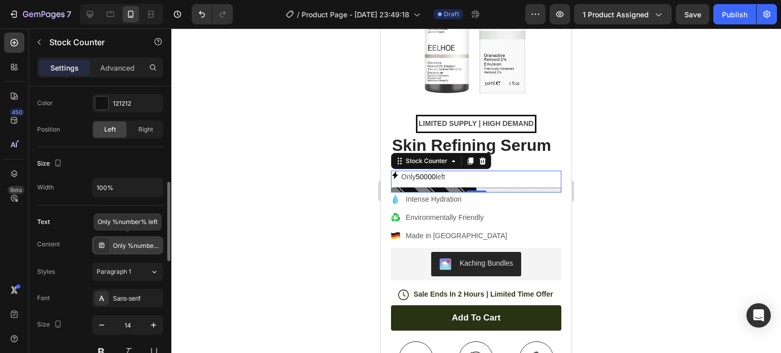
click at [142, 247] on div "Only %number% left" at bounding box center [137, 246] width 48 height 9
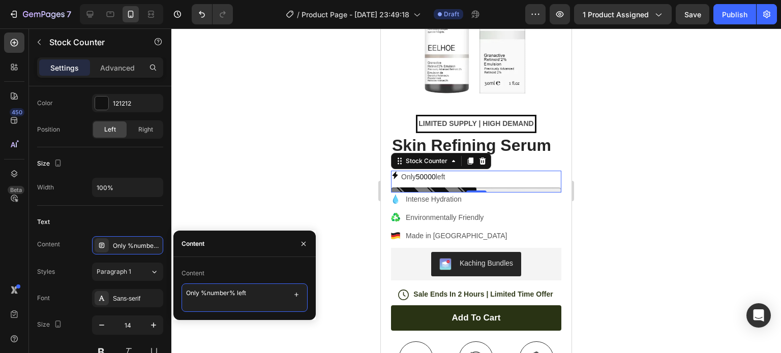
click at [249, 292] on textarea "Only %number% left" at bounding box center [245, 298] width 126 height 28
type textarea "Only 33 left in stock"
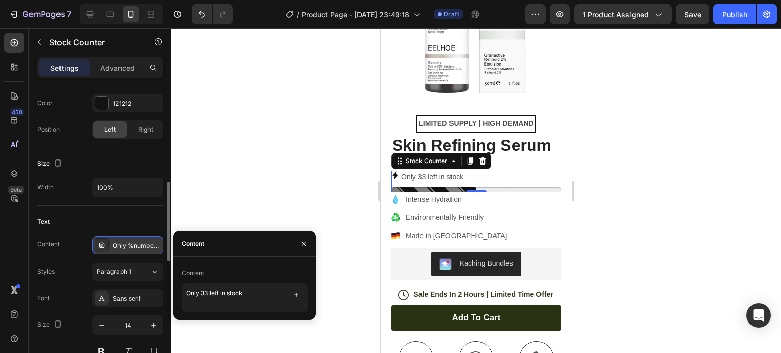
click at [138, 245] on div "Only %number% left" at bounding box center [137, 246] width 48 height 9
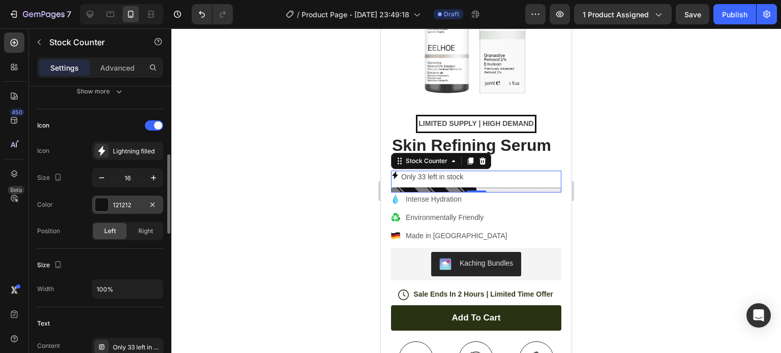
scroll to position [203, 0]
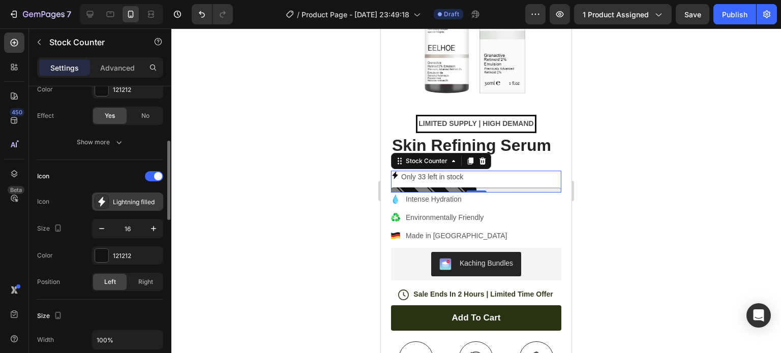
click at [130, 203] on div "Lightning filled" at bounding box center [137, 202] width 48 height 9
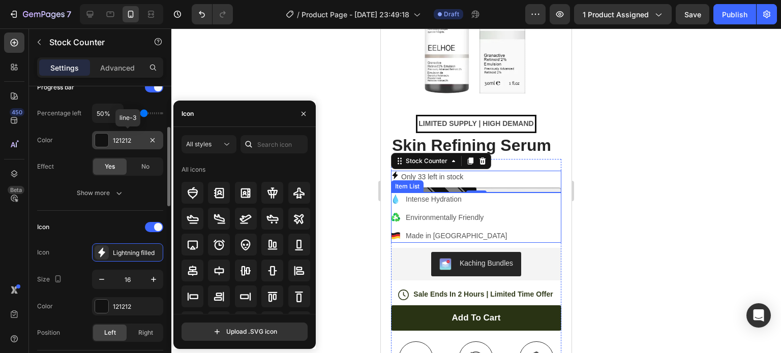
scroll to position [102, 0]
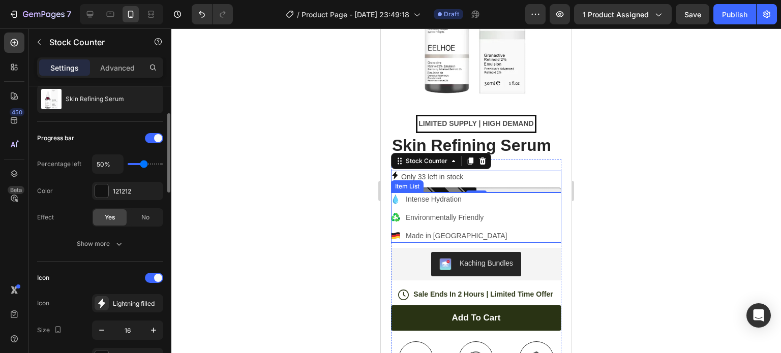
type input "40%"
type input "40"
type input "50%"
type input "50"
type input "60%"
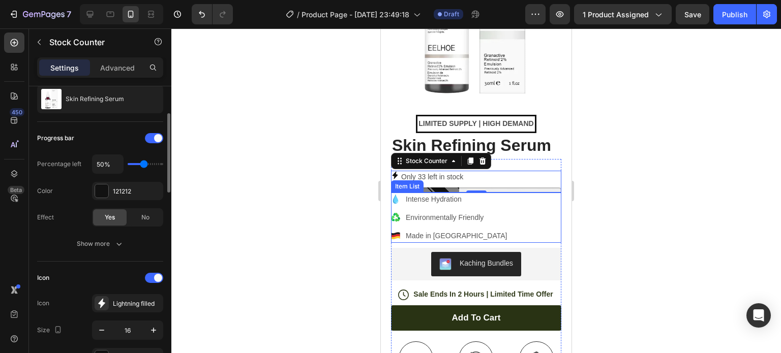
type input "60"
type input "70%"
type input "70"
type input "80%"
type input "80"
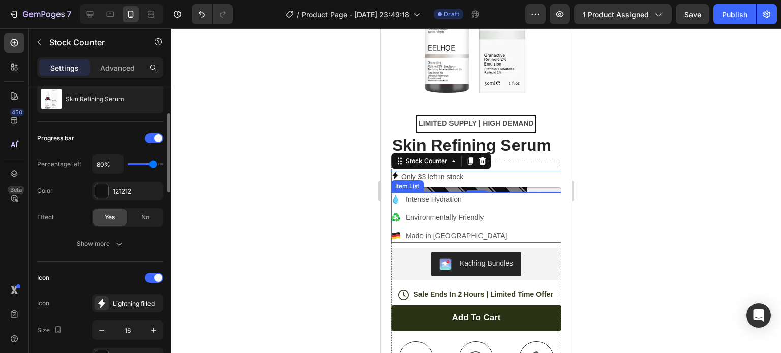
type input "70%"
type input "70"
type input "60%"
type input "60"
click at [148, 165] on input "range" at bounding box center [146, 164] width 36 height 2
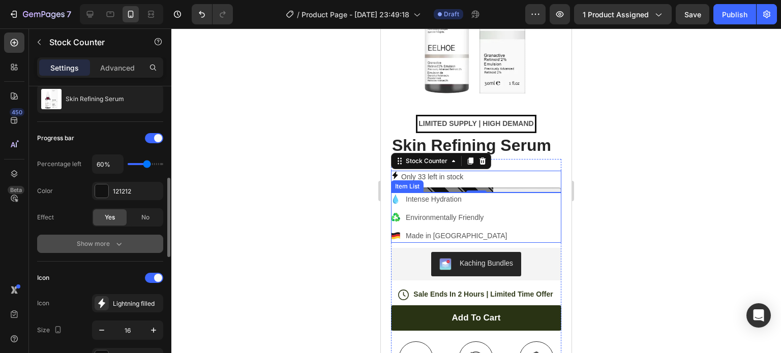
scroll to position [153, 0]
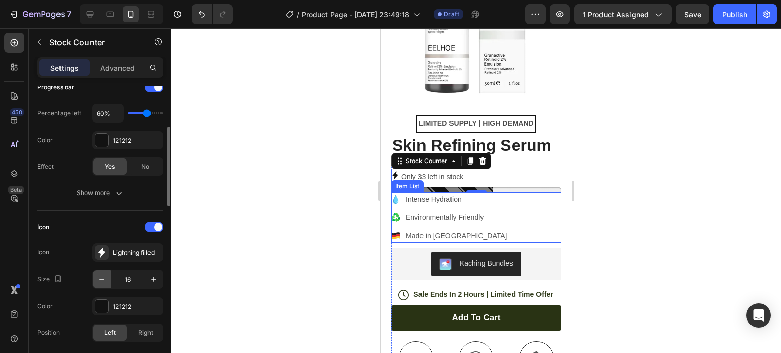
click at [104, 281] on icon "button" at bounding box center [102, 280] width 10 height 10
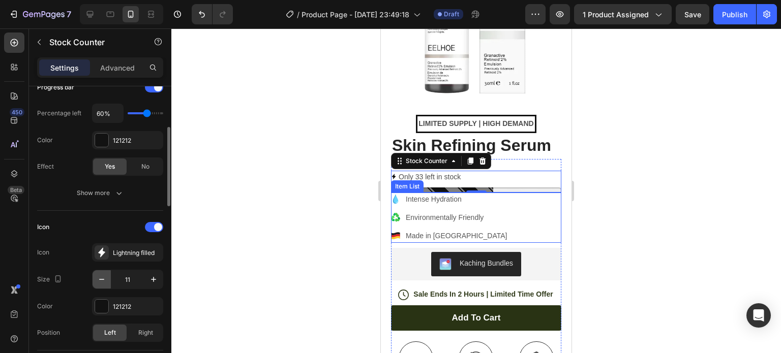
click at [104, 281] on icon "button" at bounding box center [102, 280] width 10 height 10
click at [155, 282] on icon "button" at bounding box center [154, 280] width 10 height 10
click at [100, 282] on icon "button" at bounding box center [102, 280] width 10 height 10
type input "10"
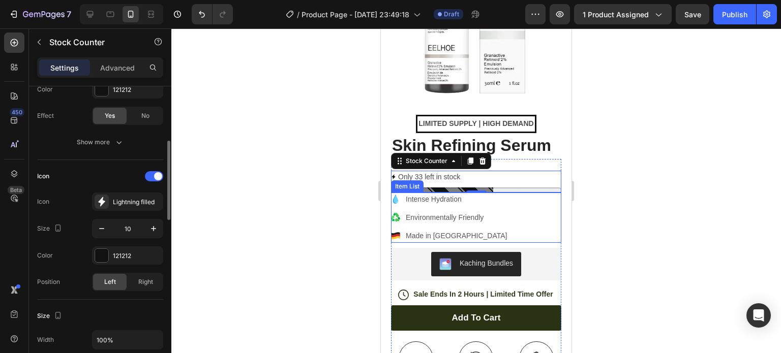
scroll to position [254, 0]
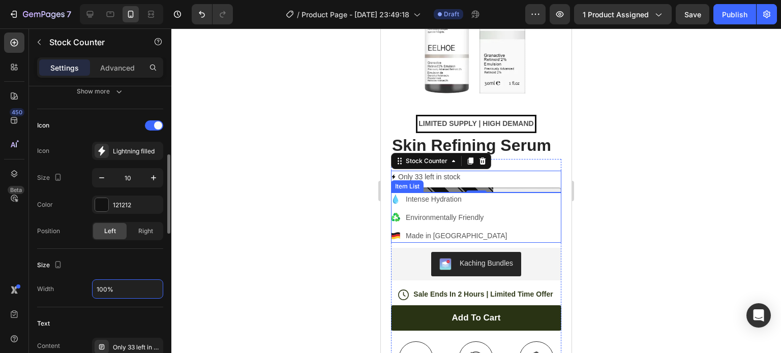
click at [129, 288] on input "100%" at bounding box center [128, 289] width 70 height 18
click at [152, 294] on input "100%" at bounding box center [128, 289] width 70 height 18
click at [82, 293] on div "Width 100%" at bounding box center [100, 289] width 126 height 19
click at [144, 300] on div "Size Width 100%" at bounding box center [100, 278] width 126 height 58
click at [146, 290] on input "100%" at bounding box center [128, 289] width 70 height 18
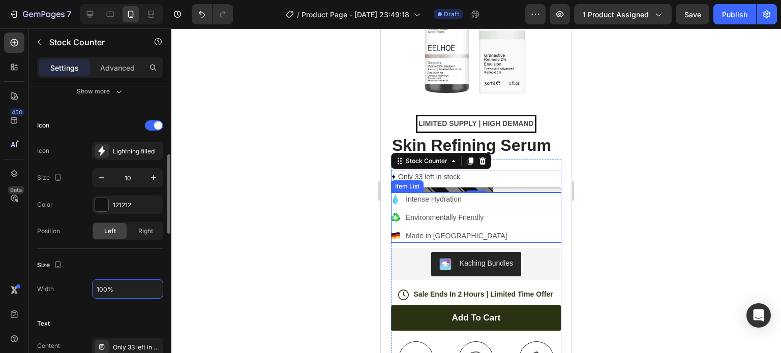
click at [149, 288] on input "100%" at bounding box center [128, 289] width 70 height 18
click at [126, 285] on input "100%" at bounding box center [128, 289] width 70 height 18
click at [77, 274] on div "Size Width 100%" at bounding box center [100, 278] width 126 height 58
click at [46, 259] on div "Size" at bounding box center [50, 266] width 27 height 14
click at [49, 266] on div "Size" at bounding box center [50, 266] width 27 height 14
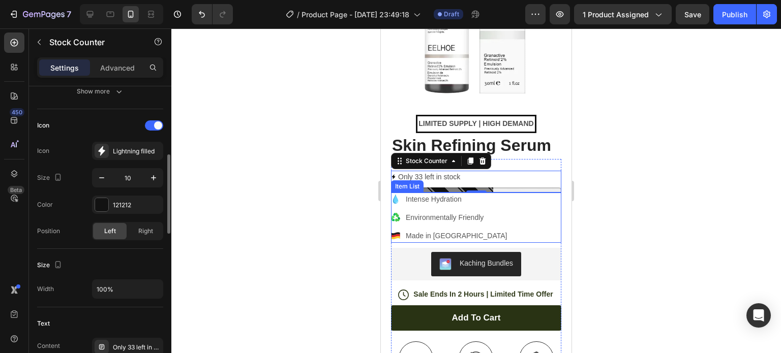
click at [49, 282] on div "Width" at bounding box center [45, 289] width 17 height 16
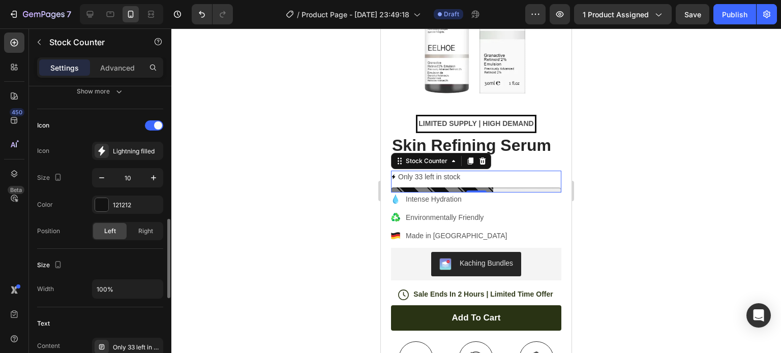
scroll to position [458, 0]
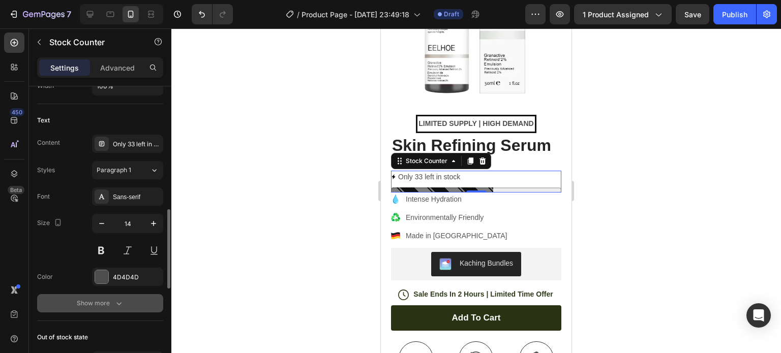
click at [97, 301] on div "Show more" at bounding box center [100, 304] width 47 height 10
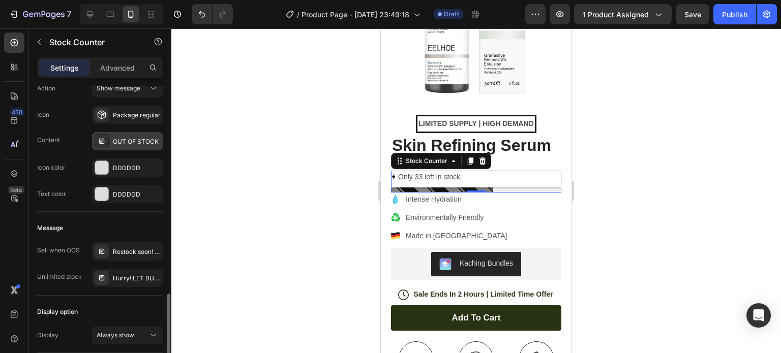
scroll to position [937, 0]
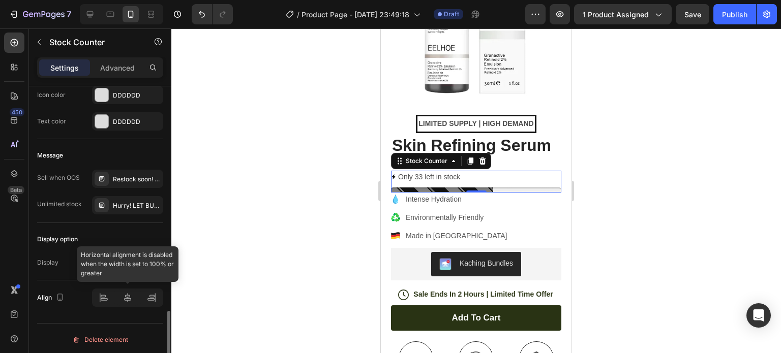
click at [124, 294] on div at bounding box center [127, 298] width 71 height 18
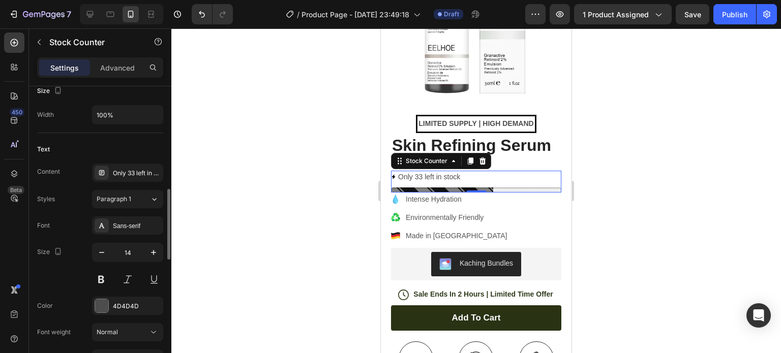
scroll to position [378, 0]
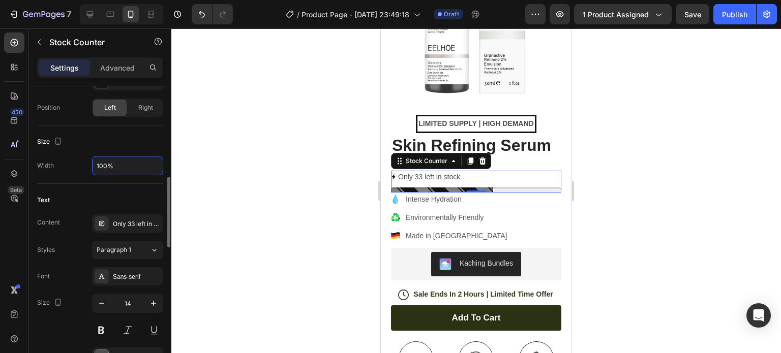
click at [155, 165] on input "100%" at bounding box center [128, 166] width 70 height 18
click at [120, 168] on input "100%" at bounding box center [128, 166] width 70 height 18
click at [109, 176] on div "Size Width 100%" at bounding box center [100, 155] width 126 height 58
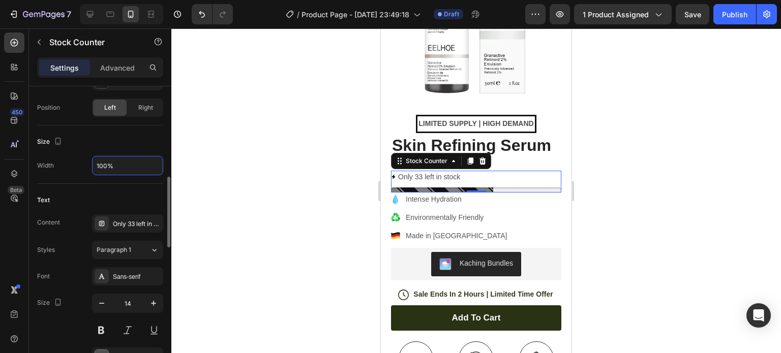
click at [103, 169] on input "100%" at bounding box center [128, 166] width 70 height 18
click at [98, 171] on input "100%" at bounding box center [128, 166] width 70 height 18
click at [113, 166] on input "100%" at bounding box center [128, 166] width 70 height 18
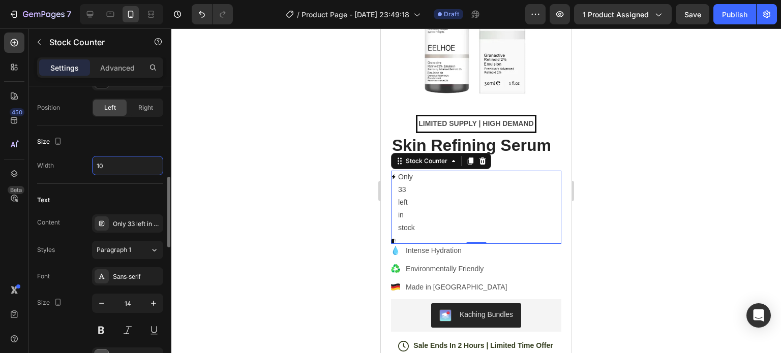
type input "1"
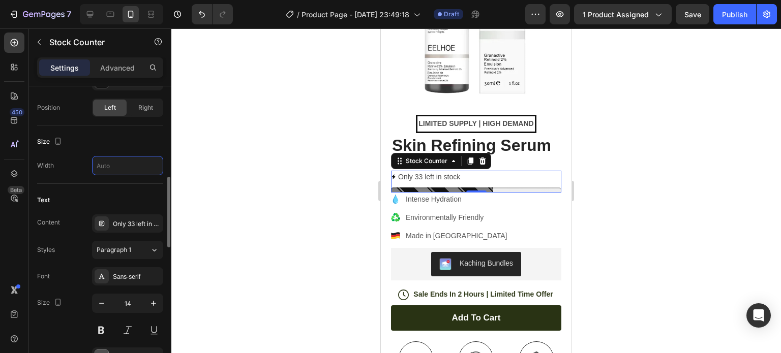
click at [128, 182] on div "Size Width" at bounding box center [100, 155] width 126 height 58
click at [121, 164] on input "100%" at bounding box center [128, 166] width 70 height 18
click at [121, 163] on input "100%" at bounding box center [128, 166] width 70 height 18
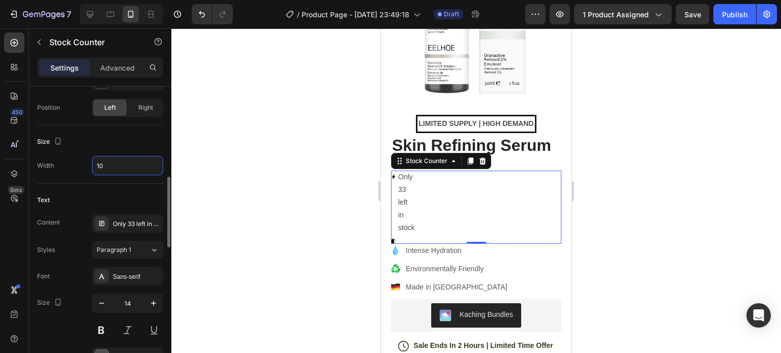
type input "1"
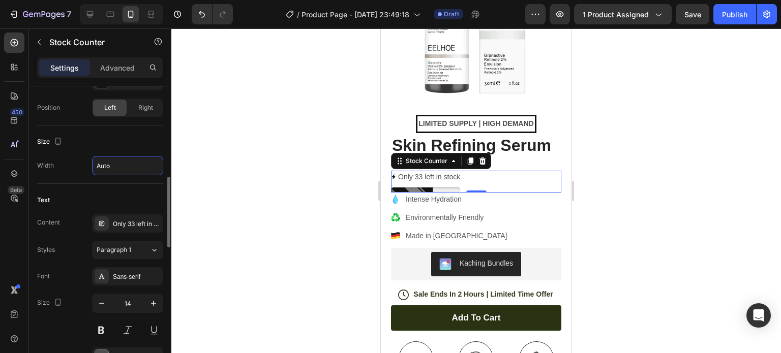
type input "Auto"
click at [129, 189] on div "Text Content Only 33 left in stock Styles Paragraph 1 Font Sans-serif Size 14 C…" at bounding box center [100, 359] width 126 height 351
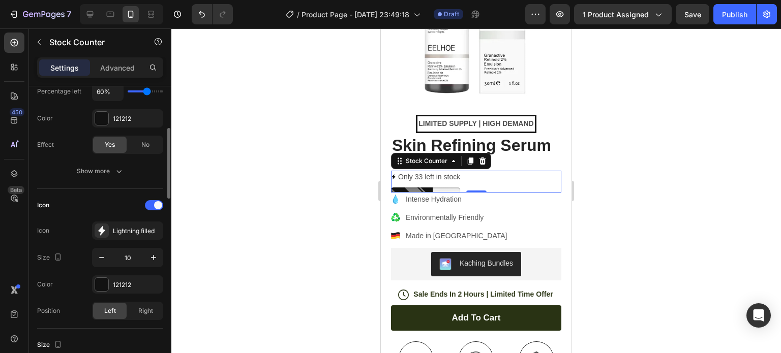
scroll to position [124, 0]
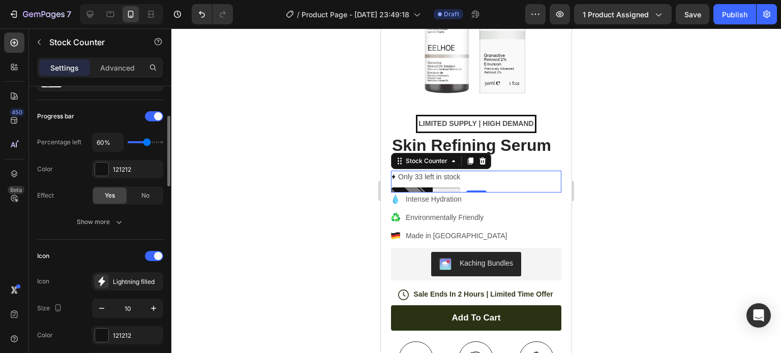
type input "70%"
type input "70"
type input "90%"
type input "90"
type input "100%"
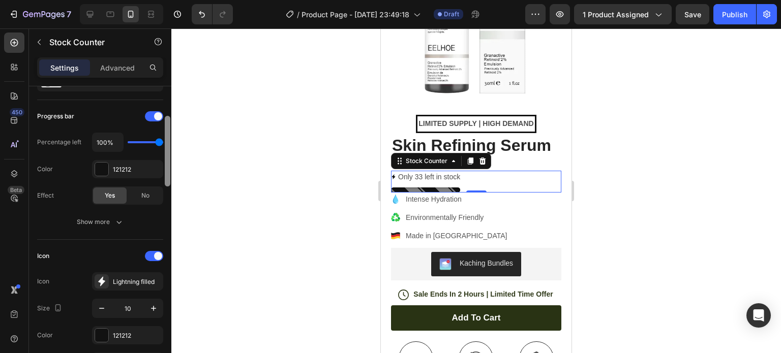
drag, startPoint x: 146, startPoint y: 141, endPoint x: 167, endPoint y: 141, distance: 20.9
type input "100"
click at [163, 141] on input "range" at bounding box center [146, 142] width 36 height 2
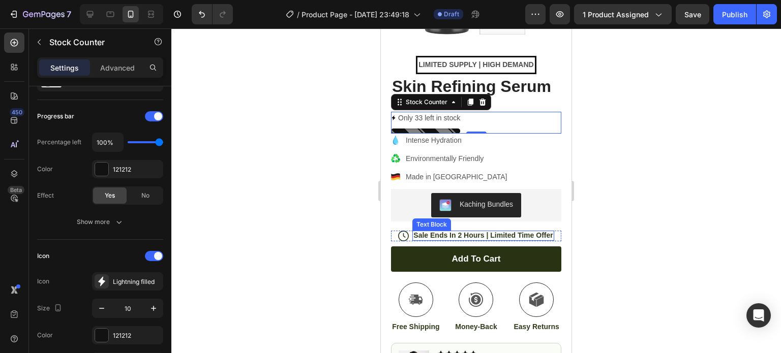
scroll to position [203, 0]
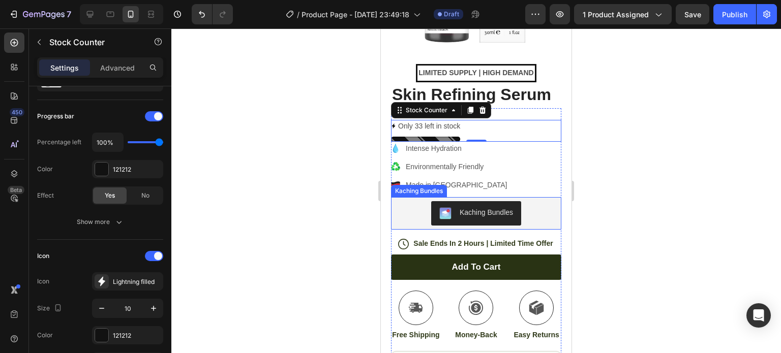
click at [500, 208] on div "Kaching Bundles" at bounding box center [486, 213] width 53 height 11
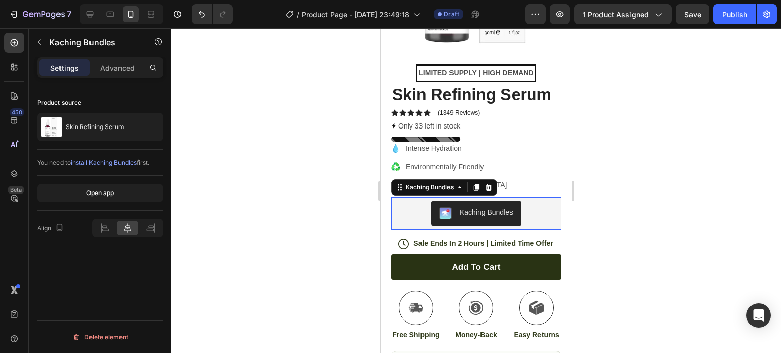
scroll to position [0, 0]
click at [493, 208] on div "Kaching Bundles" at bounding box center [486, 213] width 53 height 11
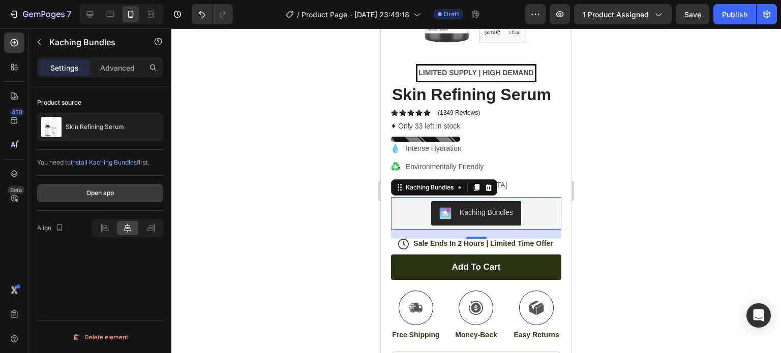
click at [112, 190] on div "Open app" at bounding box center [99, 193] width 27 height 9
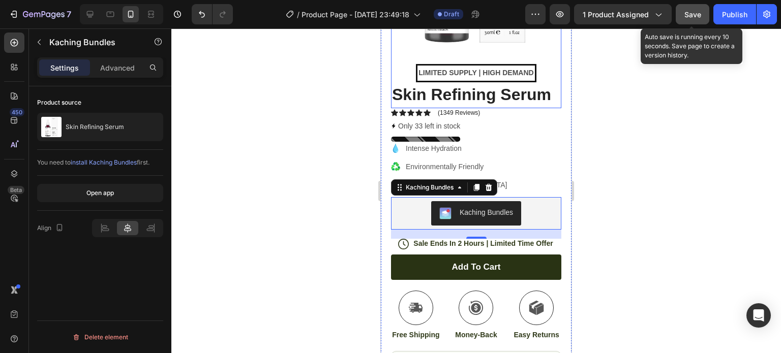
click at [692, 14] on span "Save" at bounding box center [693, 14] width 17 height 9
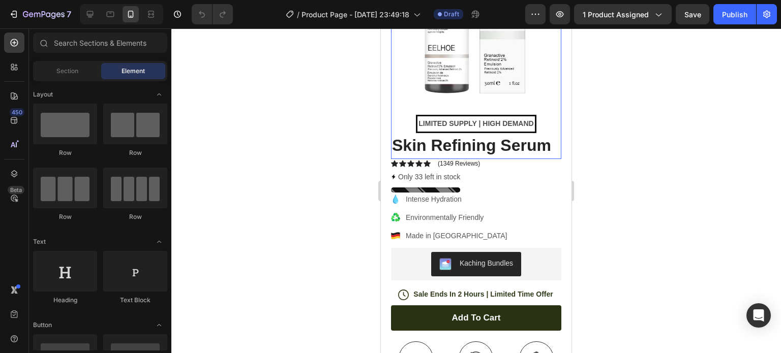
scroll to position [203, 0]
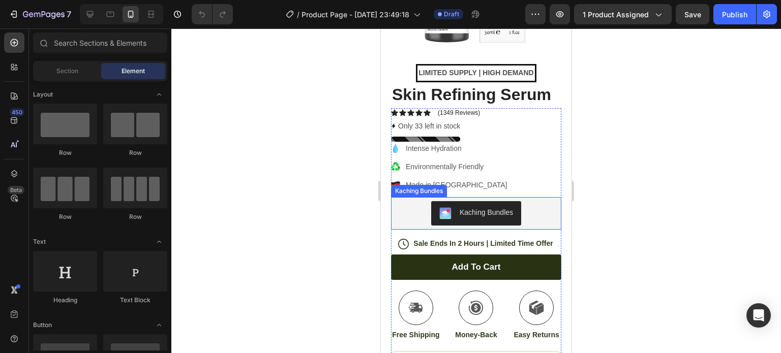
click at [463, 208] on div "Kaching Bundles" at bounding box center [486, 213] width 53 height 11
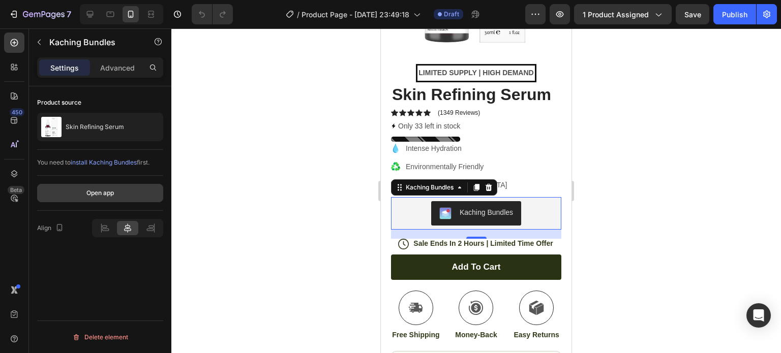
click at [100, 190] on div "Open app" at bounding box center [99, 193] width 27 height 9
